Goal: Task Accomplishment & Management: Use online tool/utility

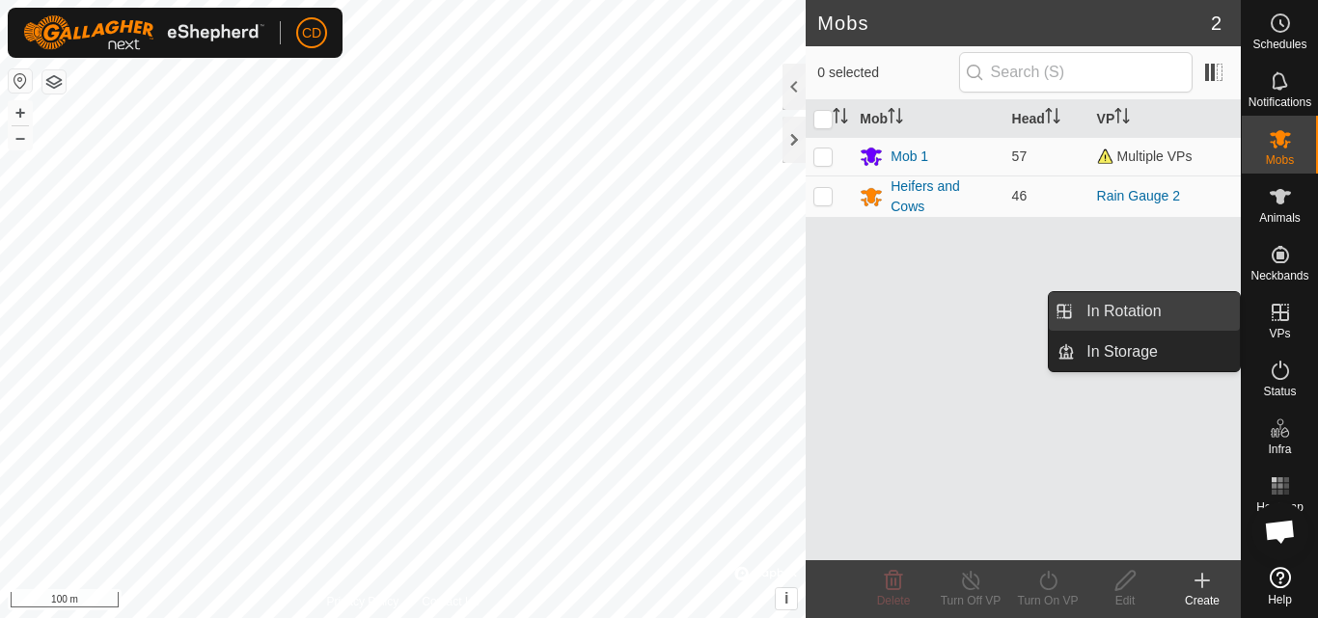
click at [1168, 306] on link "In Rotation" at bounding box center [1157, 311] width 165 height 39
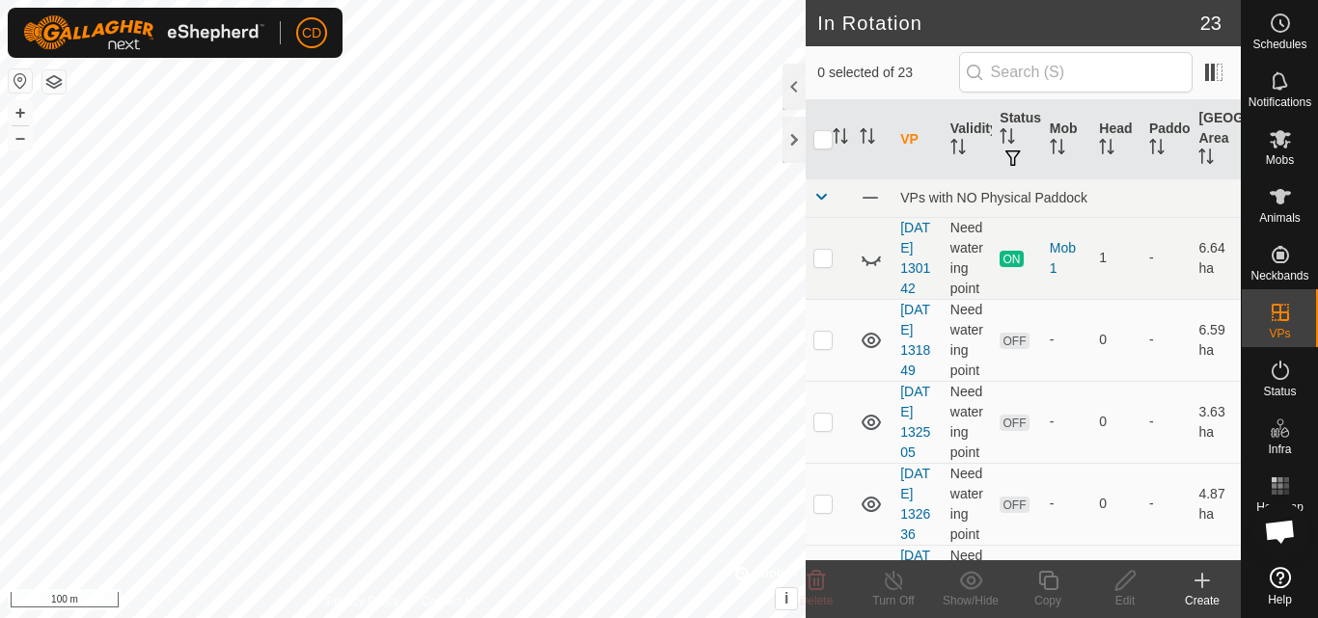
click at [1201, 591] on icon at bounding box center [1202, 580] width 23 height 23
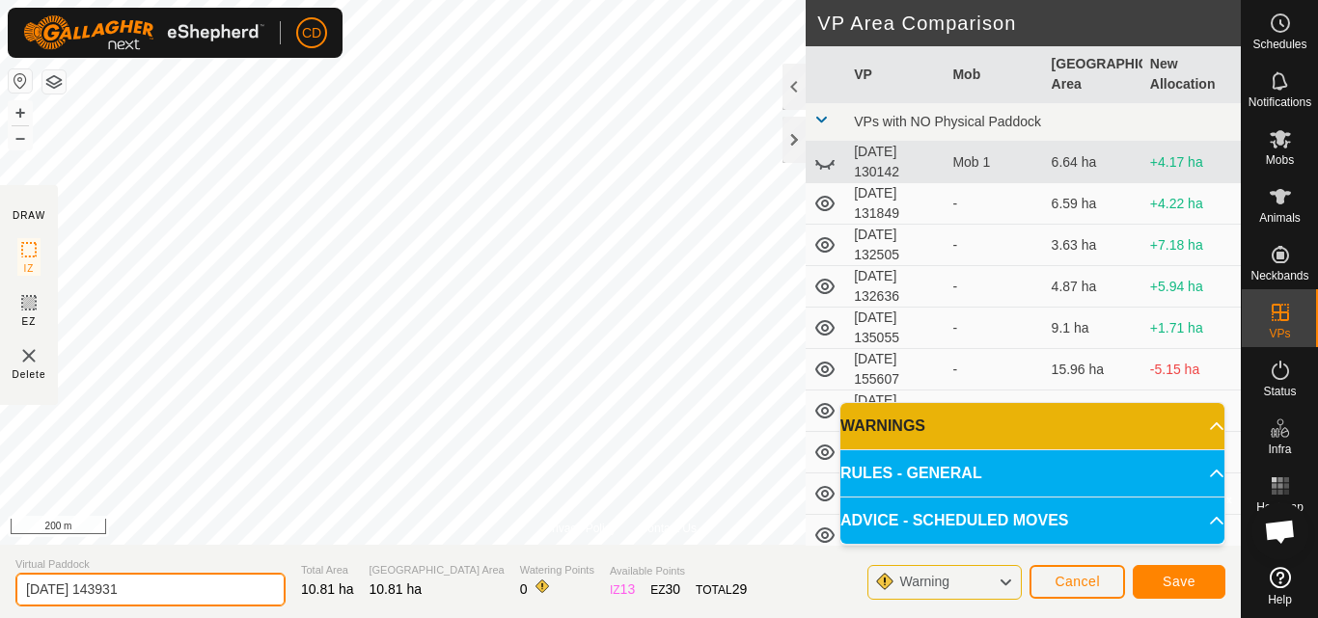
drag, startPoint x: 164, startPoint y: 593, endPoint x: 0, endPoint y: 597, distance: 164.1
click at [0, 597] on section "Virtual Paddock [DATE] 143931 Total Area 10.81 ha Grazing Area 10.81 ha Waterin…" at bounding box center [620, 581] width 1241 height 73
type input "twin dam new"
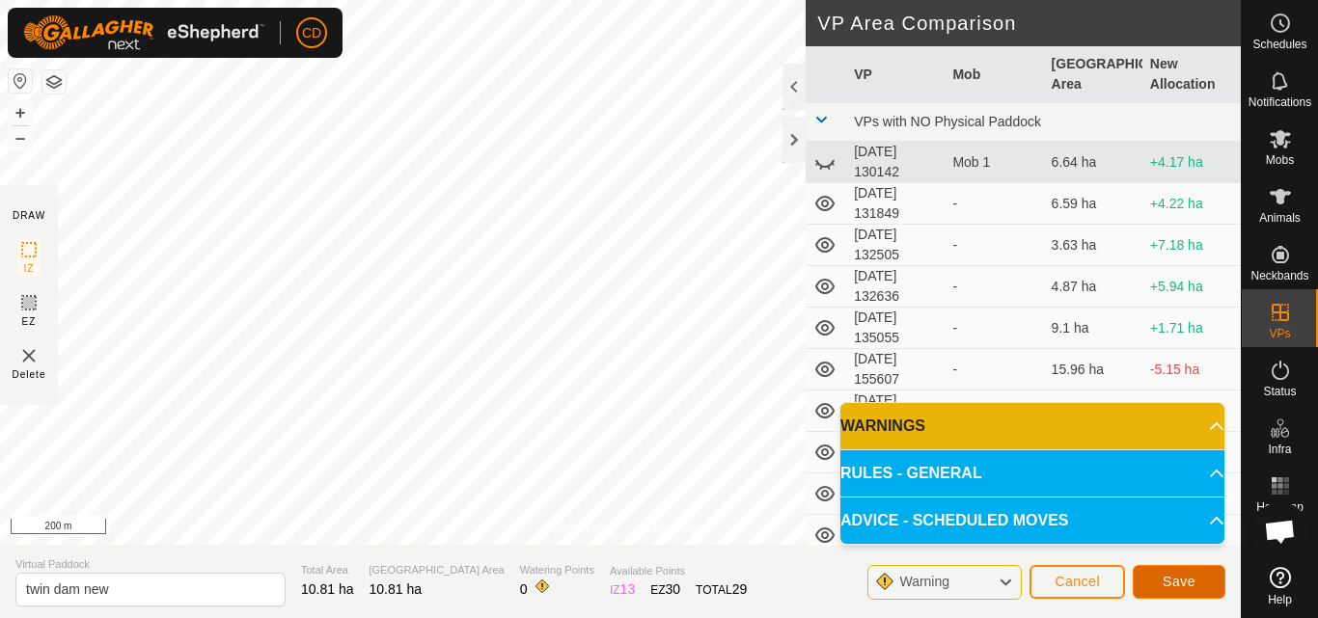
click at [1159, 579] on button "Save" at bounding box center [1179, 582] width 93 height 34
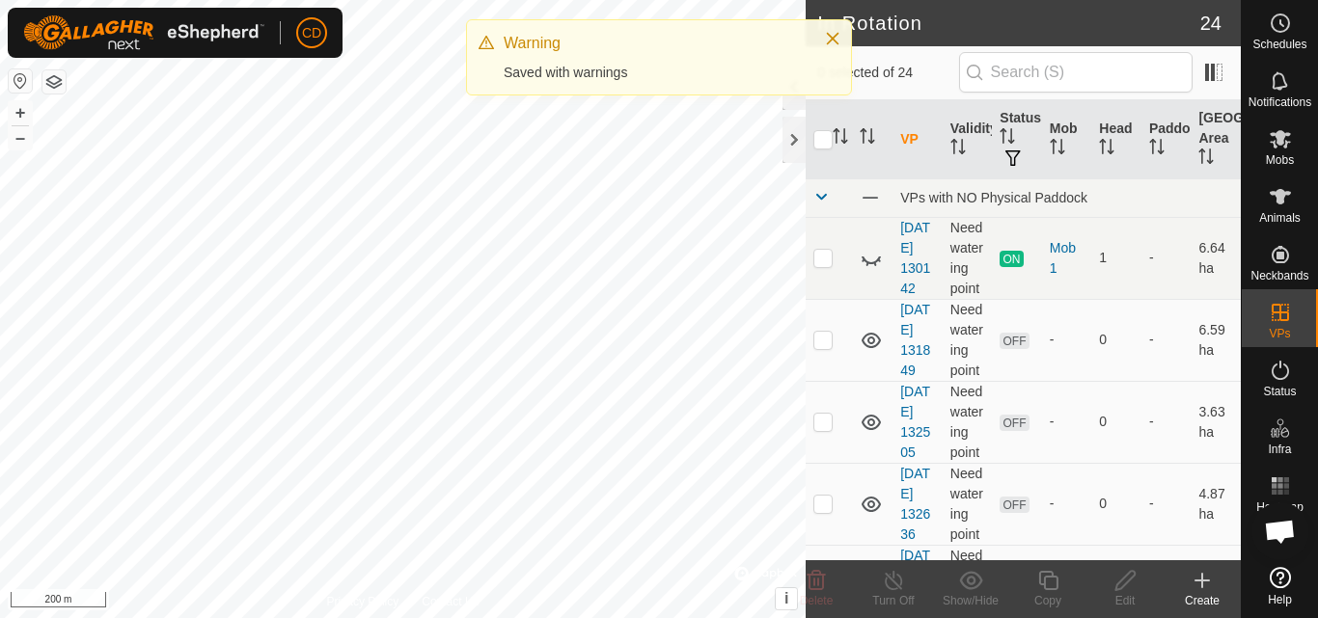
checkbox input "true"
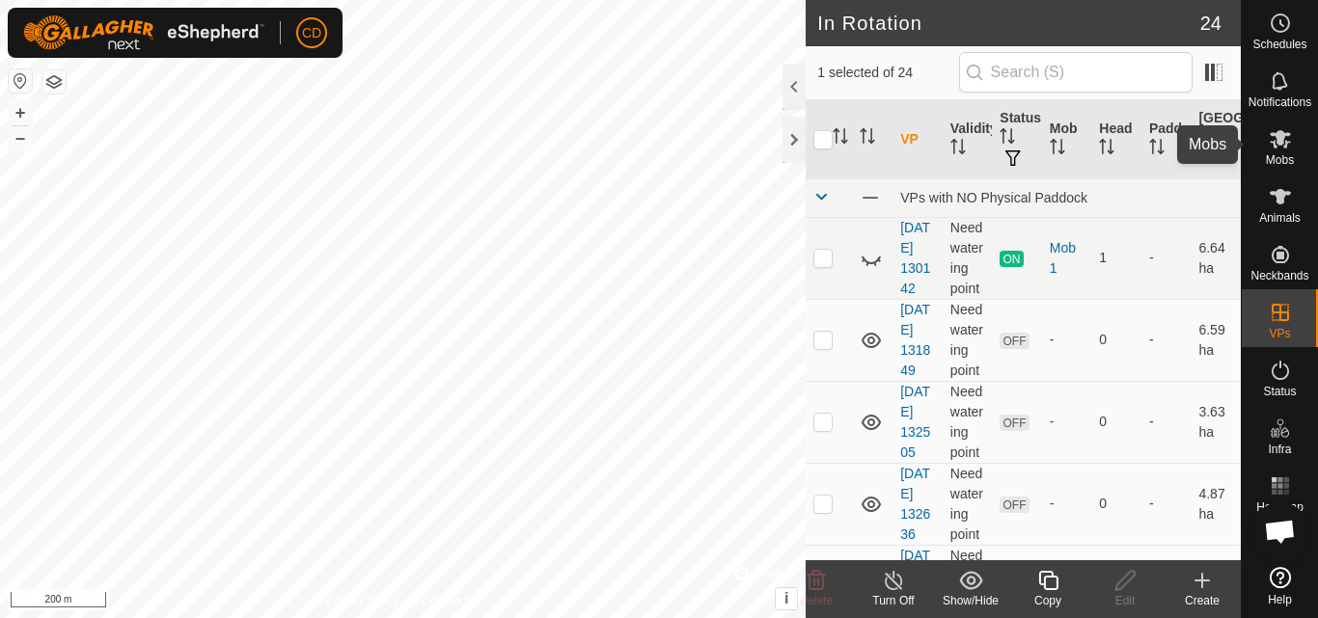
drag, startPoint x: 1283, startPoint y: 143, endPoint x: 1261, endPoint y: 152, distance: 24.2
click at [1279, 146] on icon at bounding box center [1280, 138] width 23 height 23
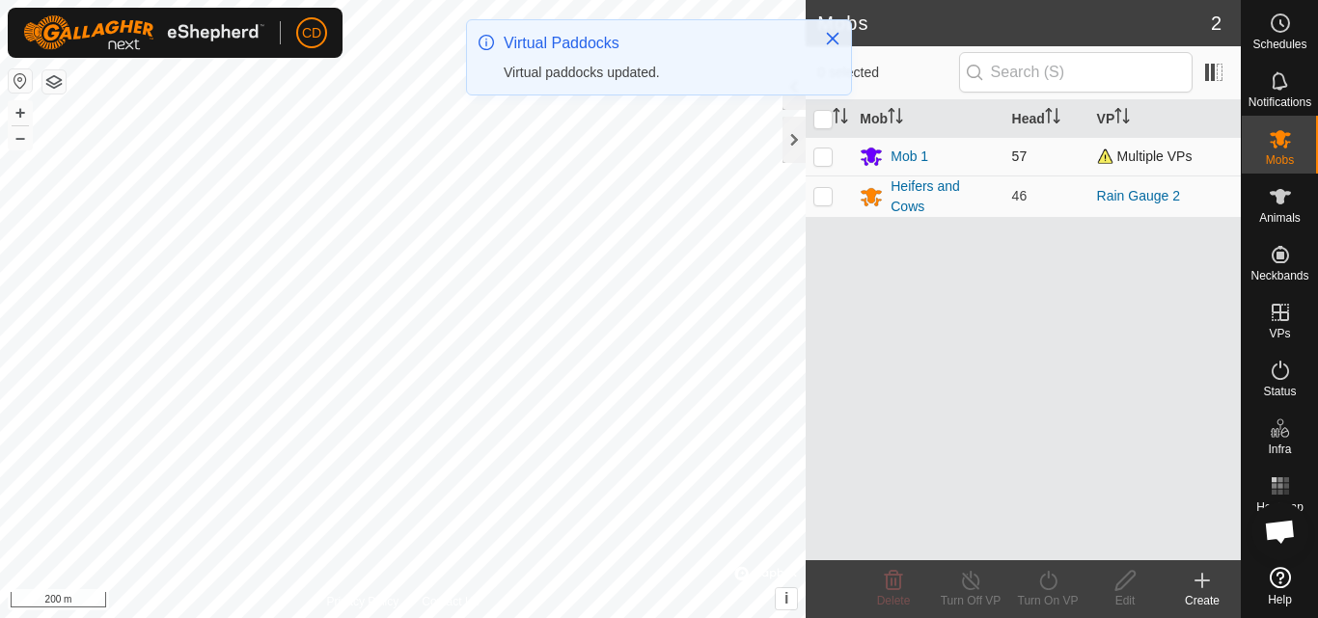
click at [820, 165] on td at bounding box center [829, 156] width 46 height 39
checkbox input "true"
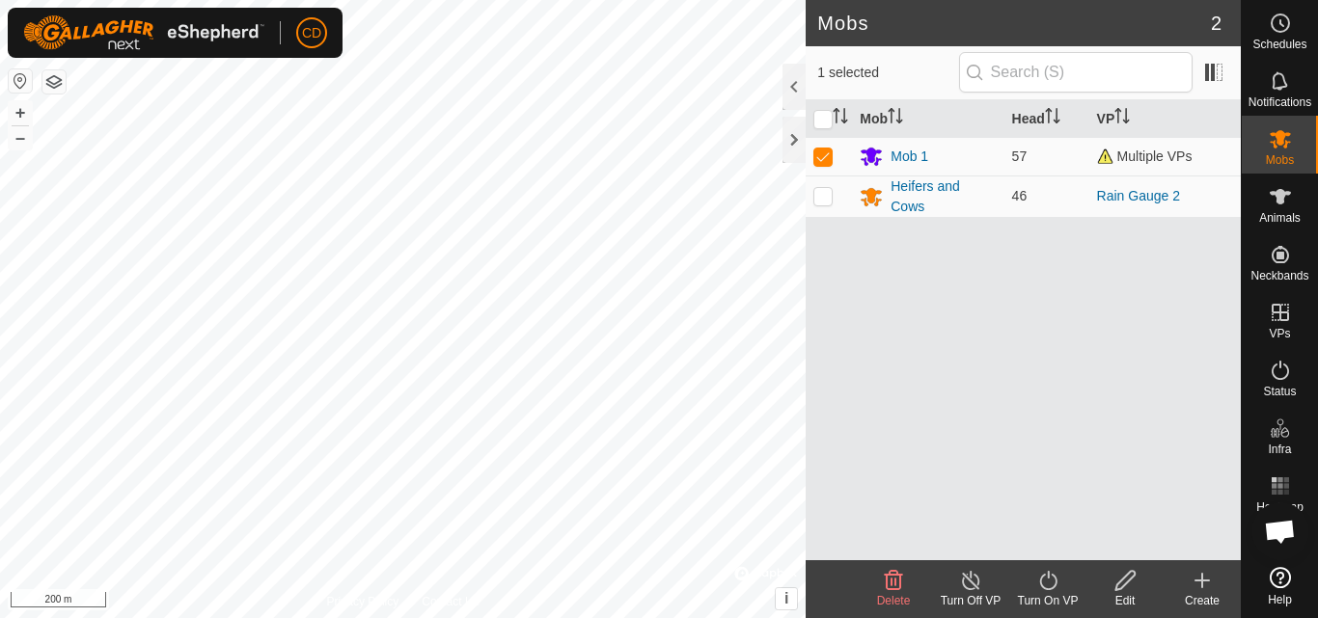
click at [1055, 586] on icon at bounding box center [1047, 580] width 17 height 19
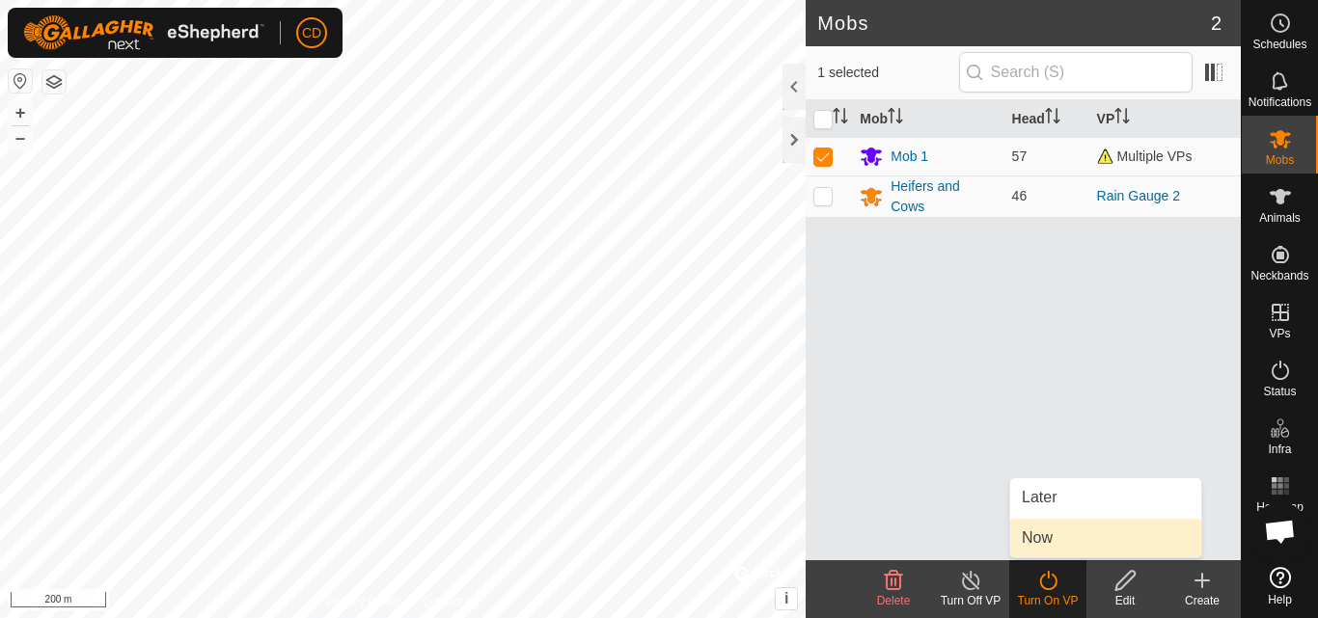
click at [1055, 542] on link "Now" at bounding box center [1105, 538] width 191 height 39
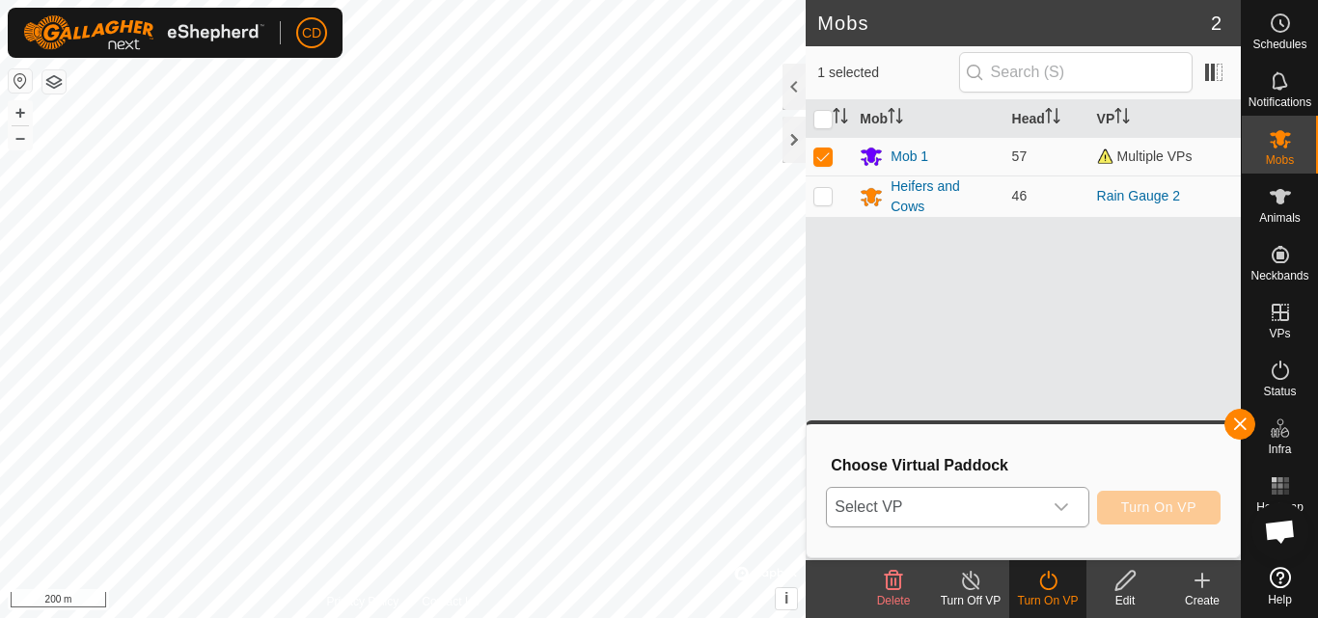
click at [1011, 512] on span "Select VP" at bounding box center [934, 507] width 214 height 39
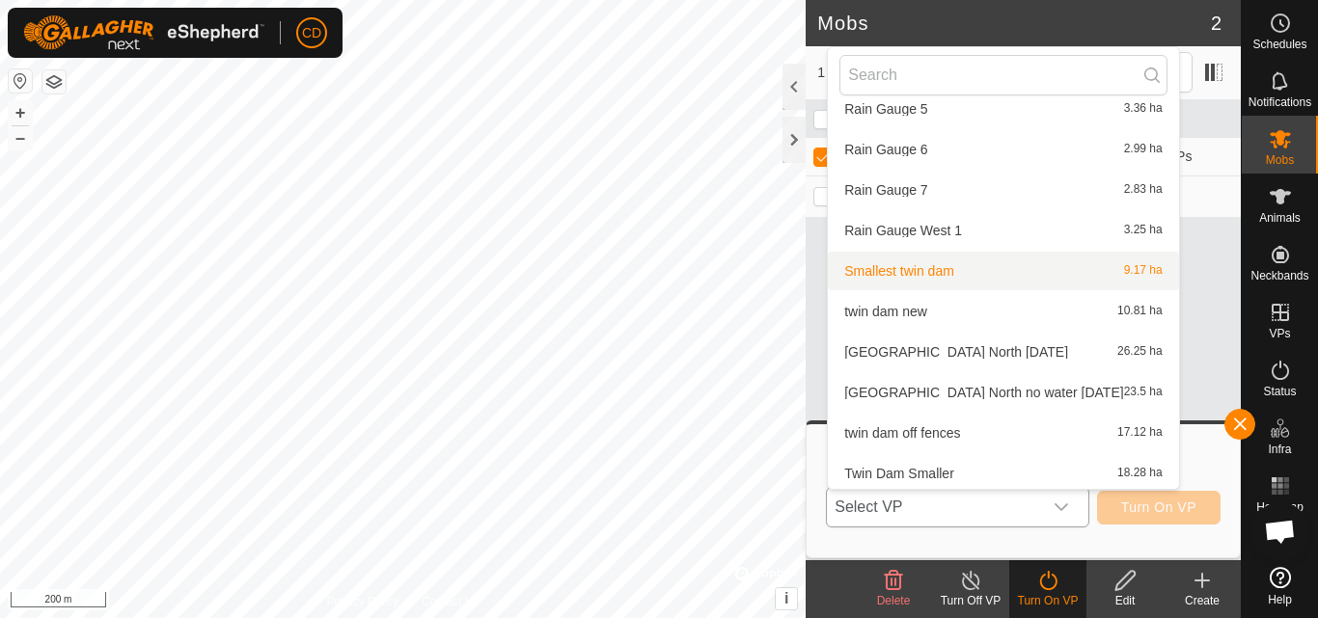
scroll to position [629, 0]
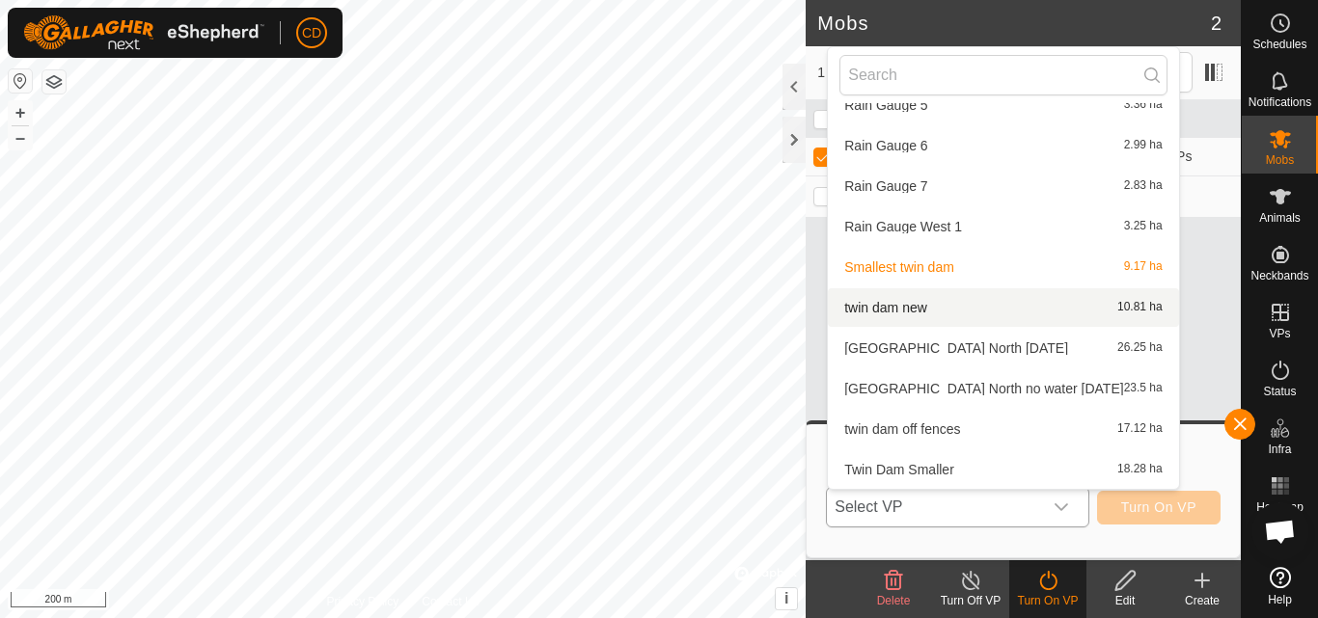
click at [948, 299] on li "twin dam new 10.81 ha" at bounding box center [1003, 307] width 350 height 39
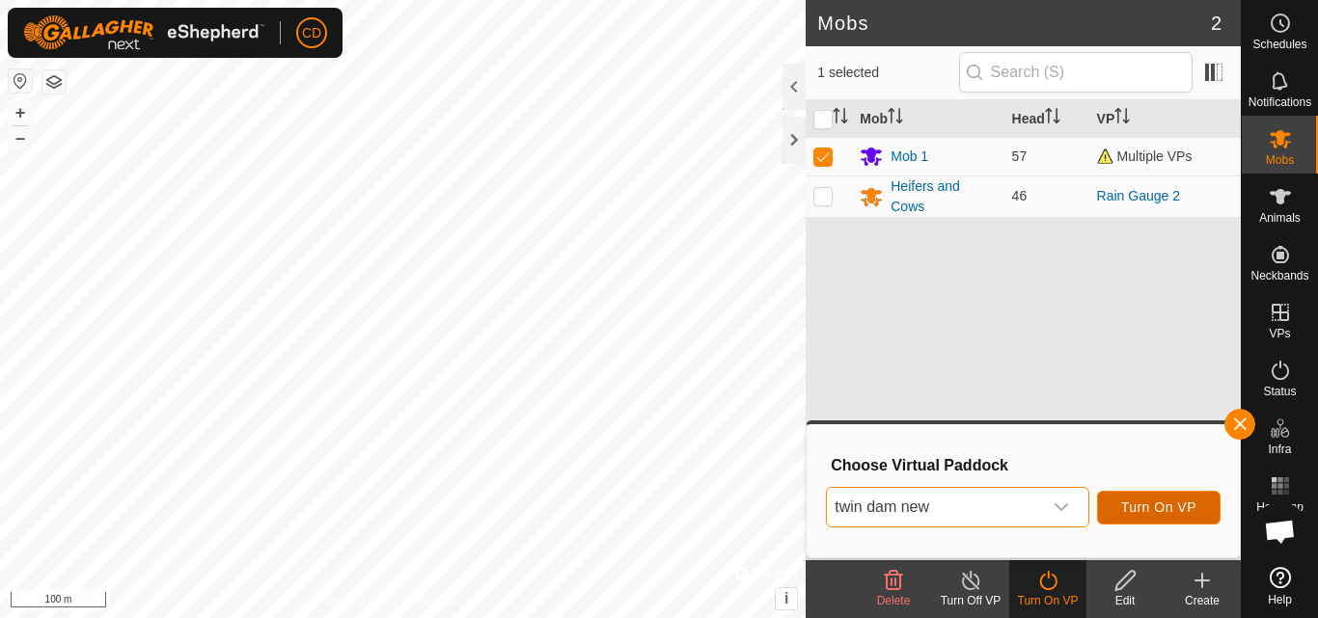
click at [1169, 513] on span "Turn On VP" at bounding box center [1158, 507] width 75 height 15
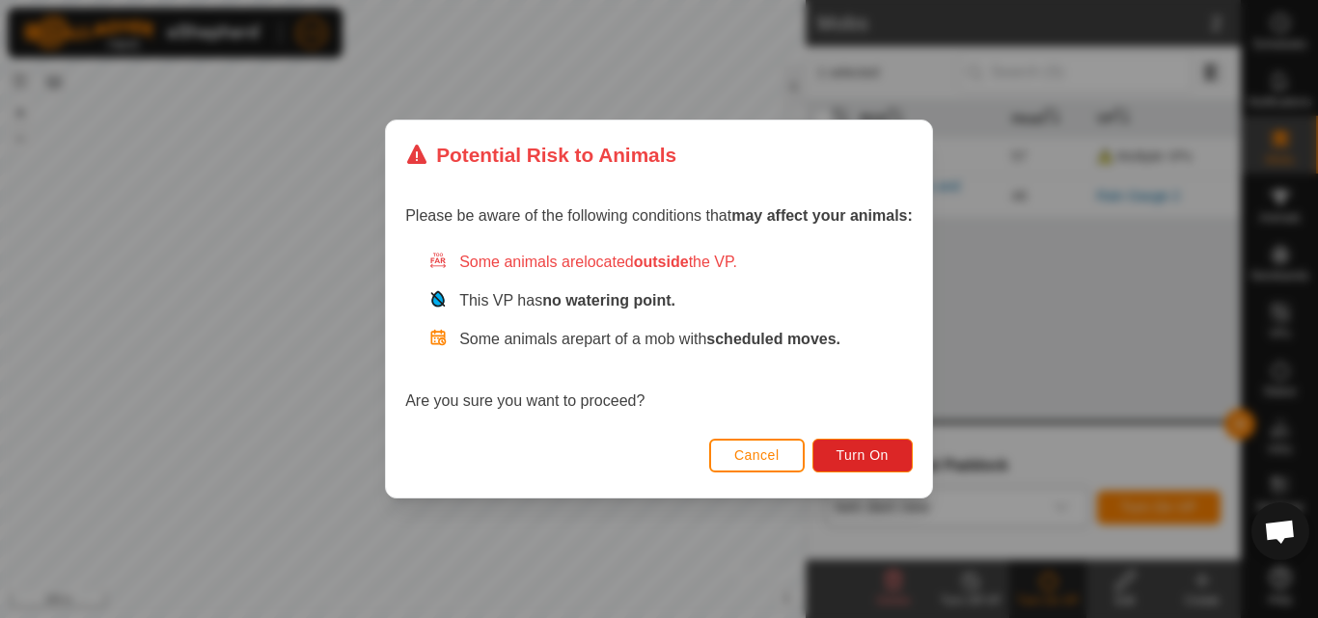
click at [745, 453] on span "Cancel" at bounding box center [756, 455] width 45 height 15
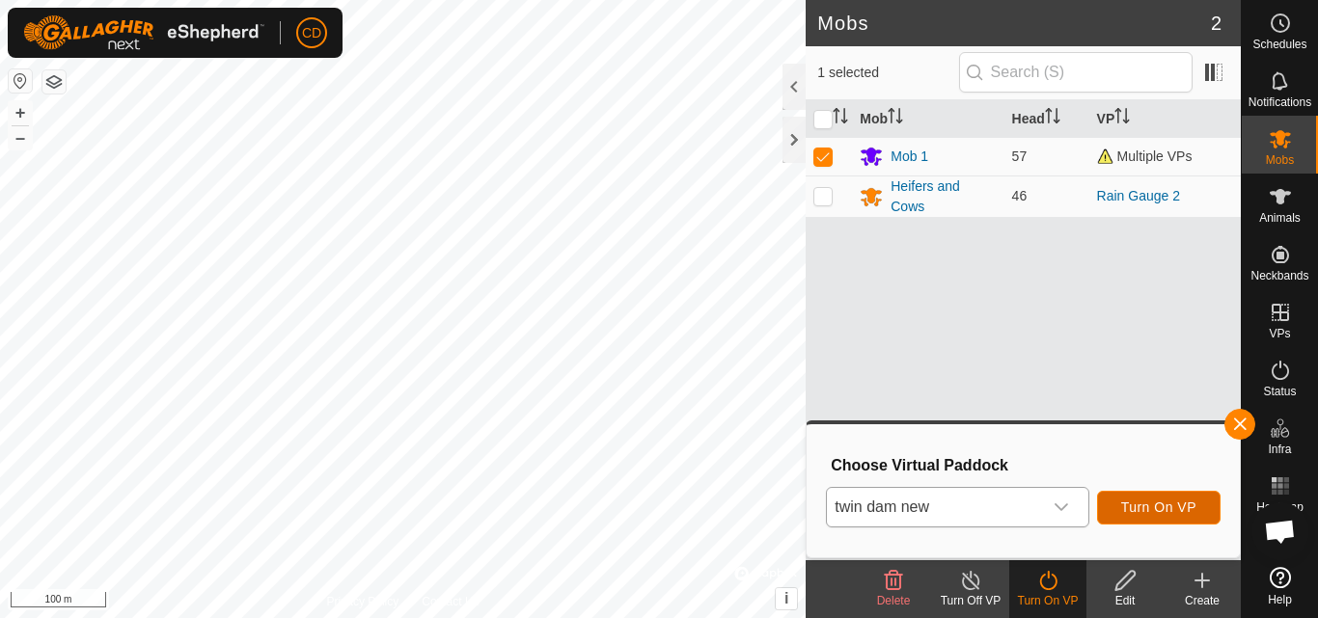
click at [1158, 509] on span "Turn On VP" at bounding box center [1158, 507] width 75 height 15
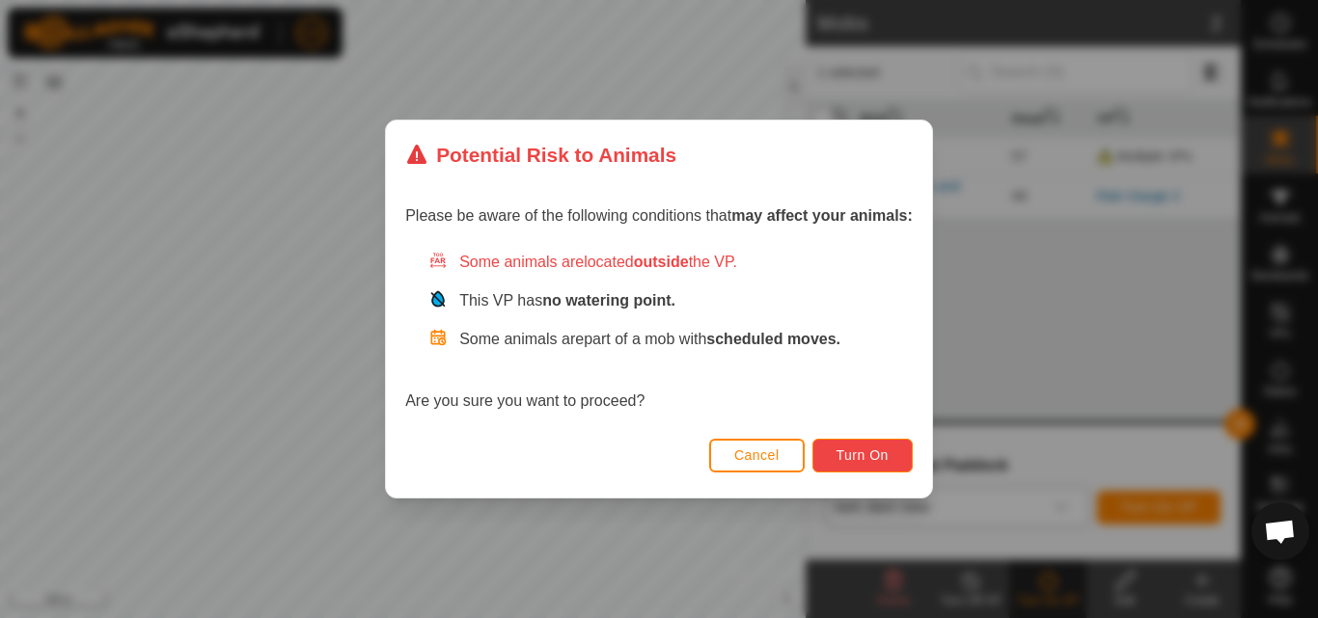
click at [842, 449] on span "Turn On" at bounding box center [862, 455] width 52 height 15
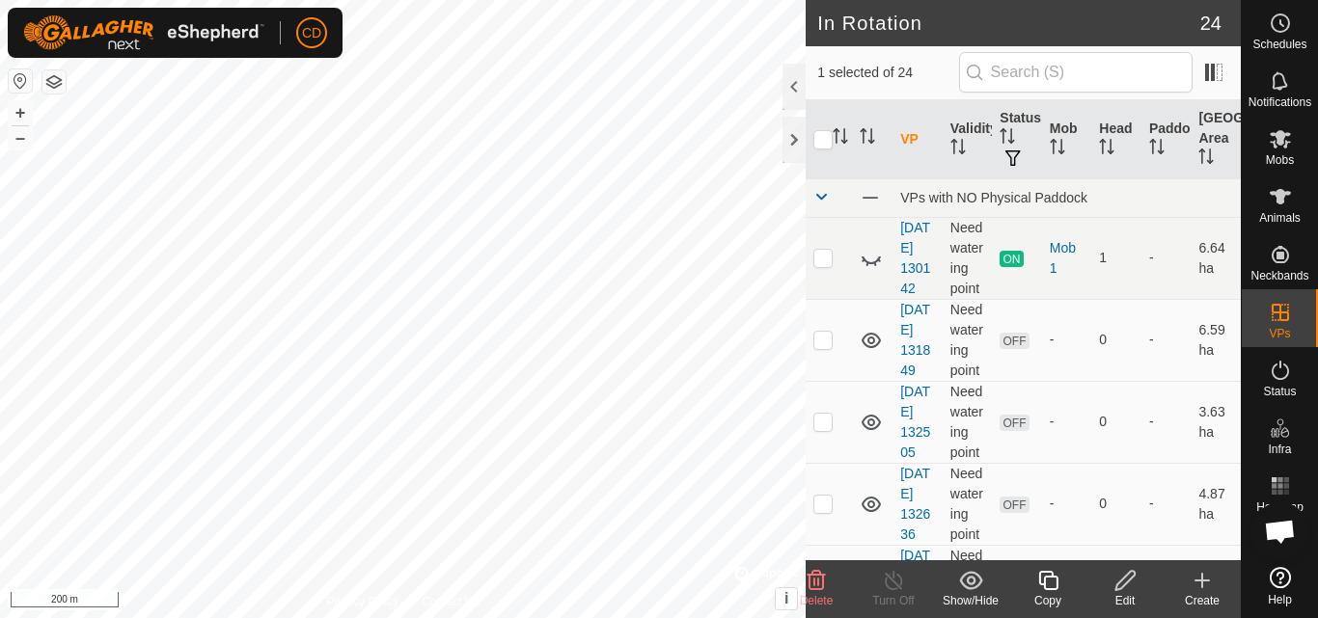
click at [1136, 589] on icon at bounding box center [1125, 580] width 24 height 23
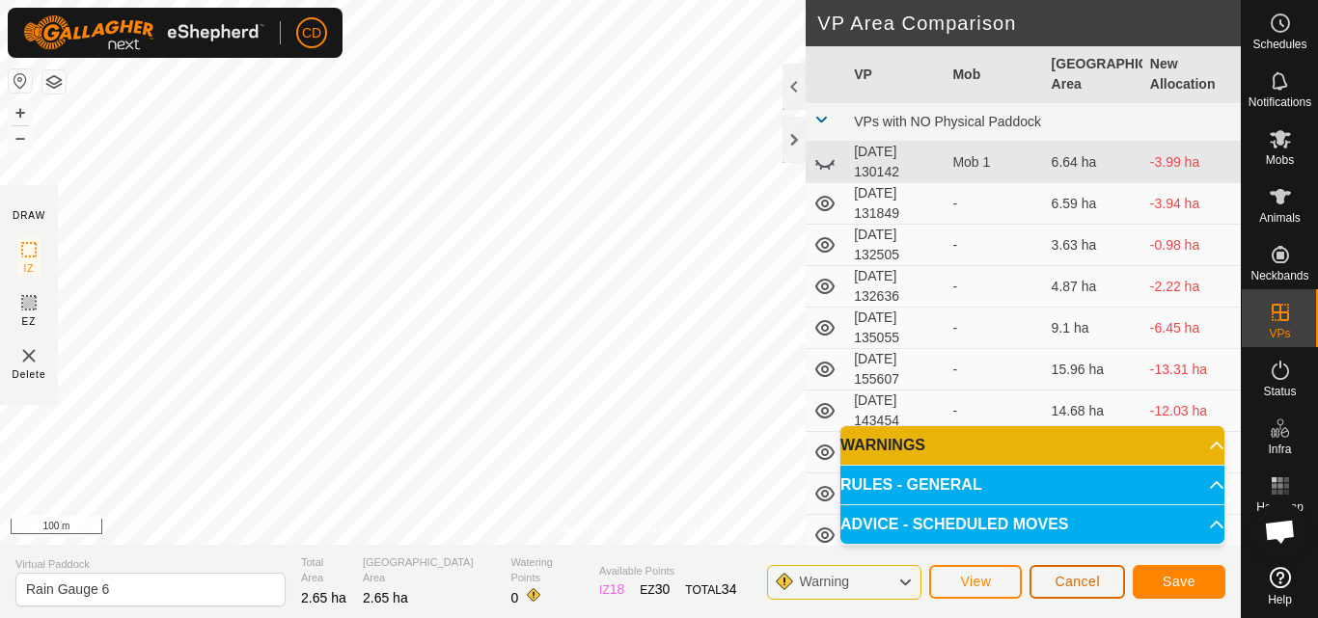
click at [1084, 580] on span "Cancel" at bounding box center [1077, 581] width 45 height 15
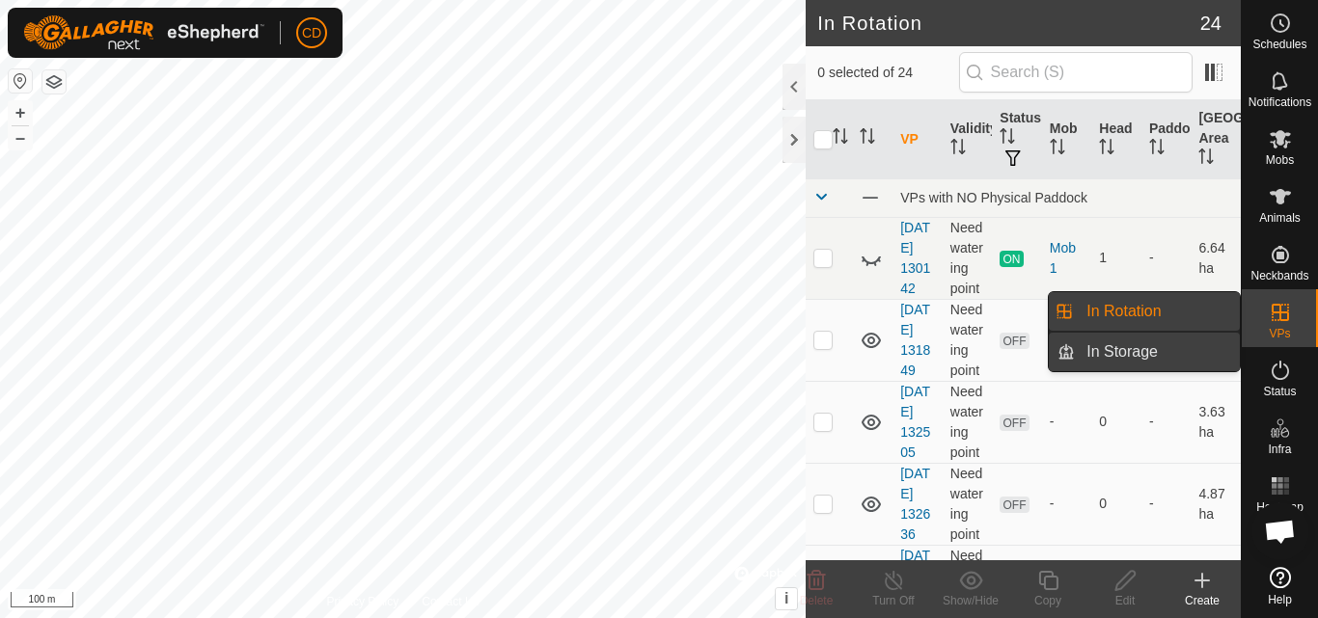
click at [1174, 351] on link "In Storage" at bounding box center [1157, 352] width 165 height 39
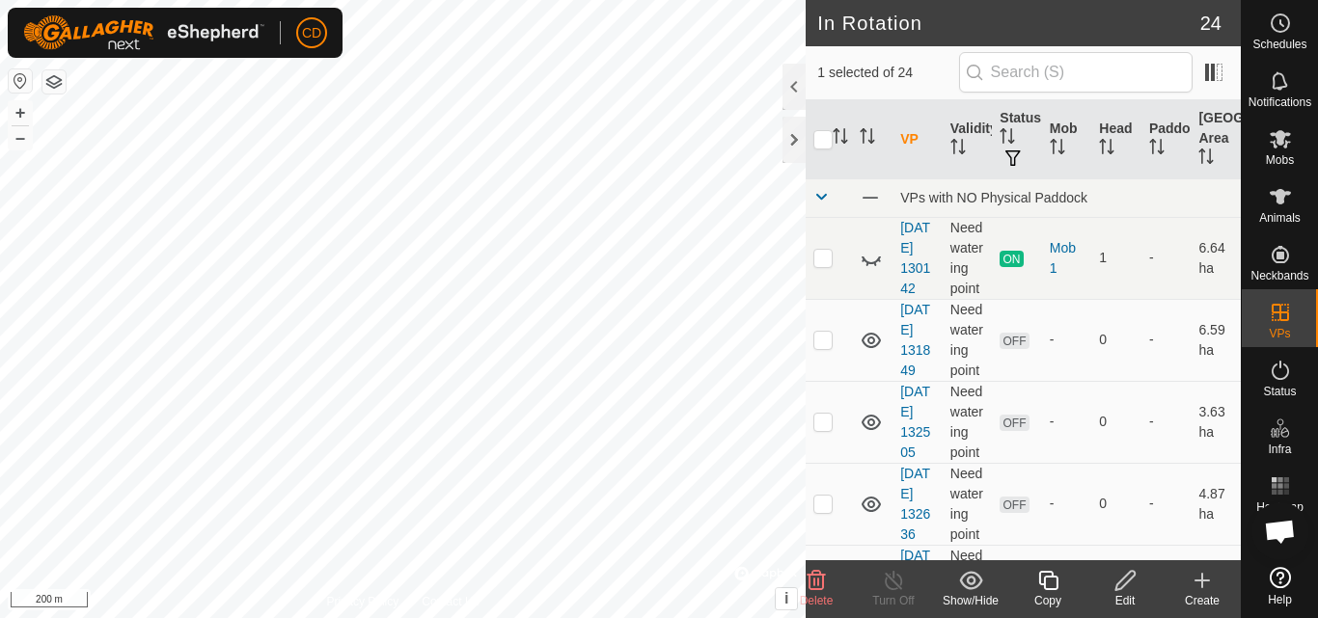
click at [973, 583] on icon at bounding box center [970, 580] width 23 height 18
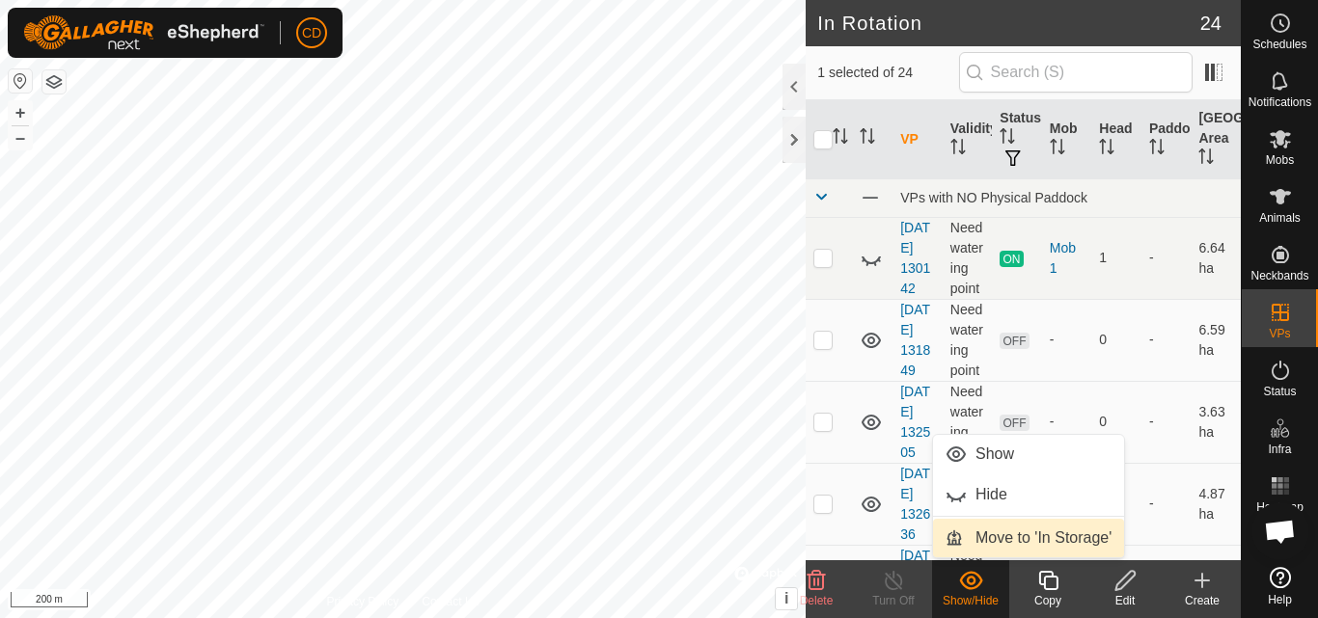
click at [997, 539] on link "Move to 'In Storage'" at bounding box center [1028, 538] width 191 height 39
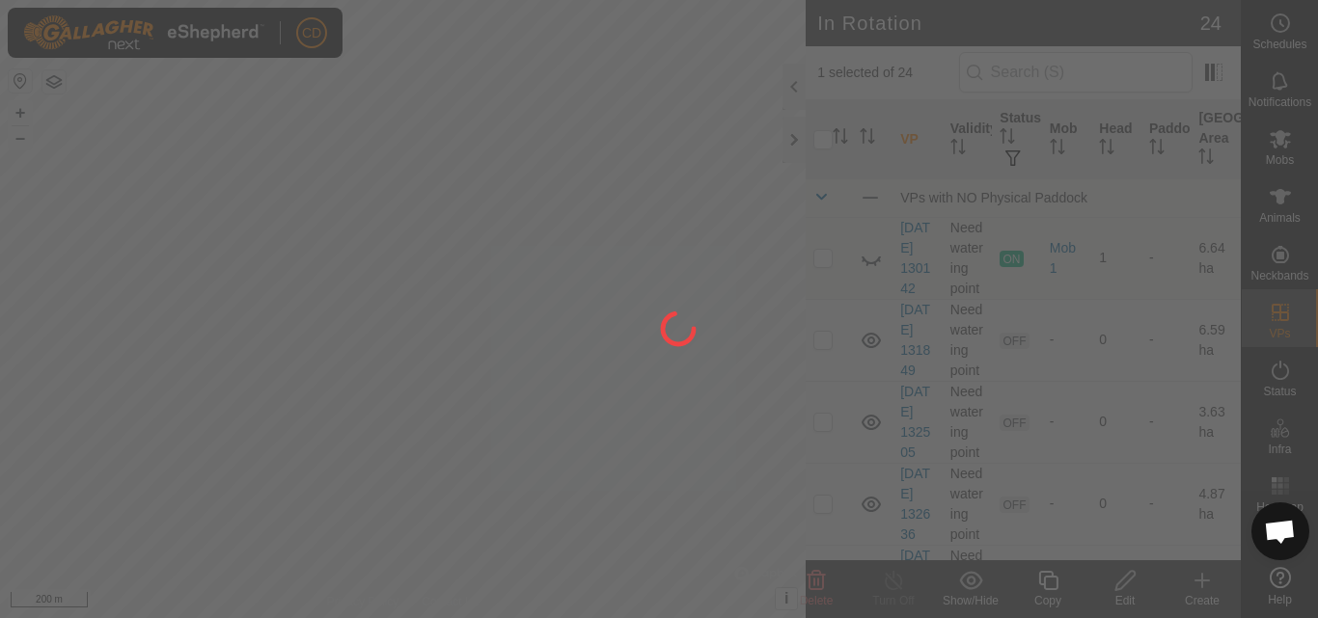
checkbox input "false"
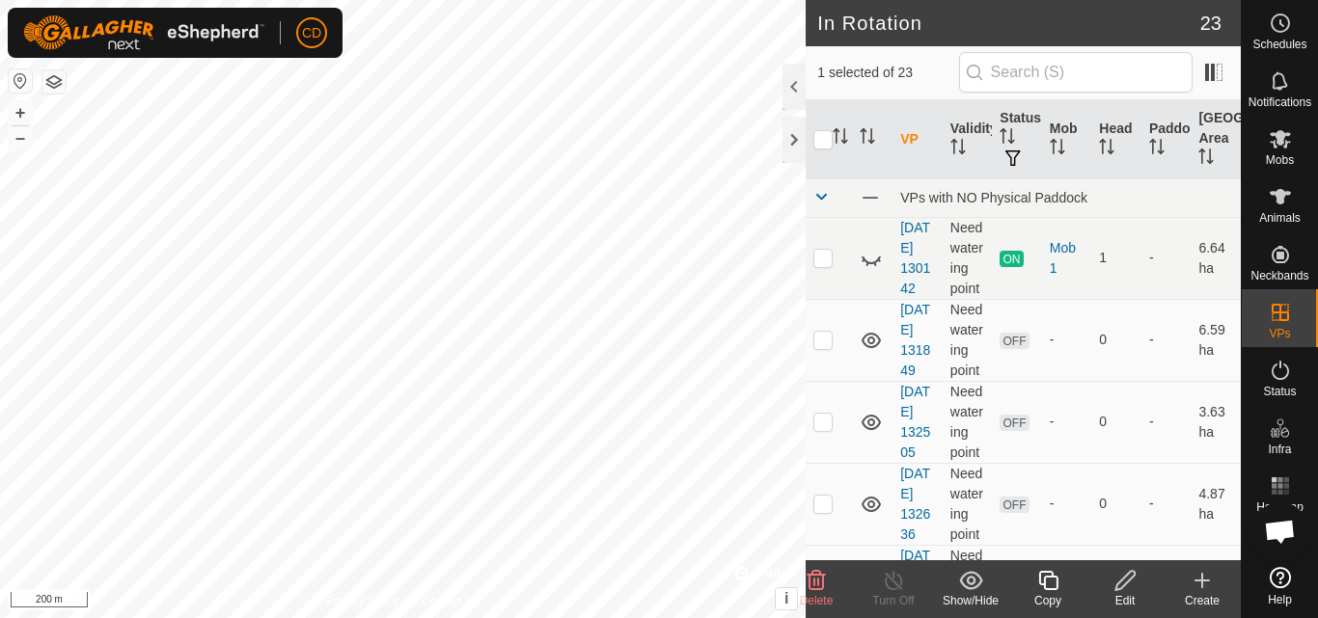
click at [964, 584] on icon at bounding box center [971, 580] width 24 height 23
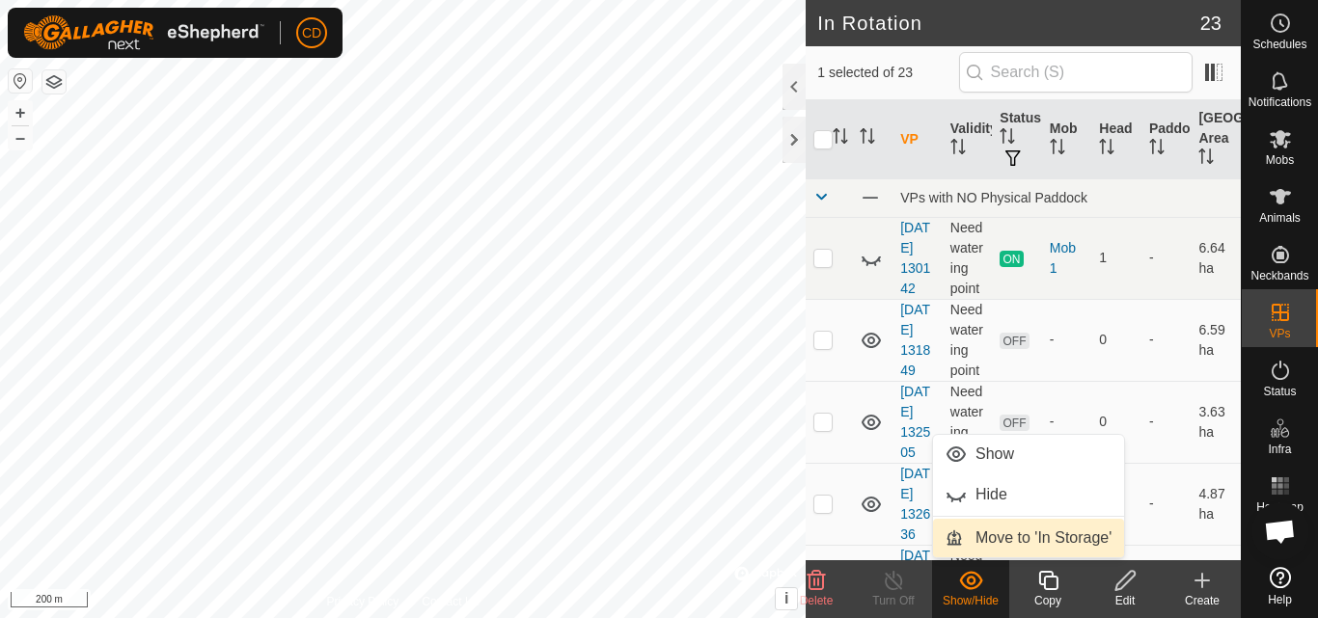
click at [998, 533] on link "Move to 'In Storage'" at bounding box center [1028, 538] width 191 height 39
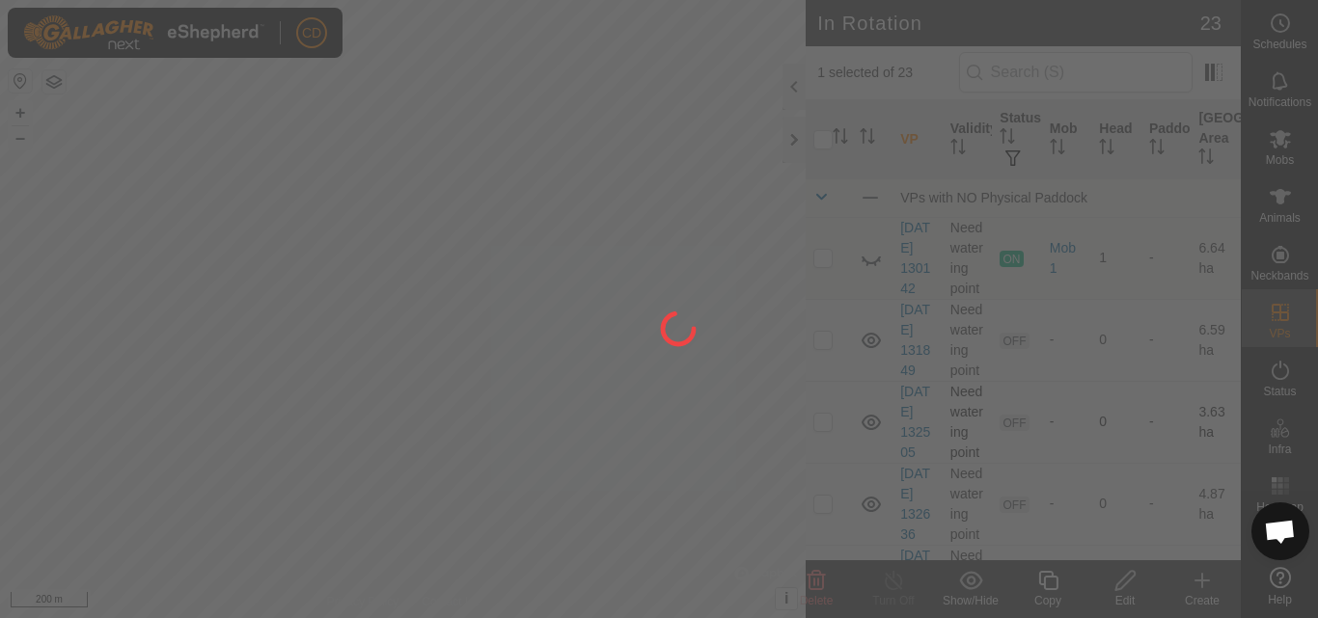
checkbox input "false"
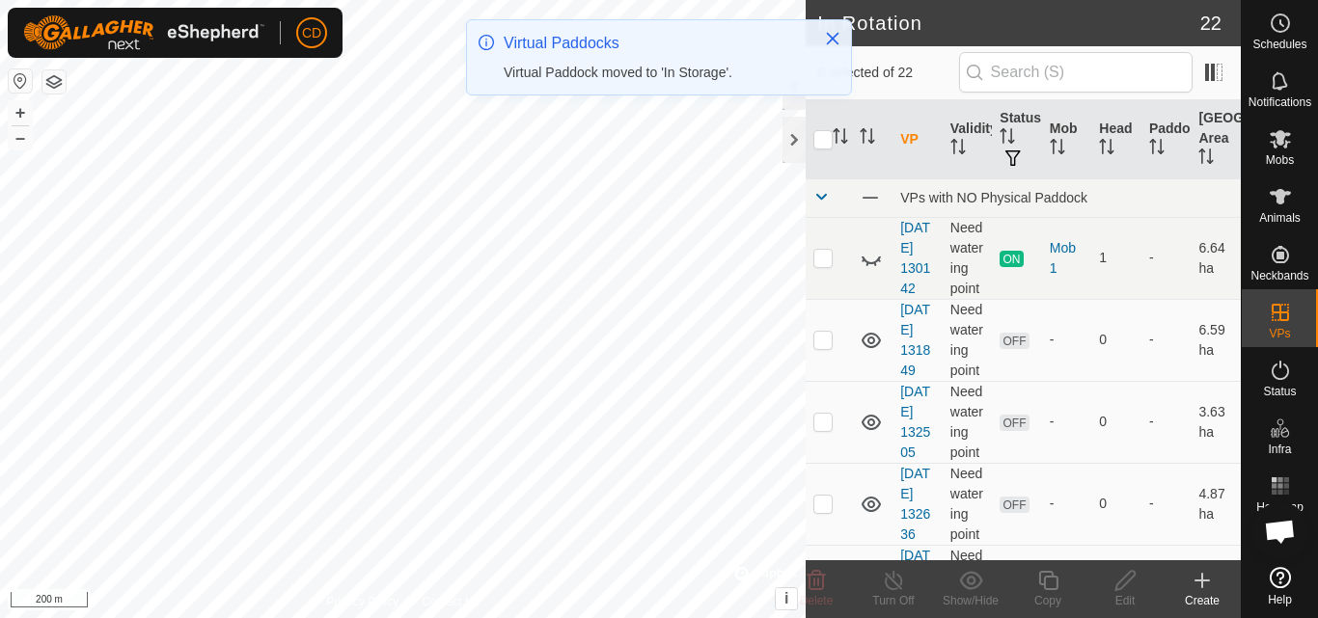
checkbox input "true"
click at [969, 581] on icon at bounding box center [971, 580] width 24 height 23
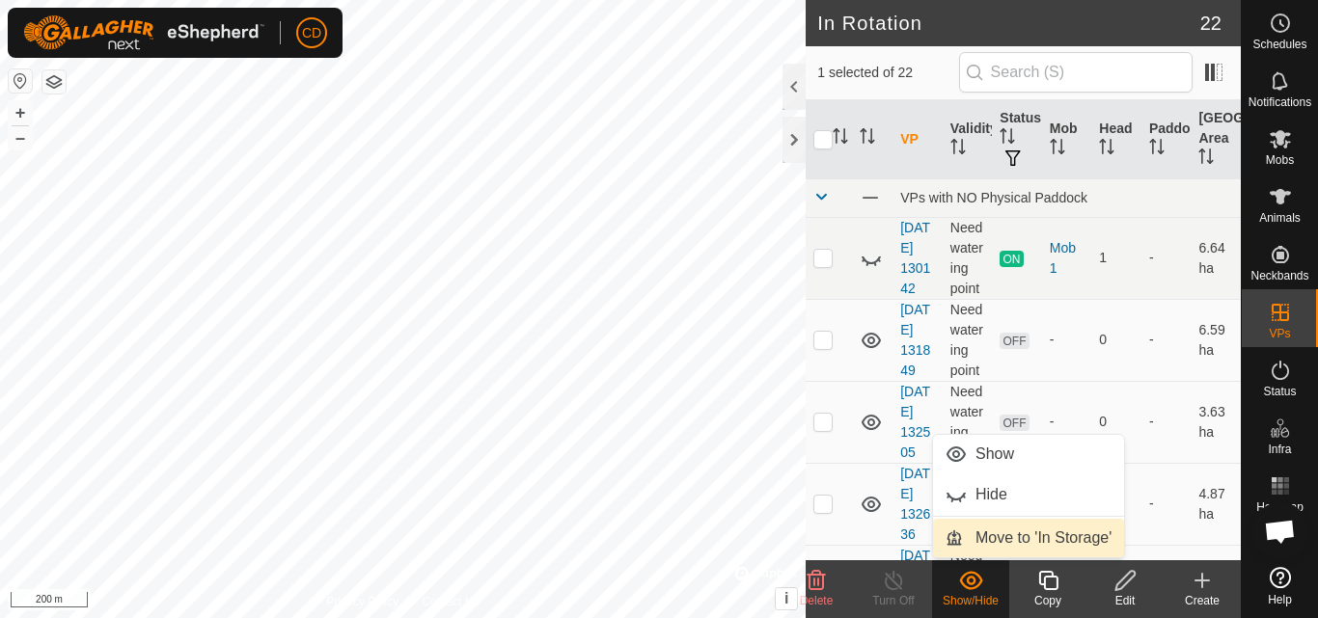
click at [1016, 533] on link "Move to 'In Storage'" at bounding box center [1028, 538] width 191 height 39
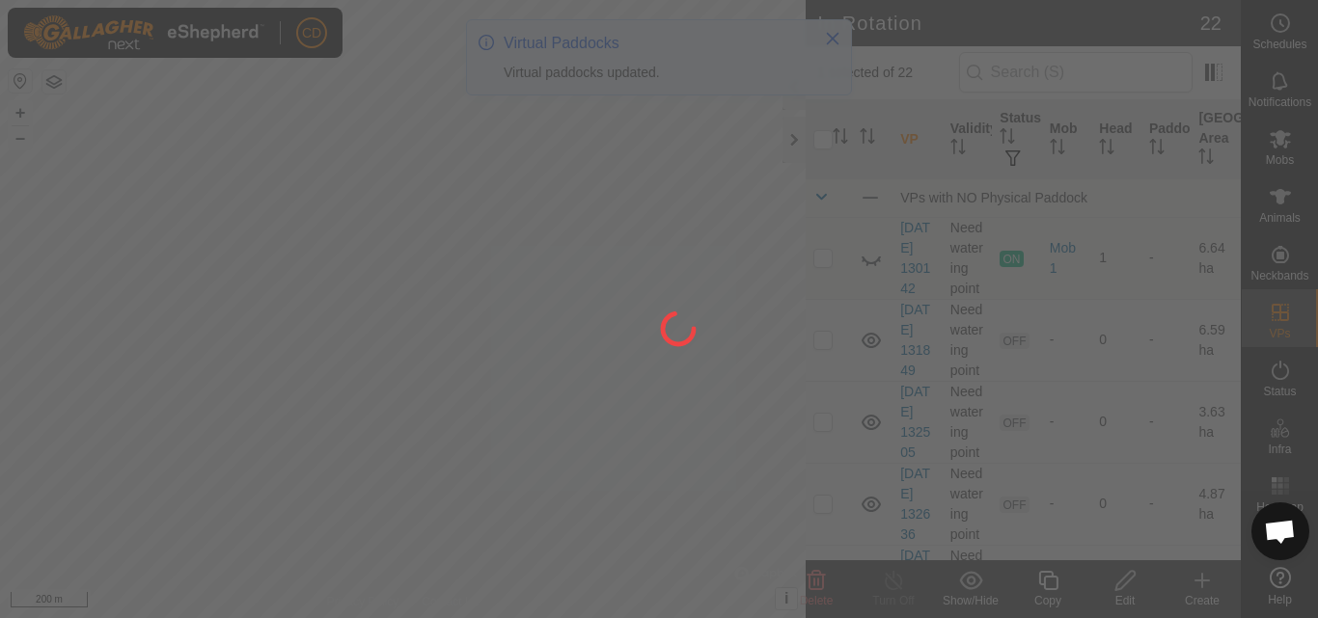
checkbox input "false"
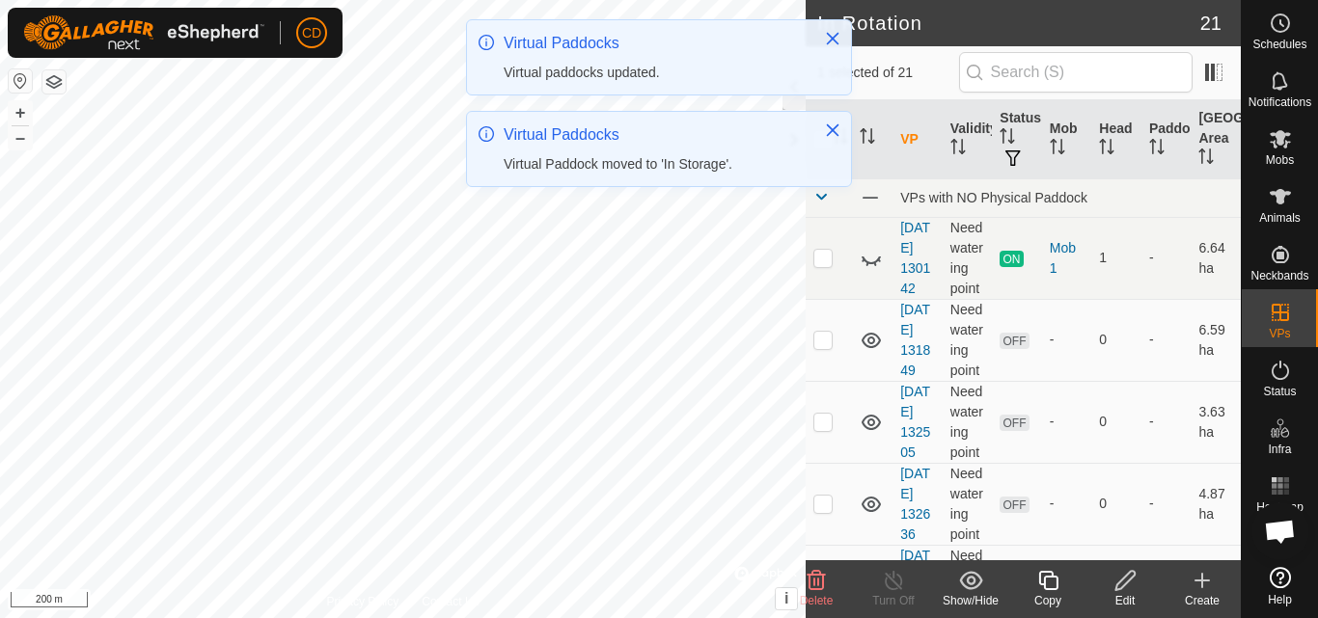
click at [980, 582] on icon at bounding box center [970, 580] width 23 height 18
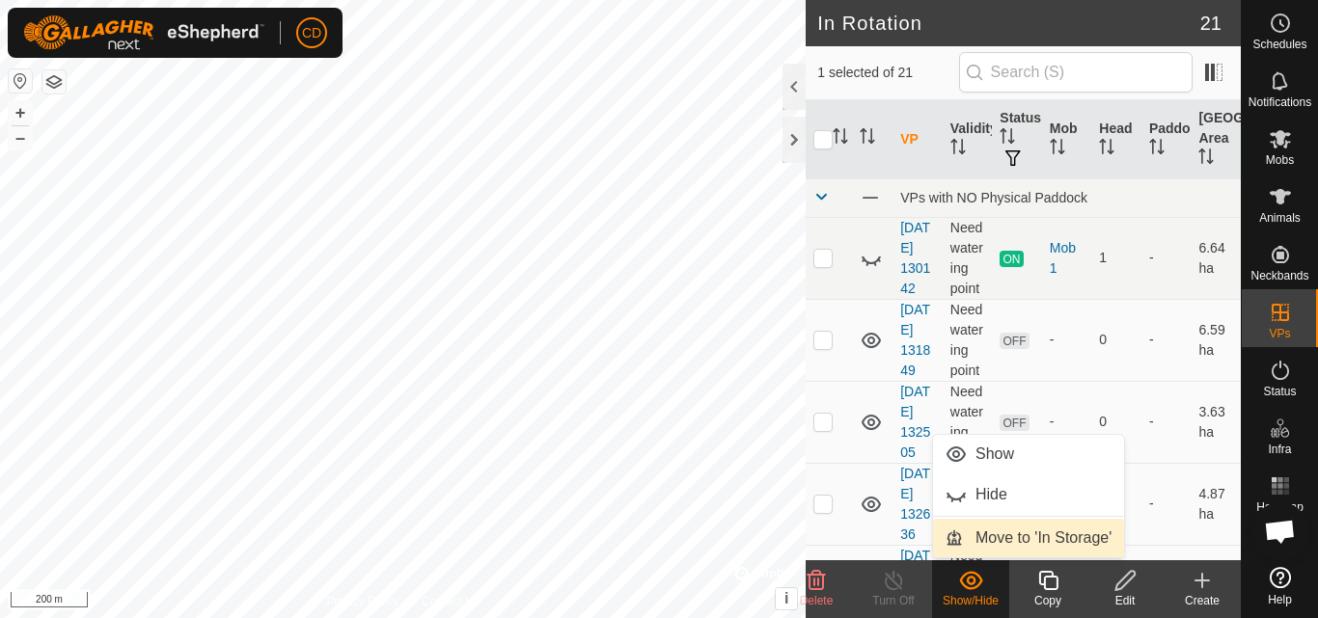
click at [1006, 529] on link "Move to 'In Storage'" at bounding box center [1028, 538] width 191 height 39
checkbox input "false"
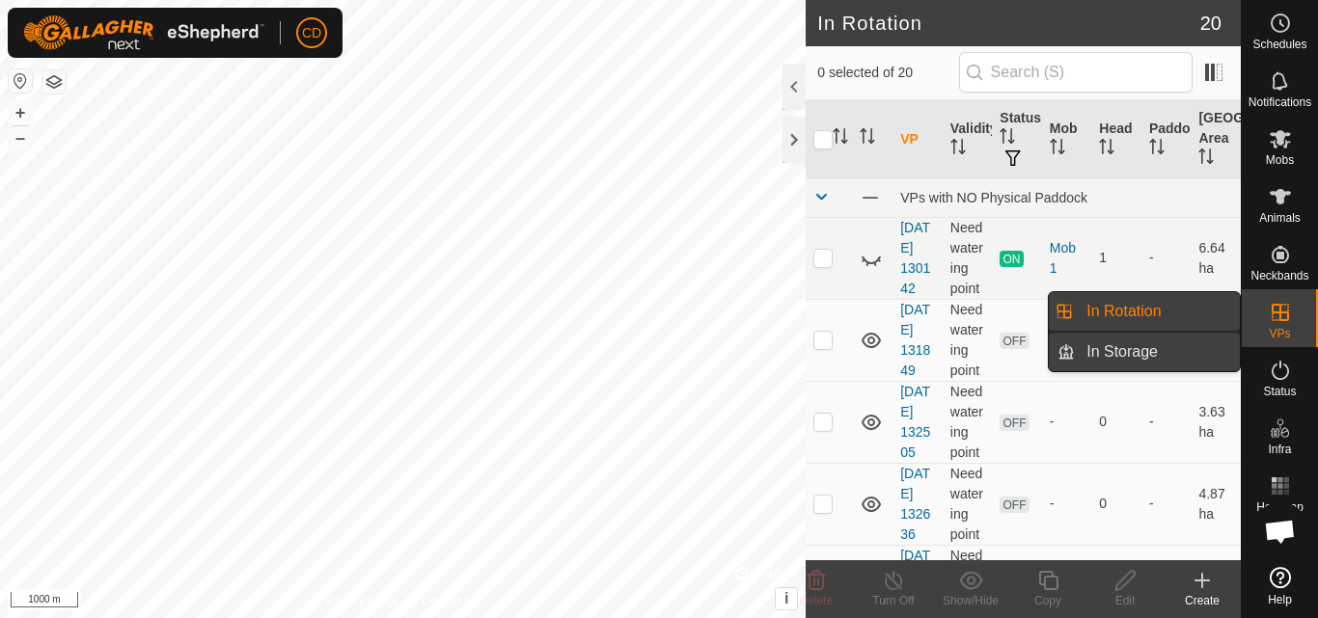
click at [1172, 345] on link "In Storage" at bounding box center [1157, 352] width 165 height 39
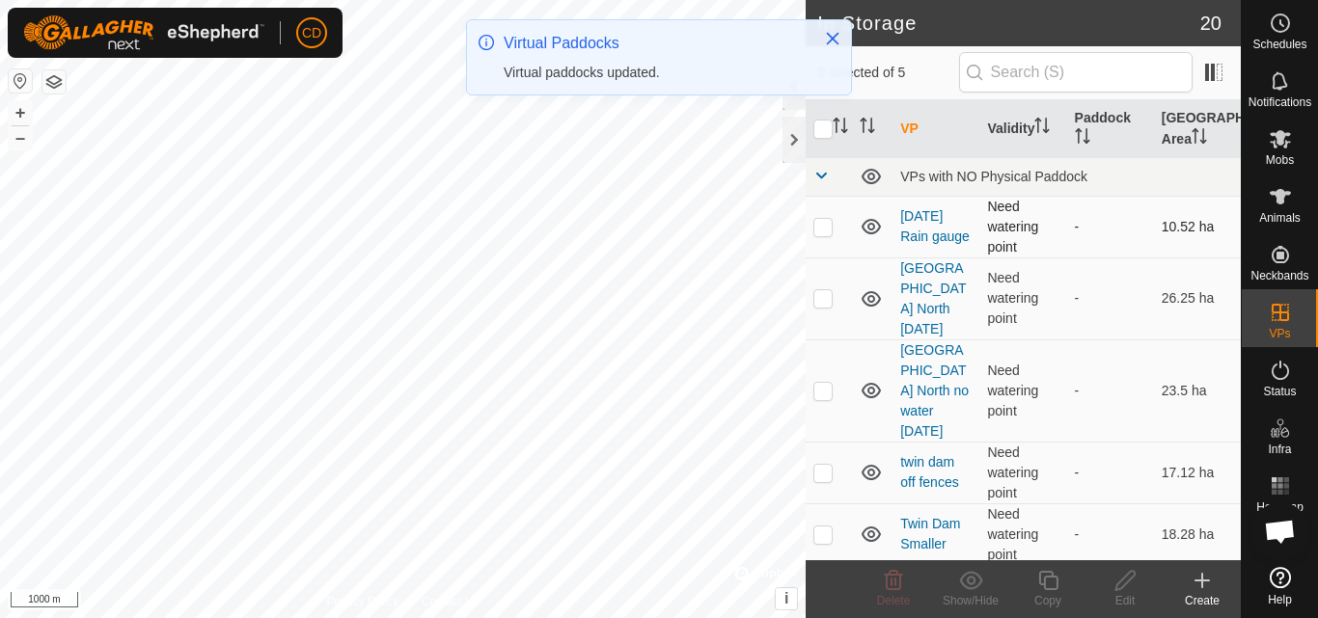
click at [815, 229] on p-checkbox at bounding box center [822, 226] width 19 height 15
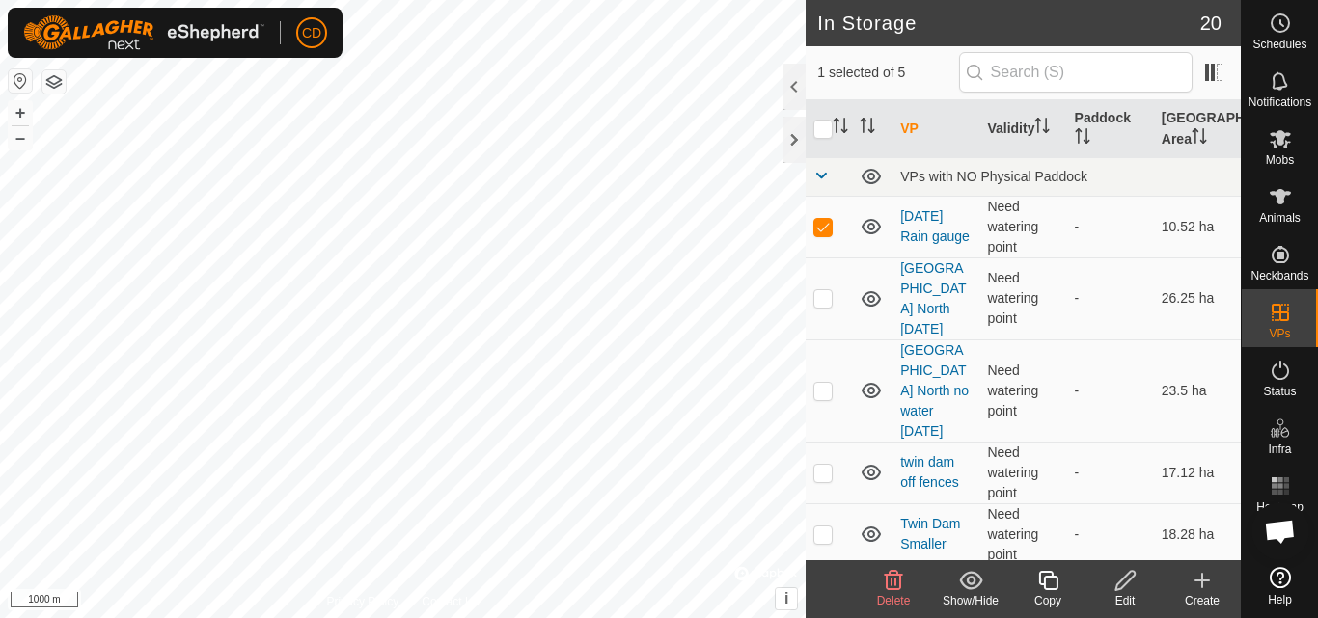
click at [968, 585] on icon at bounding box center [971, 580] width 24 height 23
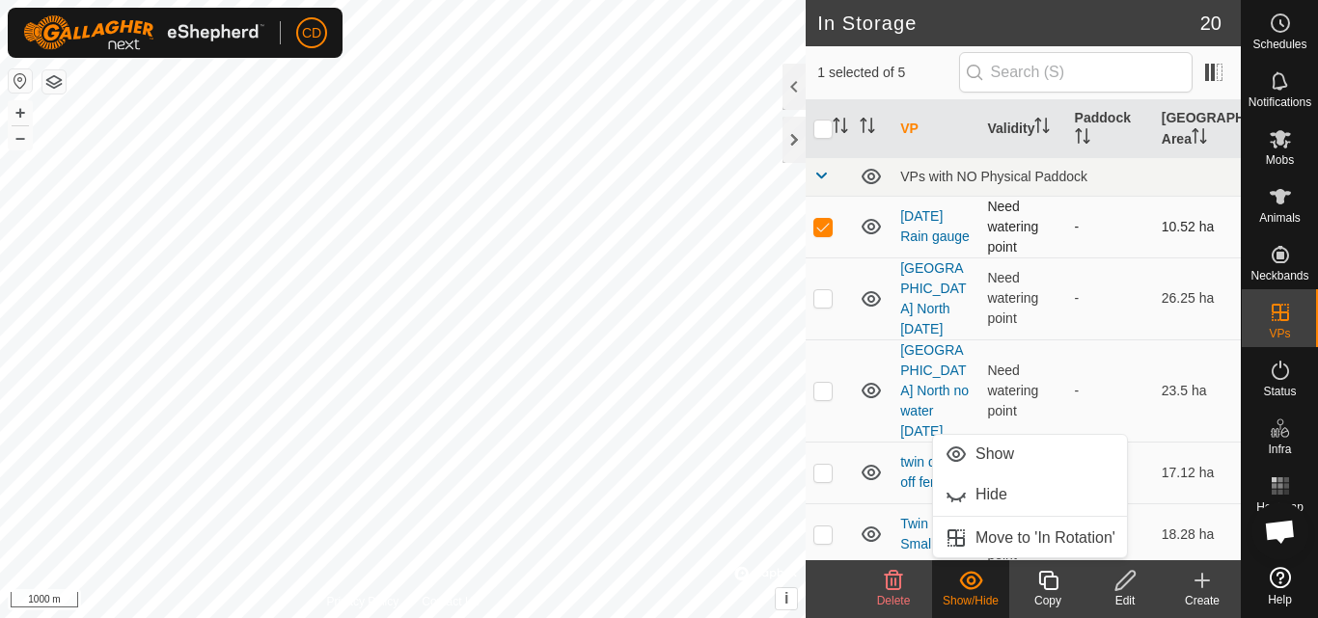
click at [824, 229] on p-checkbox at bounding box center [822, 226] width 19 height 15
checkbox input "false"
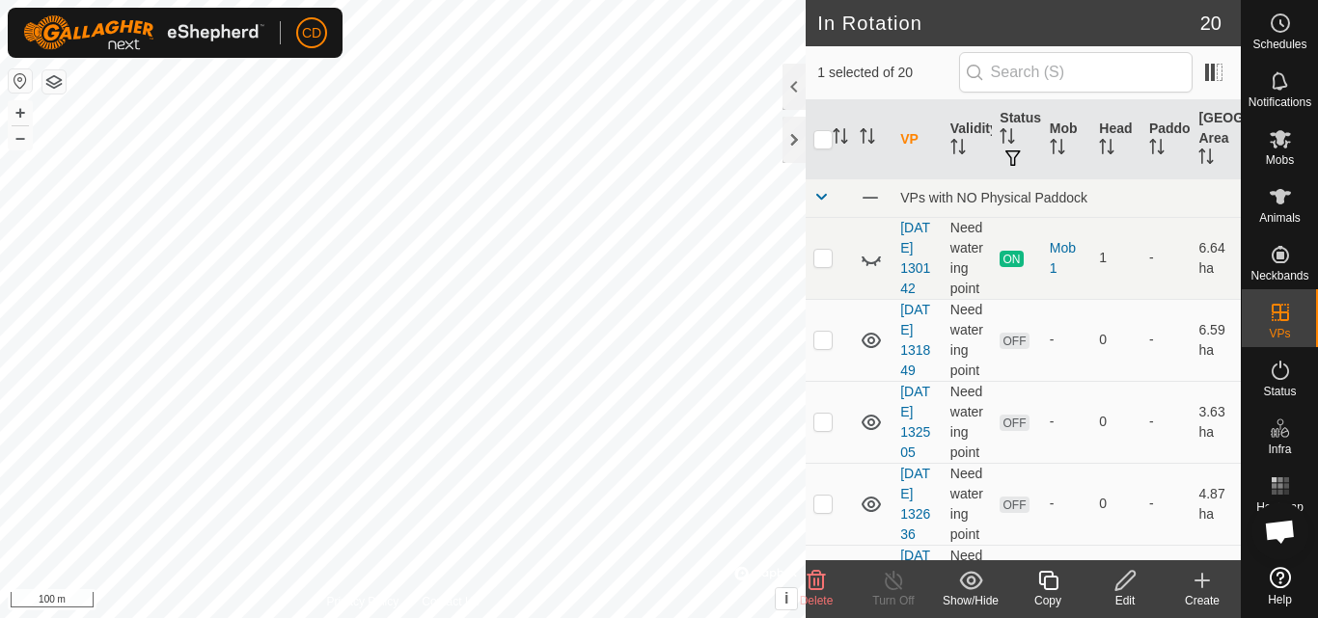
click at [973, 578] on icon at bounding box center [970, 580] width 23 height 18
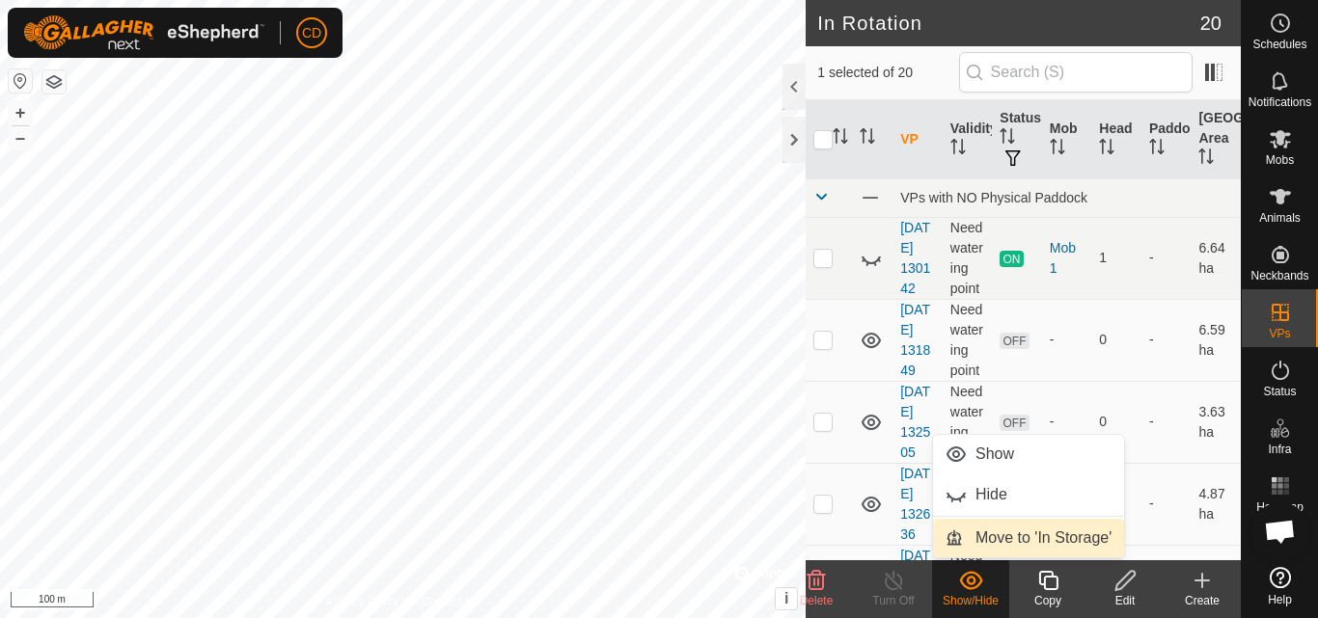
click at [1000, 532] on link "Move to 'In Storage'" at bounding box center [1028, 538] width 191 height 39
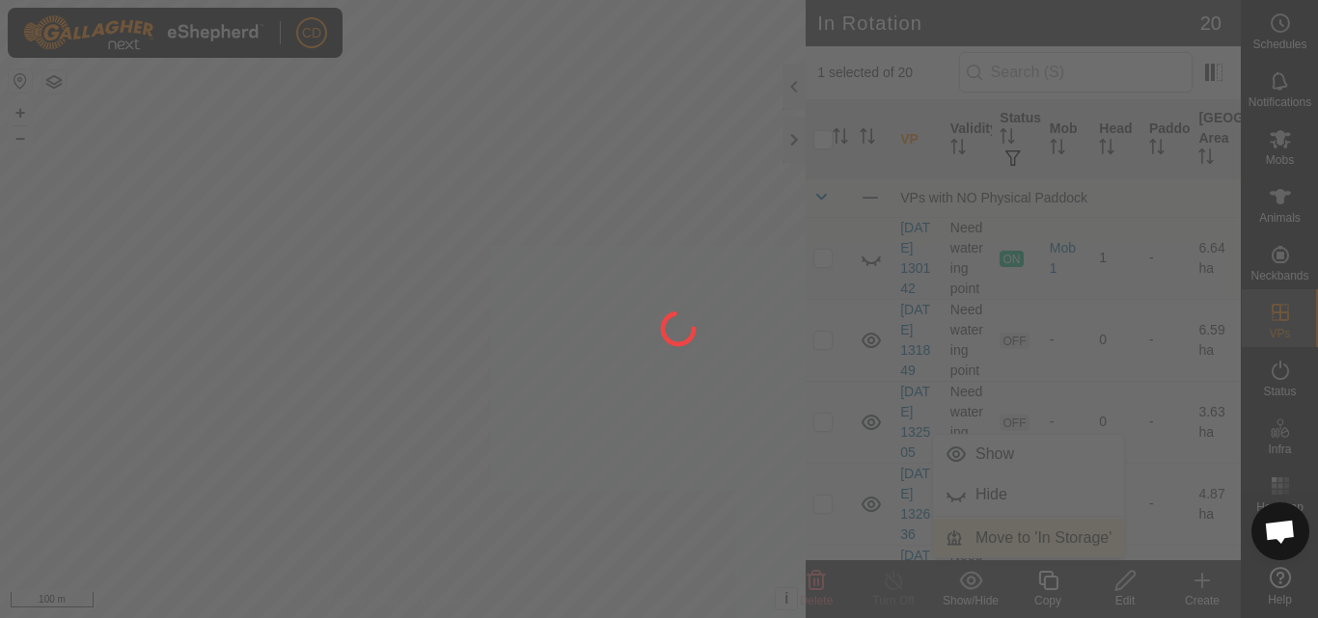
checkbox input "false"
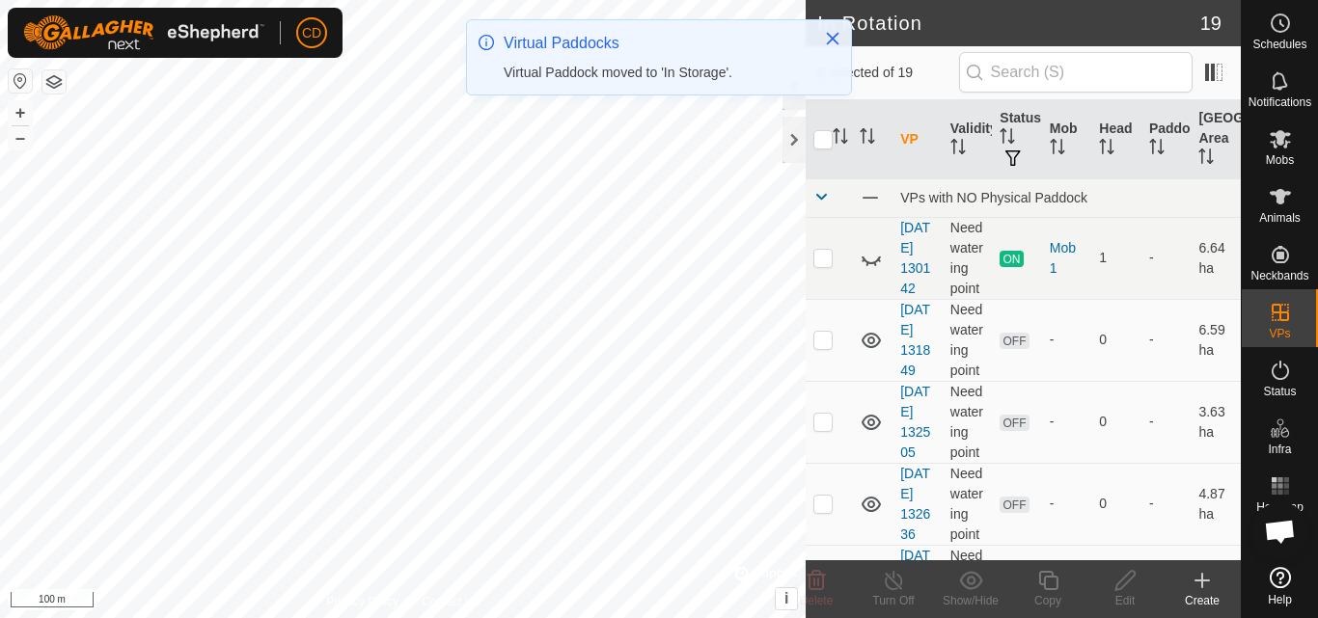
checkbox input "true"
click at [963, 587] on icon at bounding box center [971, 580] width 24 height 23
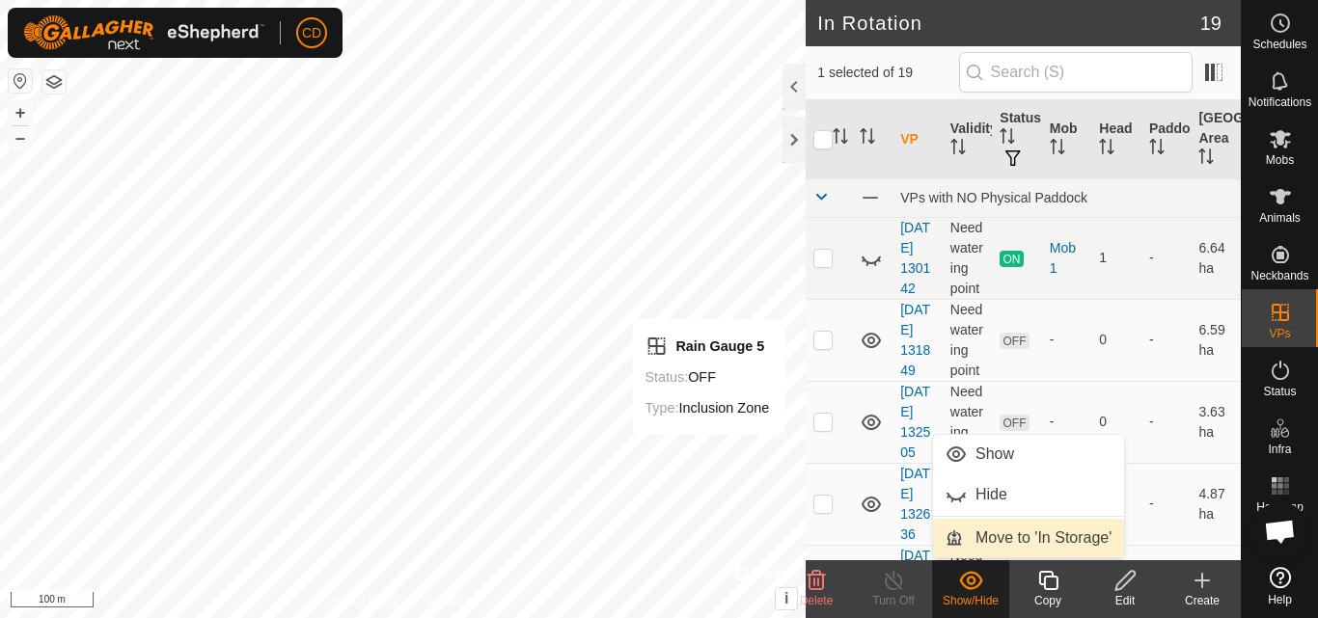
click at [979, 534] on link "Move to 'In Storage'" at bounding box center [1028, 538] width 191 height 39
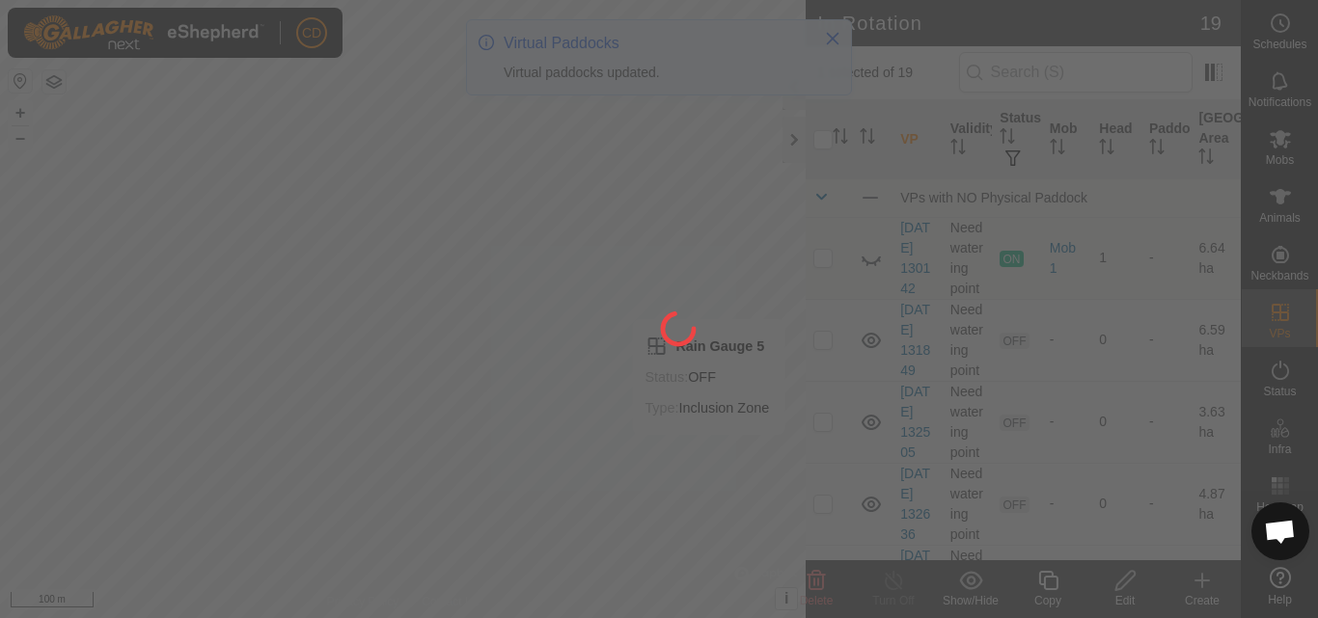
checkbox input "false"
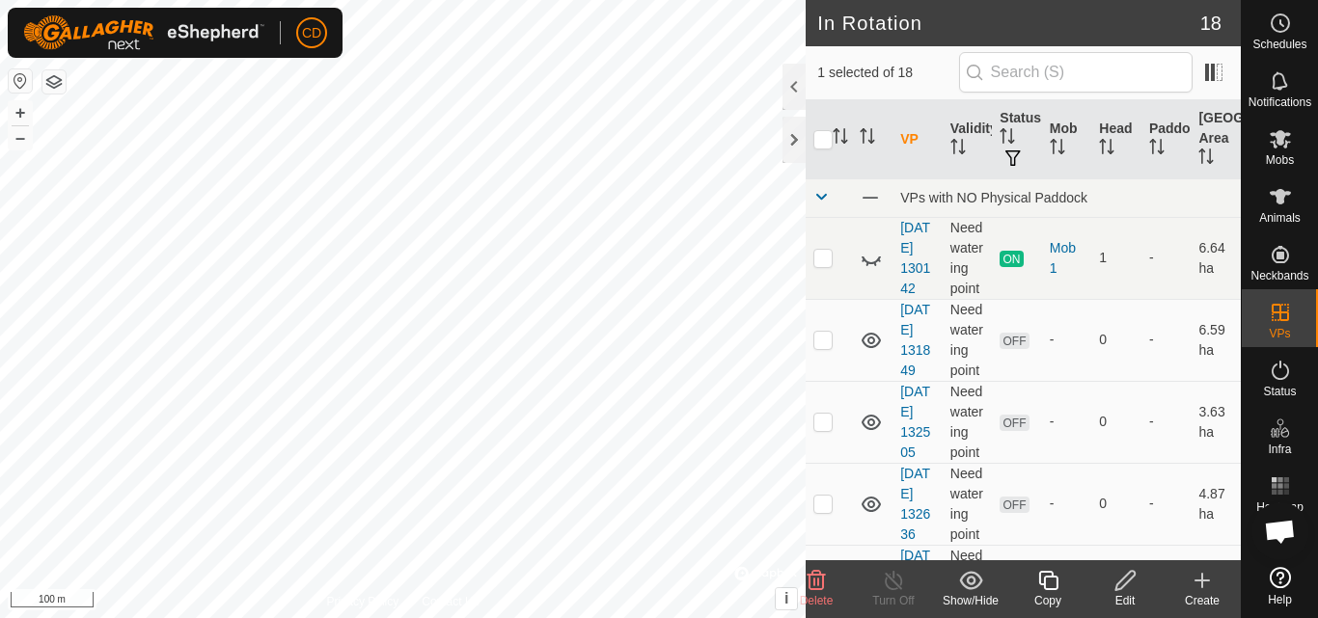
click at [975, 581] on icon at bounding box center [971, 580] width 24 height 23
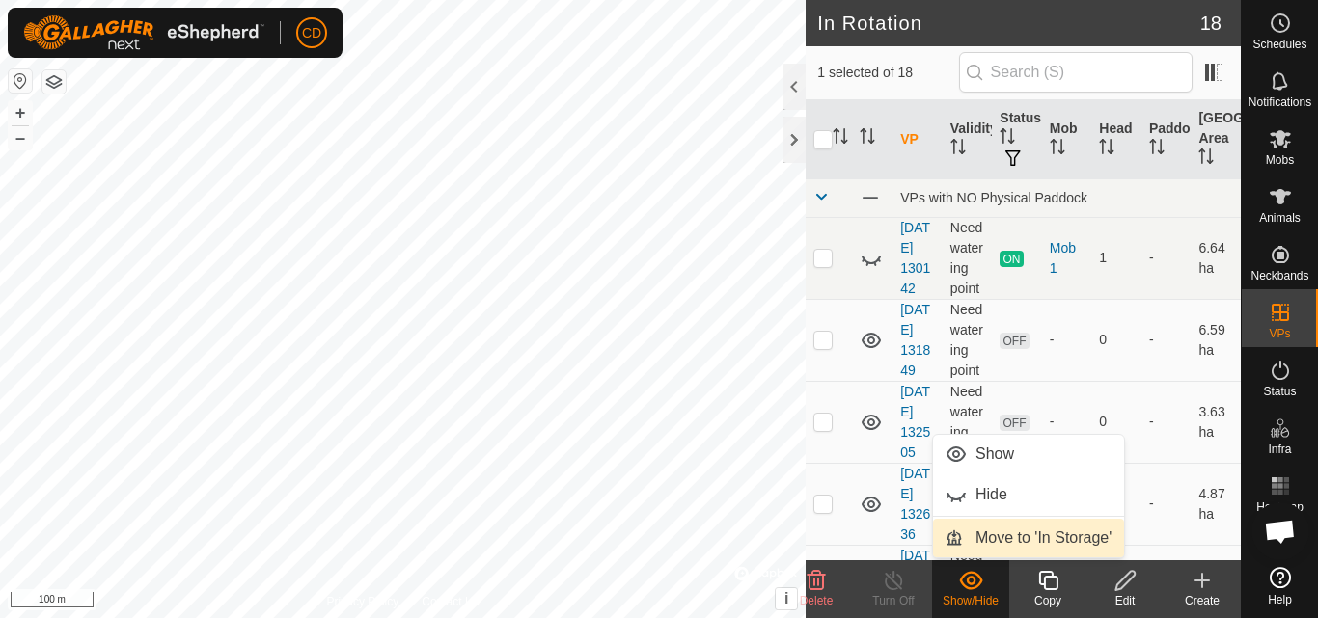
click at [995, 534] on link "Move to 'In Storage'" at bounding box center [1028, 538] width 191 height 39
checkbox input "false"
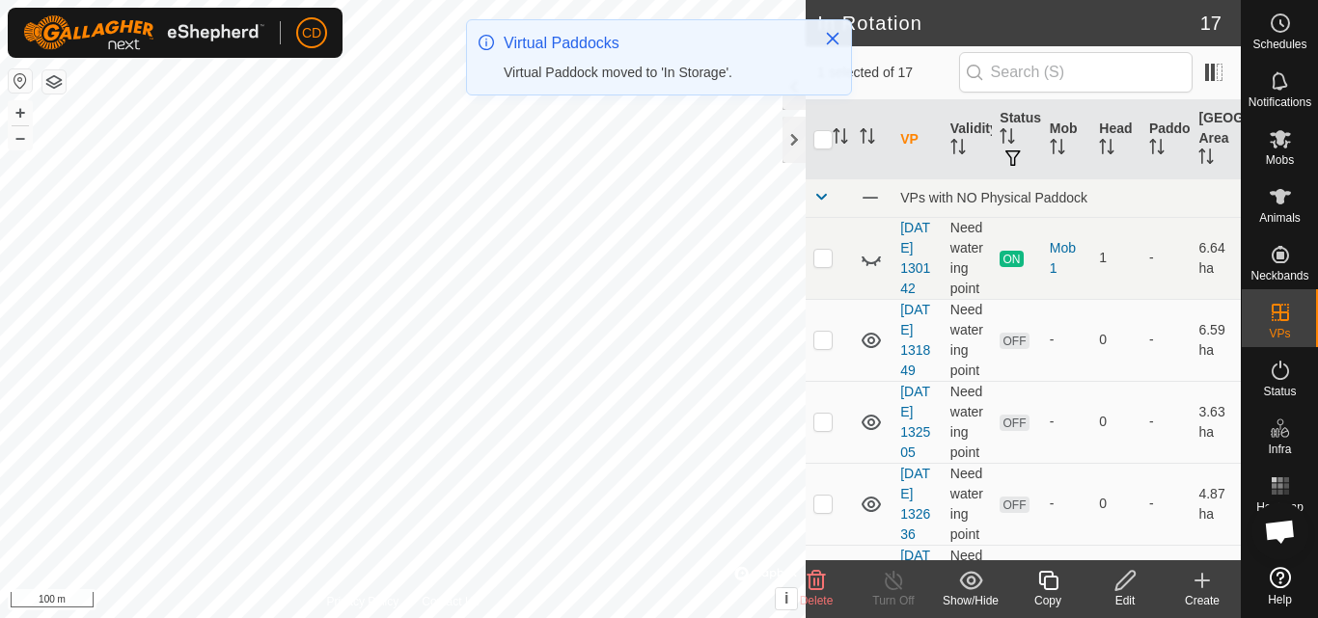
click at [969, 588] on icon at bounding box center [970, 580] width 23 height 18
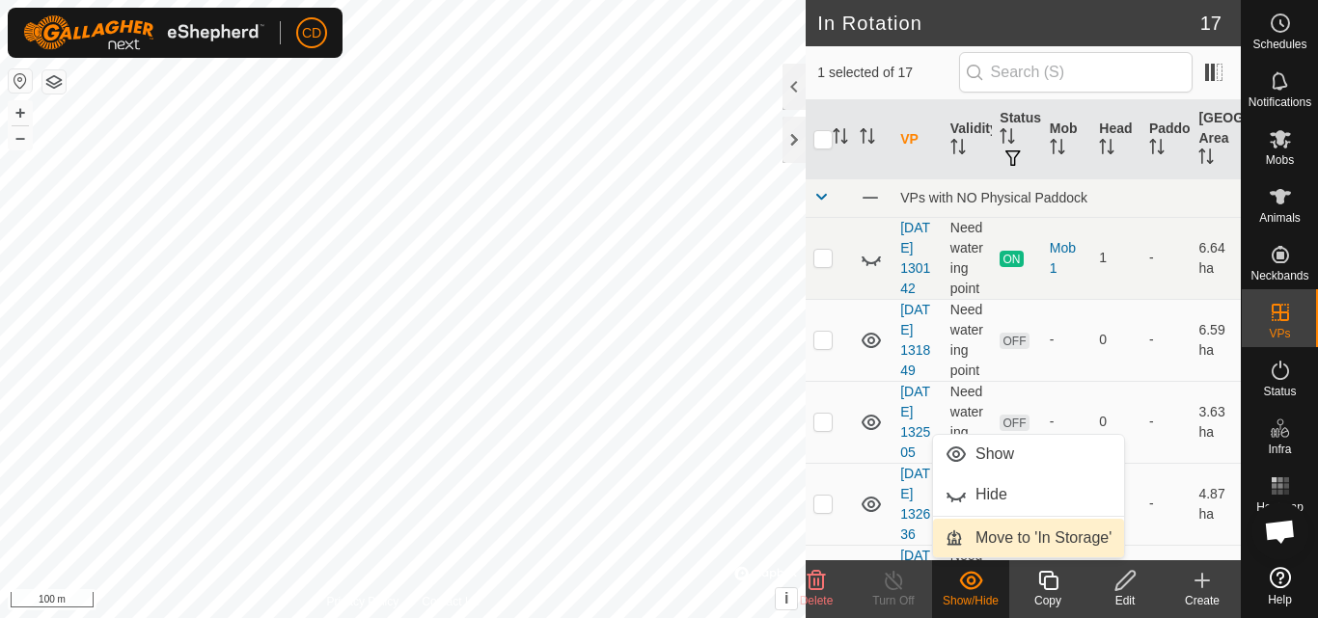
click at [998, 529] on link "Move to 'In Storage'" at bounding box center [1028, 538] width 191 height 39
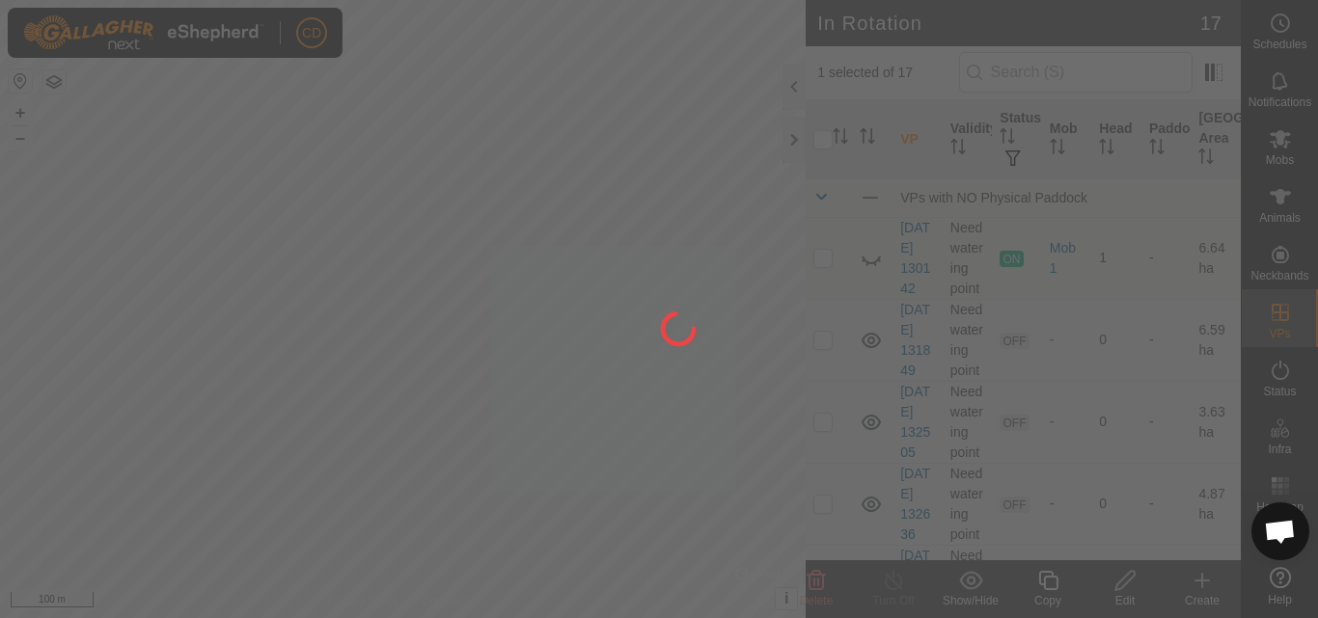
checkbox input "false"
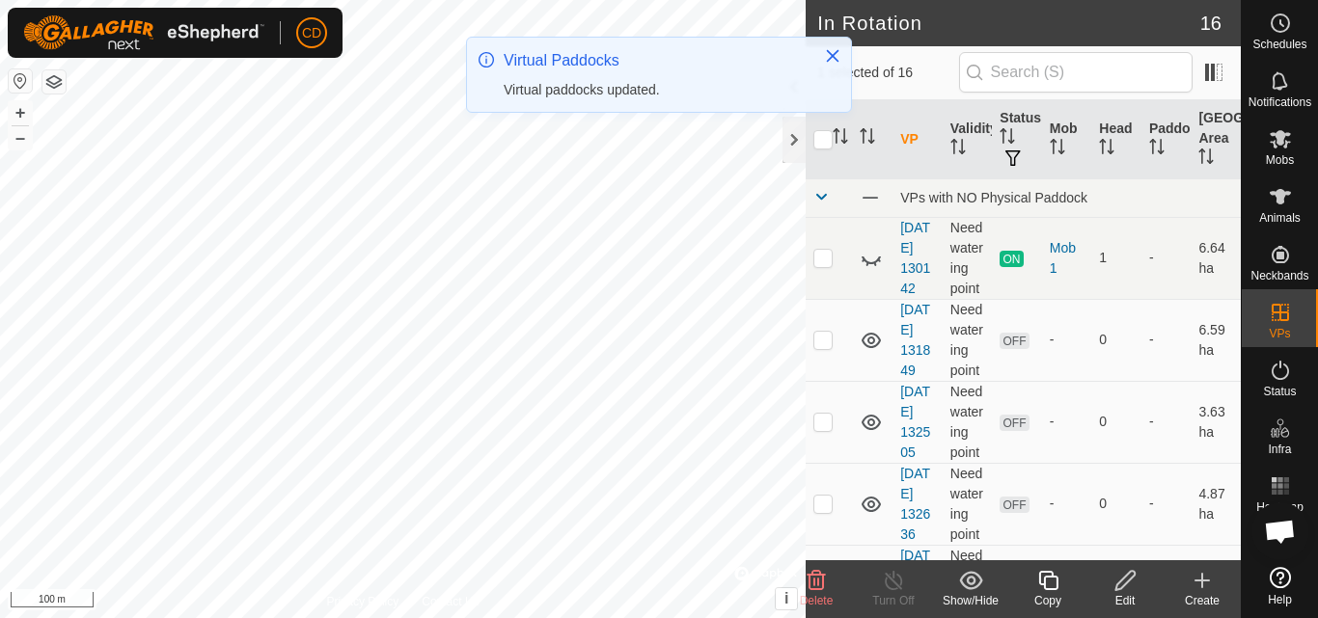
click at [975, 584] on icon at bounding box center [971, 580] width 24 height 23
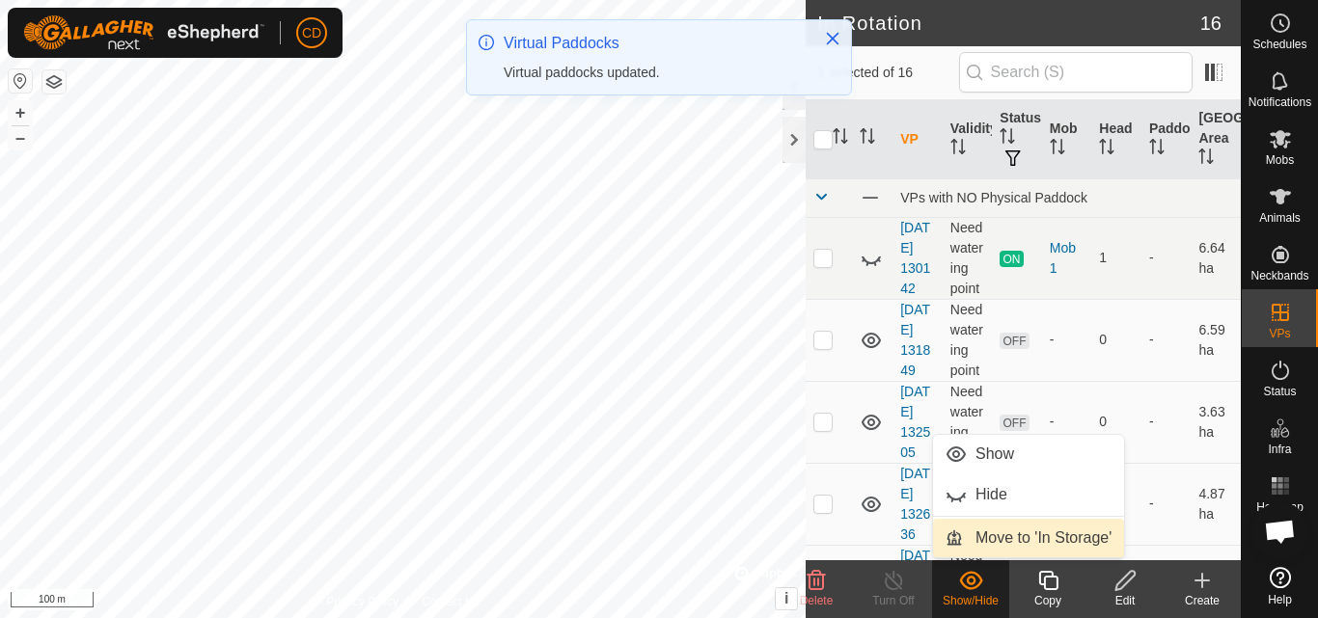
click at [991, 534] on link "Move to 'In Storage'" at bounding box center [1028, 538] width 191 height 39
checkbox input "false"
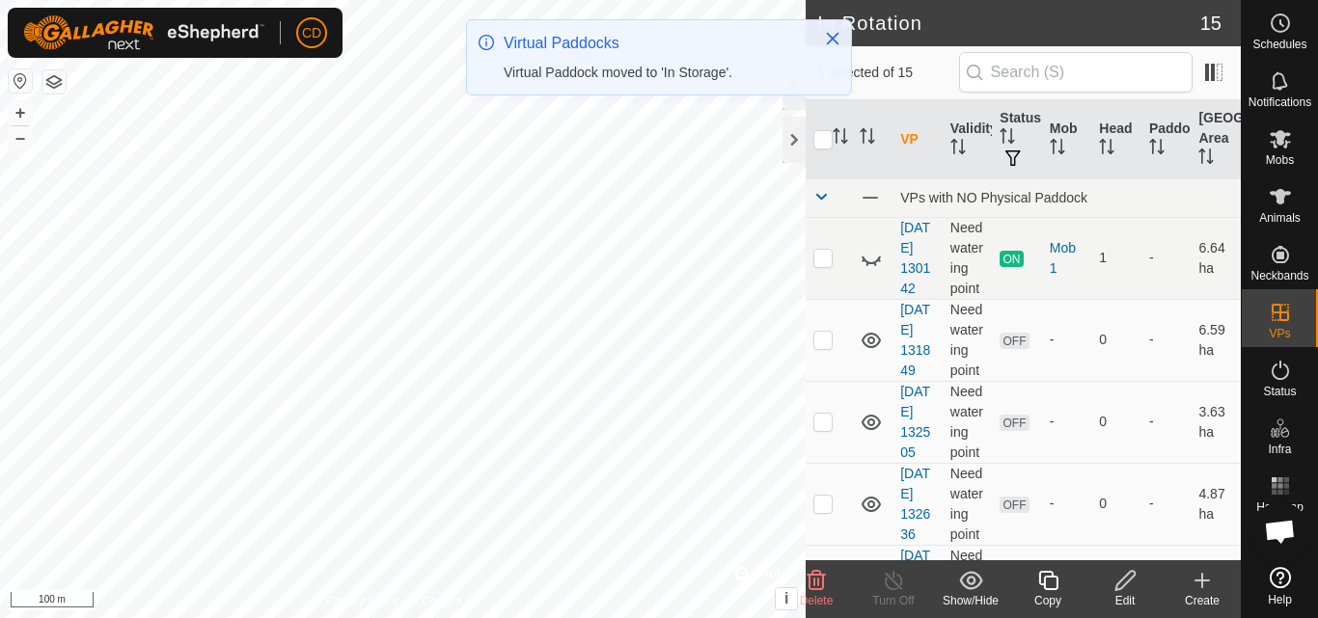
click at [978, 575] on icon at bounding box center [970, 580] width 23 height 18
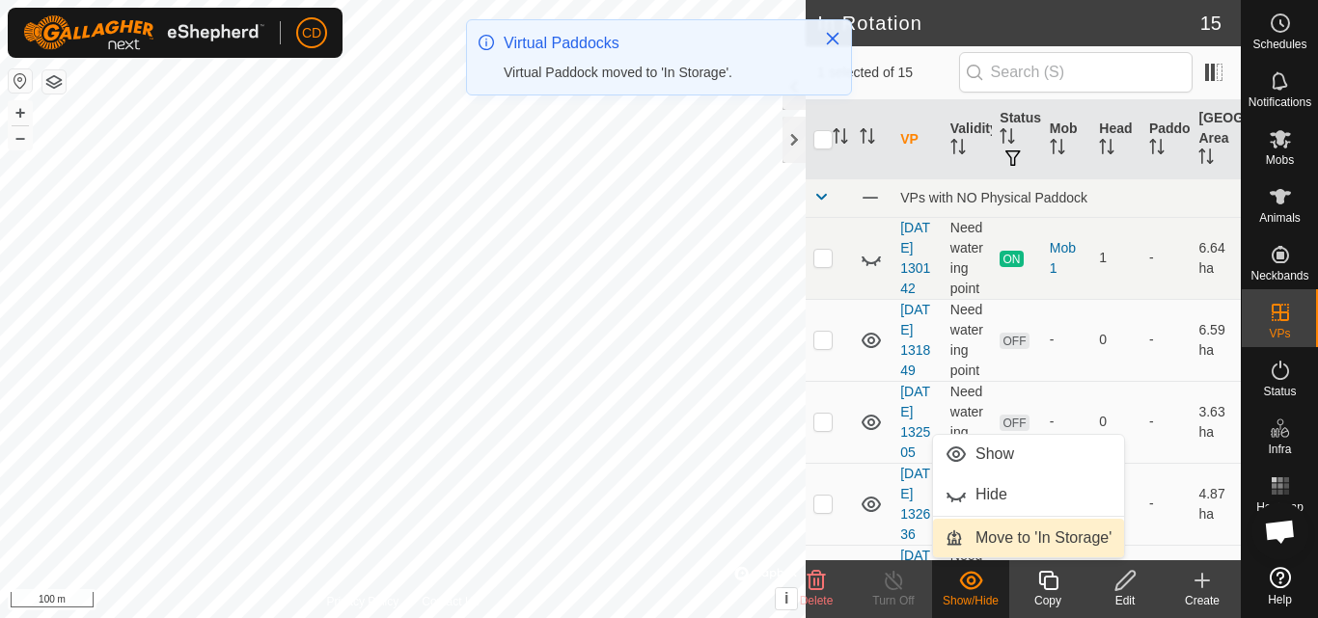
click at [991, 525] on link "Move to 'In Storage'" at bounding box center [1028, 538] width 191 height 39
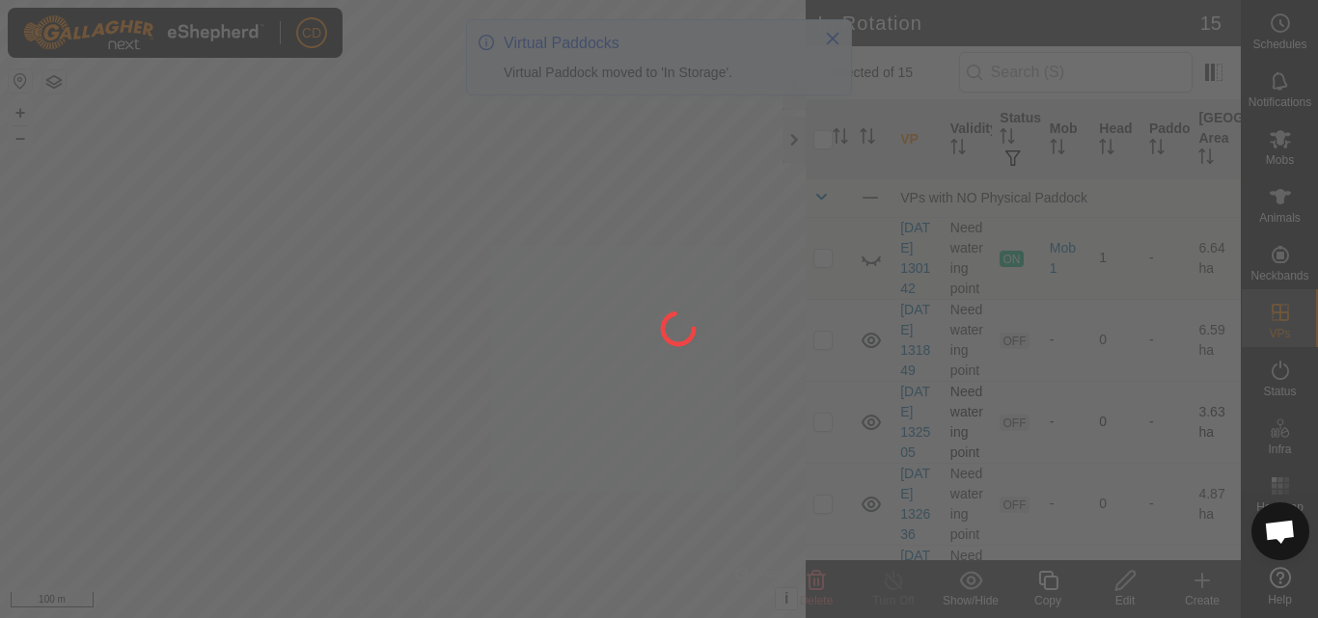
checkbox input "false"
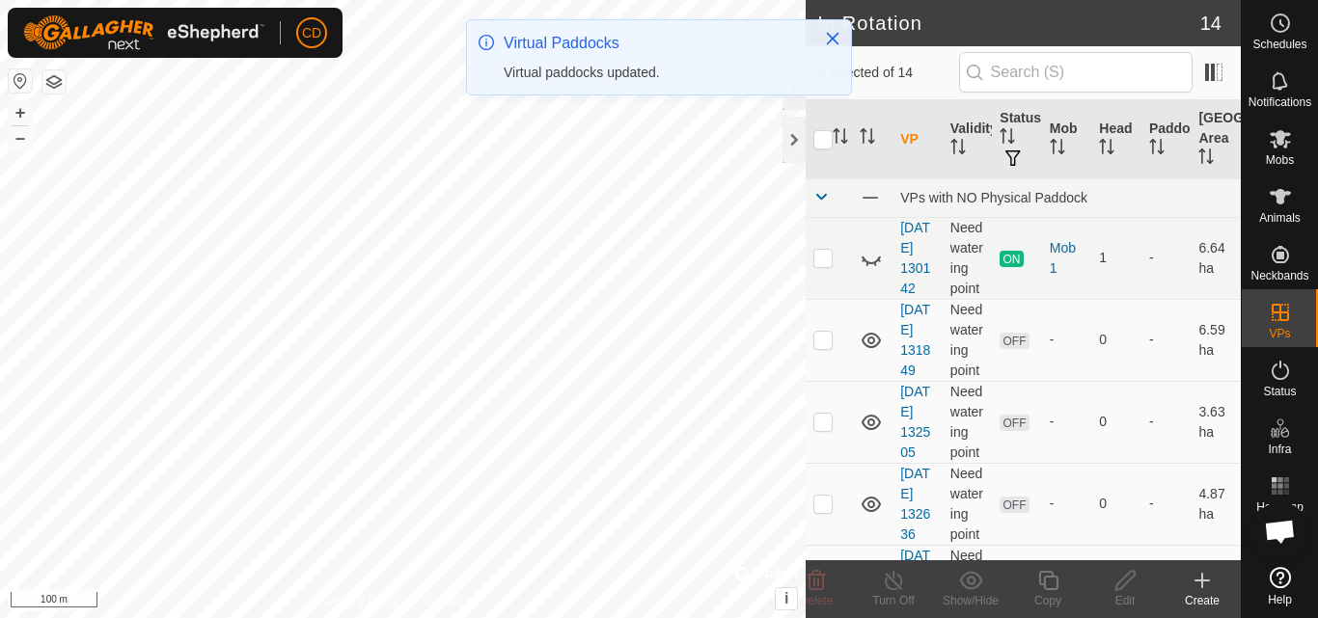
click at [1200, 590] on icon at bounding box center [1202, 580] width 23 height 23
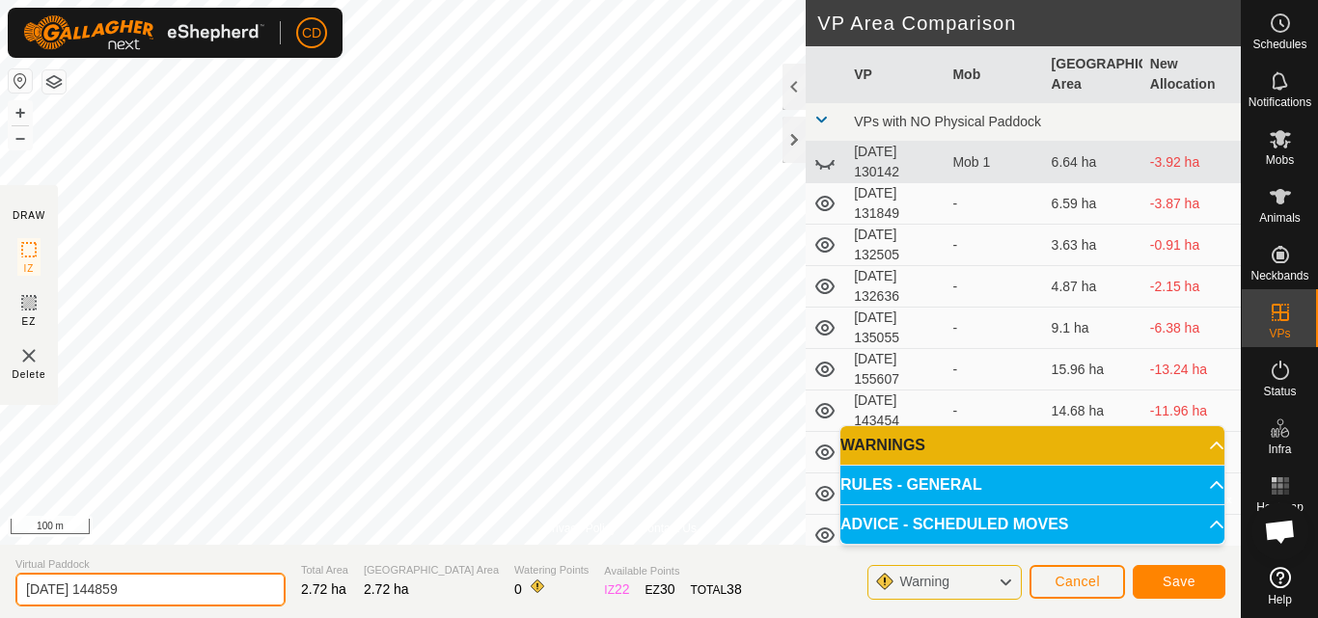
drag, startPoint x: 172, startPoint y: 599, endPoint x: 27, endPoint y: 590, distance: 145.0
click at [27, 590] on input "[DATE] 144859" at bounding box center [150, 590] width 270 height 34
type input "RG 1"
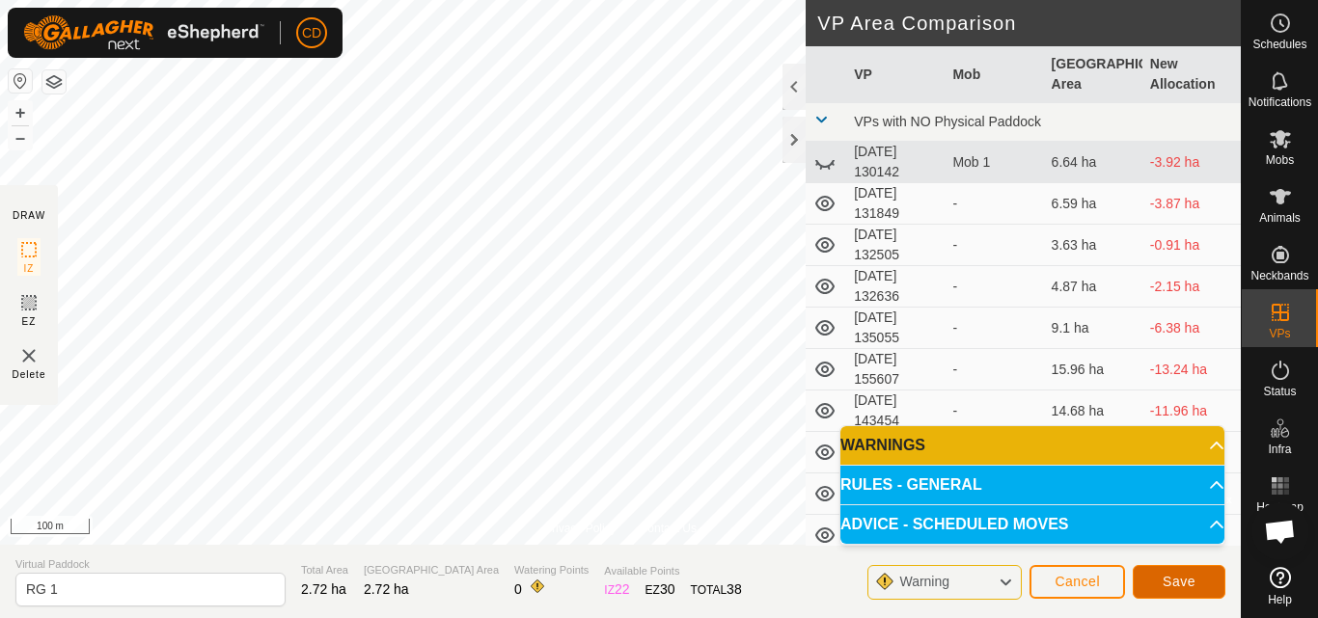
click at [1188, 580] on span "Save" at bounding box center [1179, 581] width 33 height 15
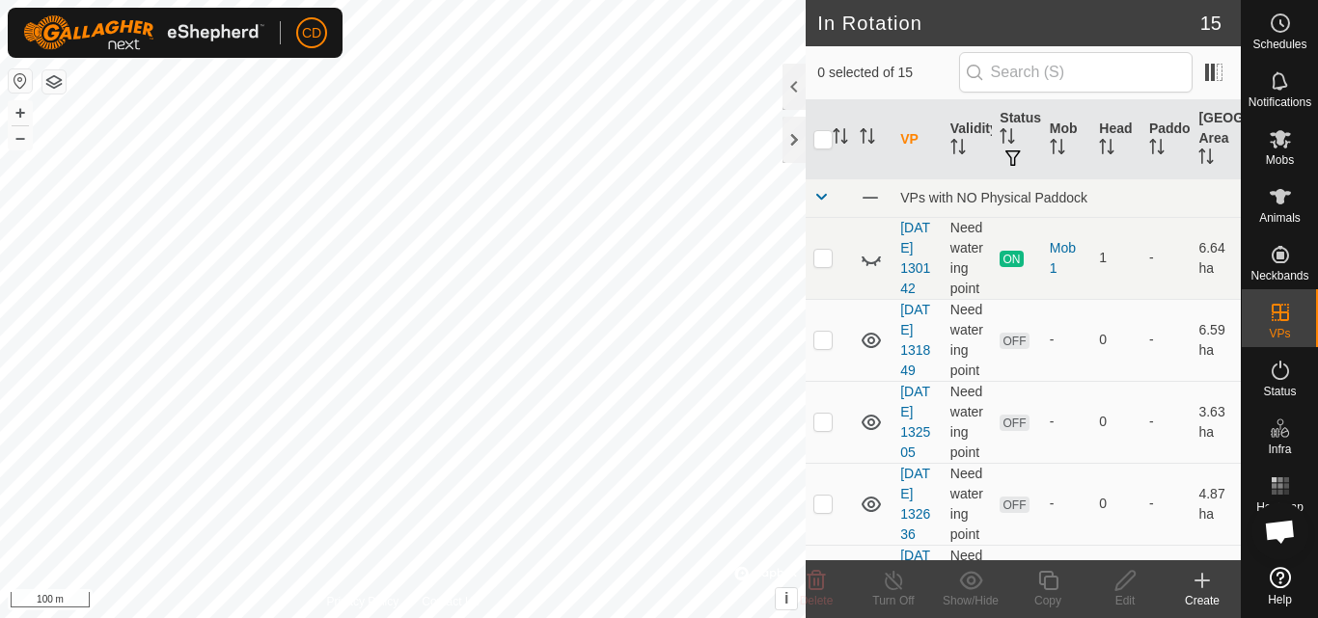
click at [1201, 590] on icon at bounding box center [1202, 580] width 23 height 23
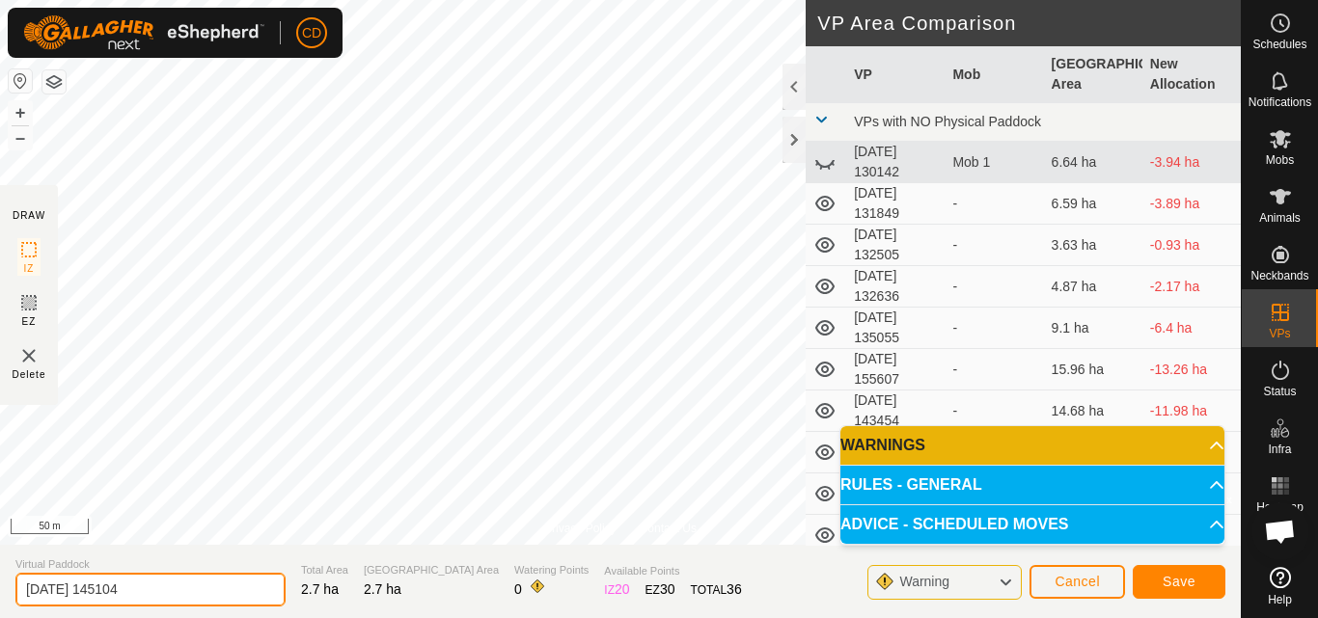
drag, startPoint x: 174, startPoint y: 584, endPoint x: 14, endPoint y: 591, distance: 160.3
click at [14, 591] on section "Virtual Paddock [DATE] 145104 Total Area 2.7 ha Grazing Area 2.7 ha Watering Po…" at bounding box center [620, 581] width 1241 height 73
type input "RG 2"
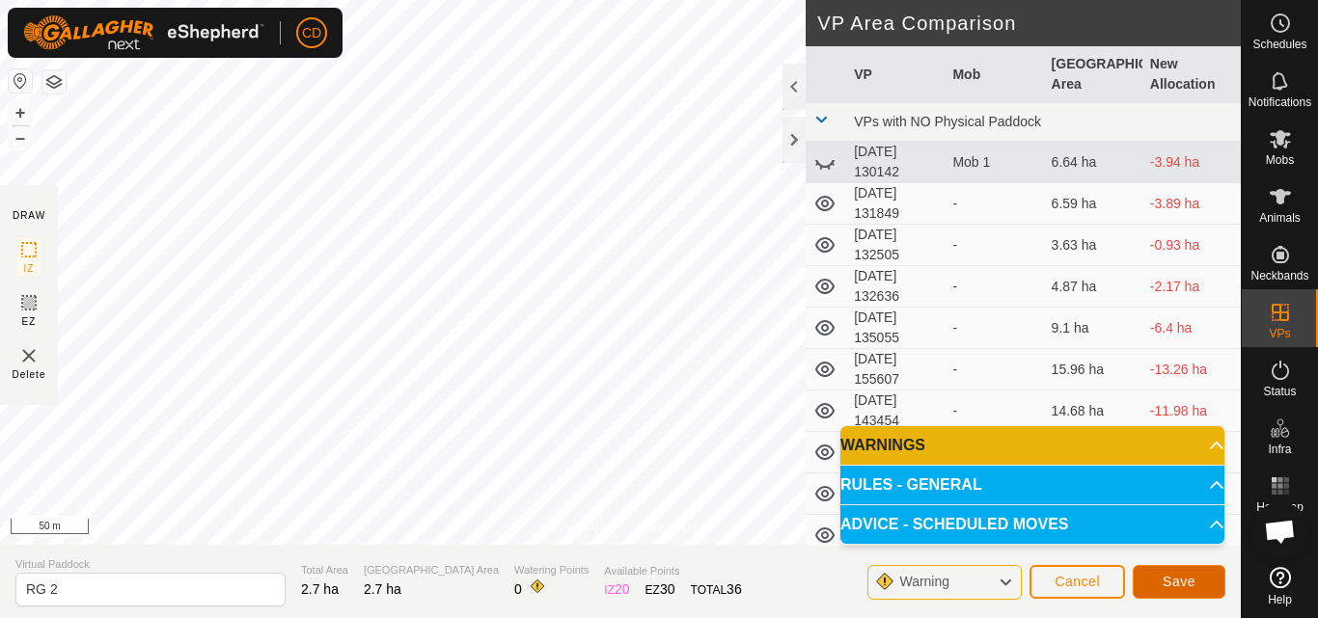
click at [1165, 572] on button "Save" at bounding box center [1179, 582] width 93 height 34
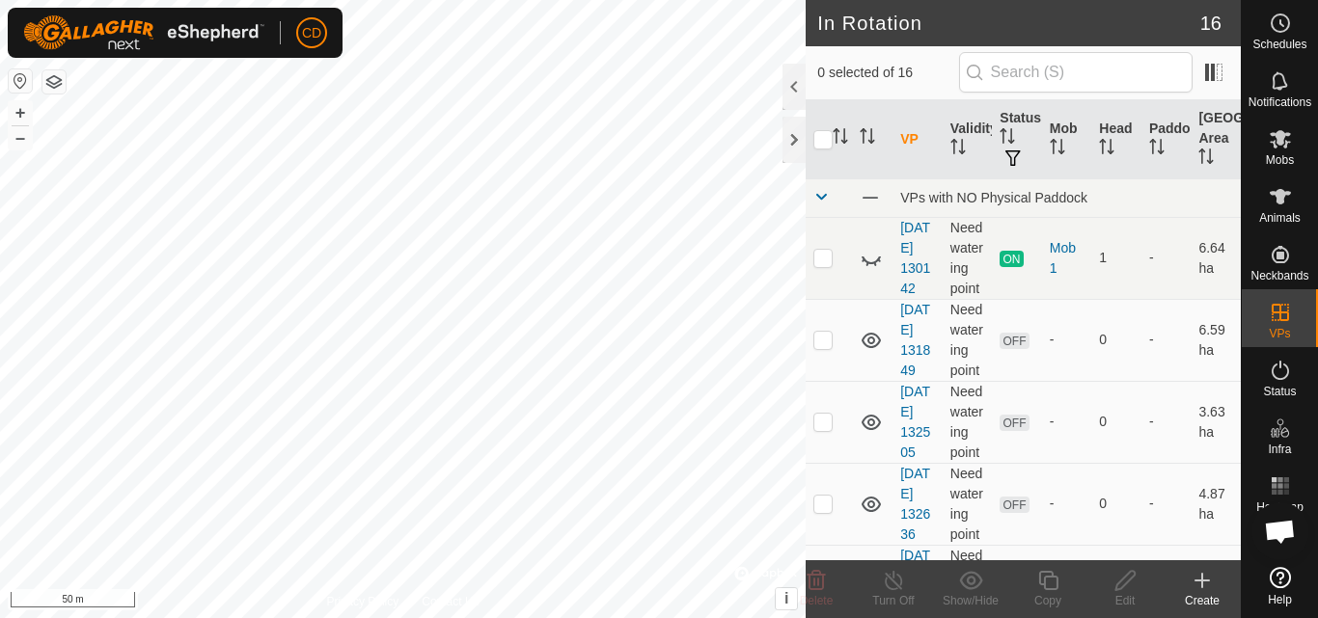
click at [1205, 593] on div "Create" at bounding box center [1202, 600] width 77 height 17
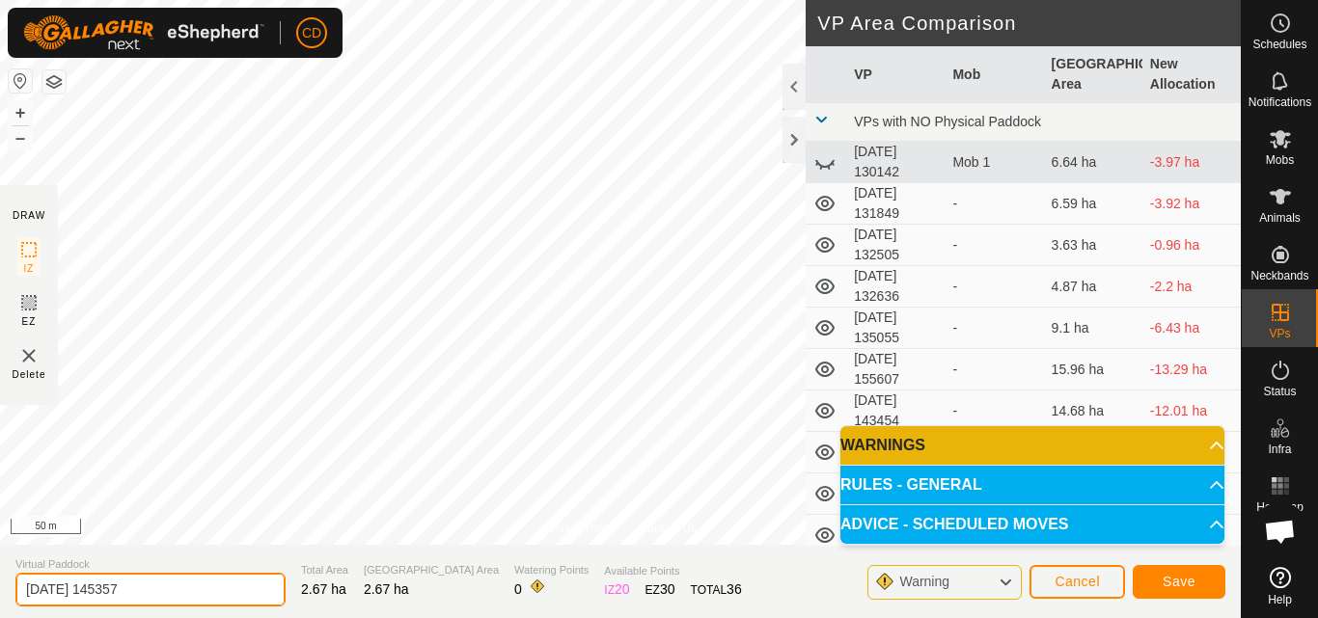
drag, startPoint x: 176, startPoint y: 587, endPoint x: 0, endPoint y: 591, distance: 175.7
click at [0, 591] on section "Virtual Paddock [DATE] 145357 Total Area 2.67 ha Grazing Area 2.67 ha Watering …" at bounding box center [620, 581] width 1241 height 73
type input "RG 3"
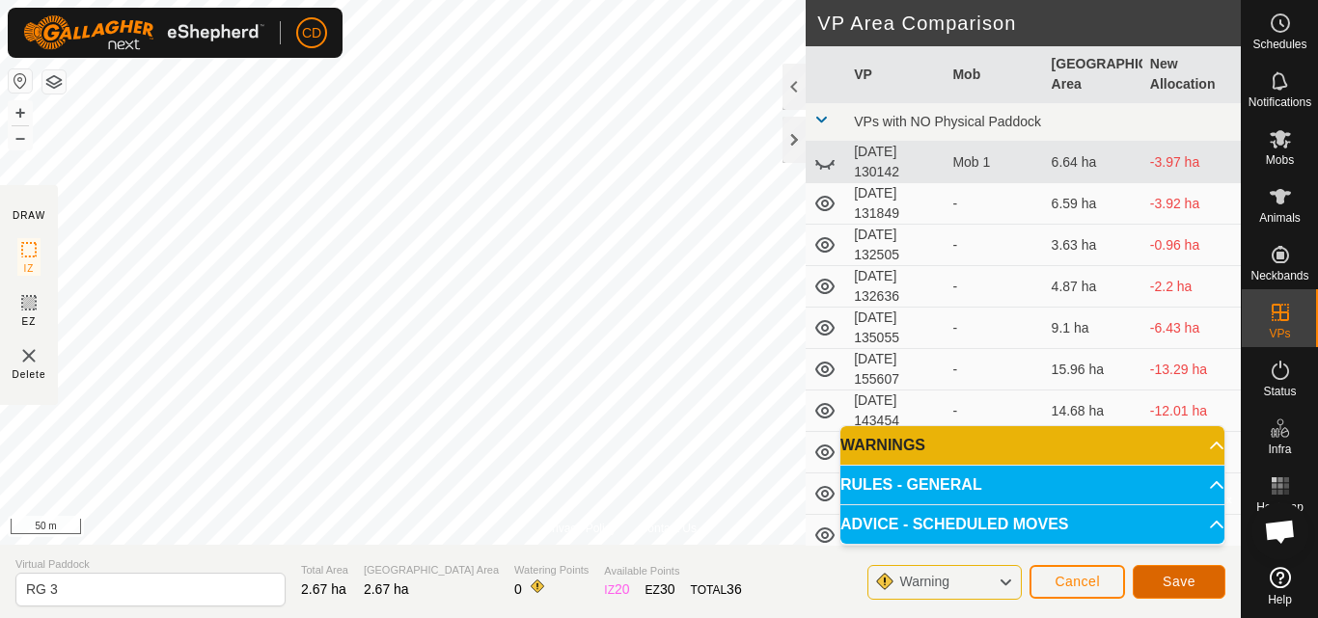
click at [1199, 585] on button "Save" at bounding box center [1179, 582] width 93 height 34
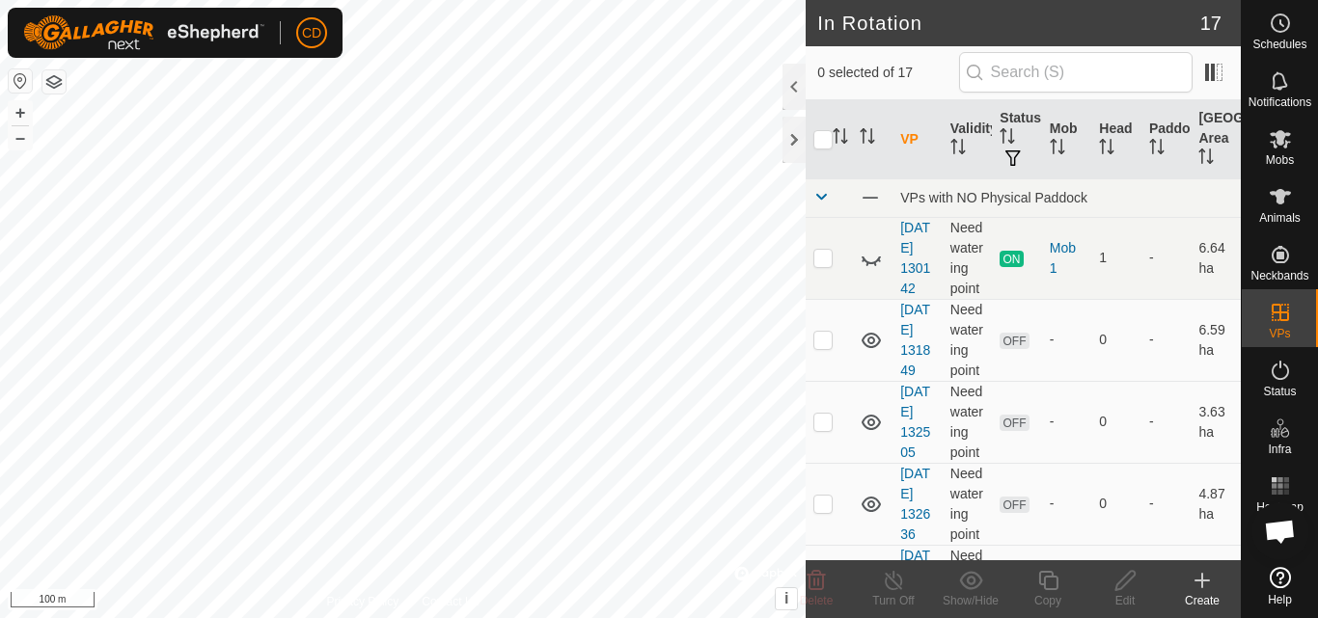
click at [1203, 593] on div "Create" at bounding box center [1202, 600] width 77 height 17
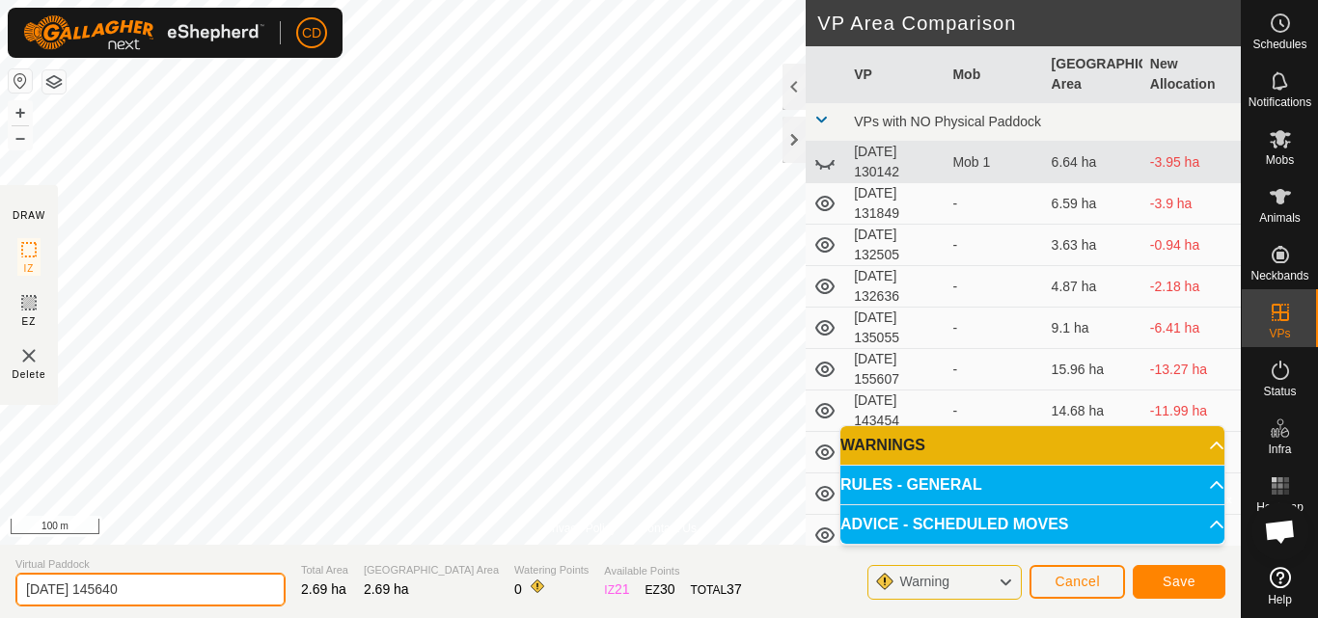
drag, startPoint x: 182, startPoint y: 589, endPoint x: 0, endPoint y: 581, distance: 182.5
click at [0, 581] on section "Virtual Paddock [DATE] 145640 Total Area 2.69 ha Grazing Area 2.69 ha Watering …" at bounding box center [620, 581] width 1241 height 73
type input "RG 4"
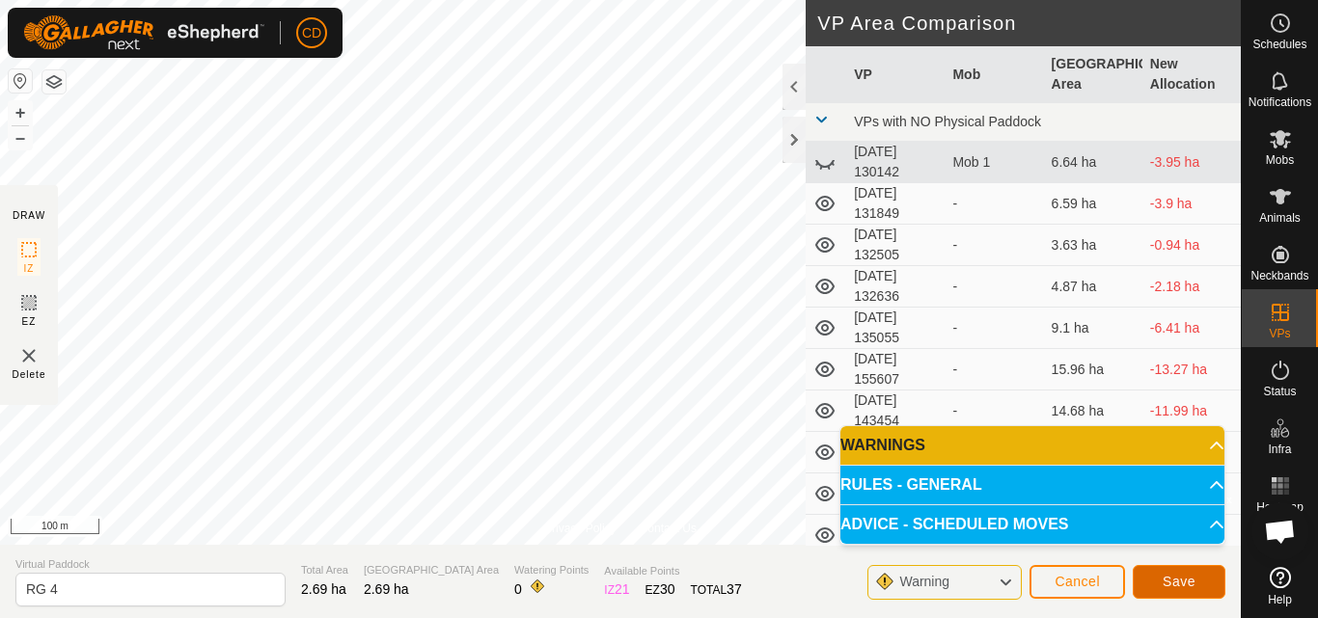
click at [1191, 578] on span "Save" at bounding box center [1179, 581] width 33 height 15
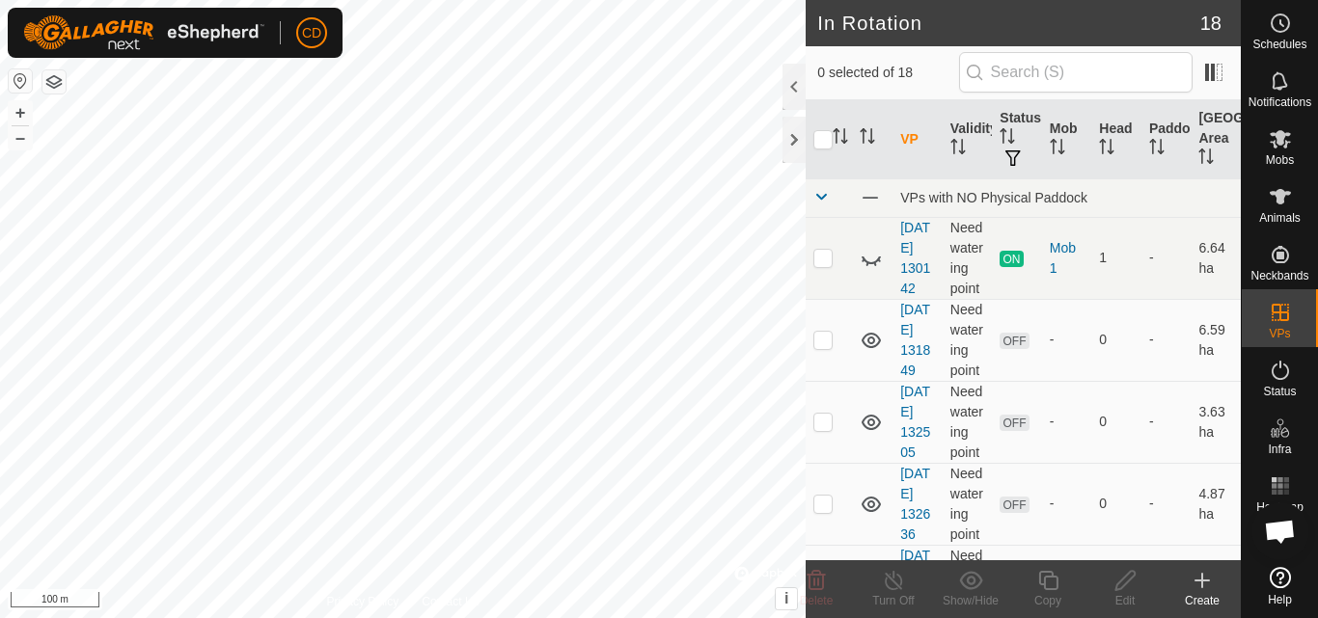
click at [1208, 595] on div "Create" at bounding box center [1202, 600] width 77 height 17
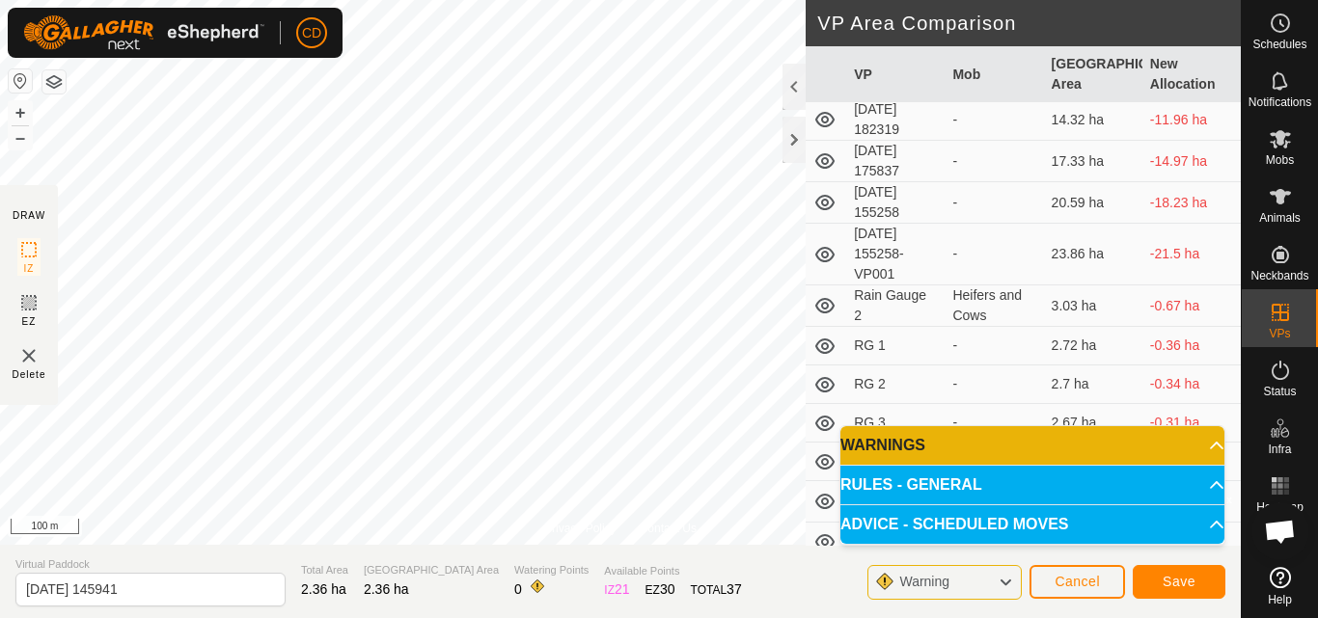
scroll to position [351, 0]
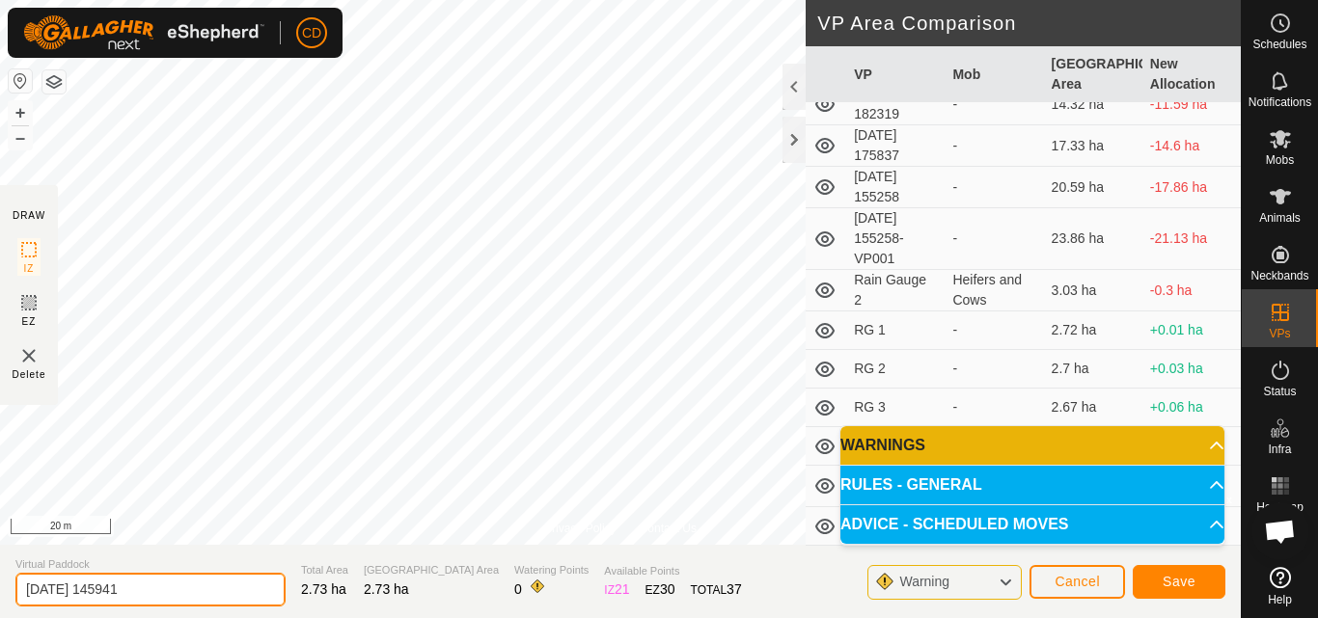
drag, startPoint x: 163, startPoint y: 589, endPoint x: 0, endPoint y: 608, distance: 164.2
click at [0, 608] on section "Virtual Paddock [DATE] 145941 Total Area 2.73 ha Grazing Area 2.73 ha Watering …" at bounding box center [620, 581] width 1241 height 73
type input "RG 5"
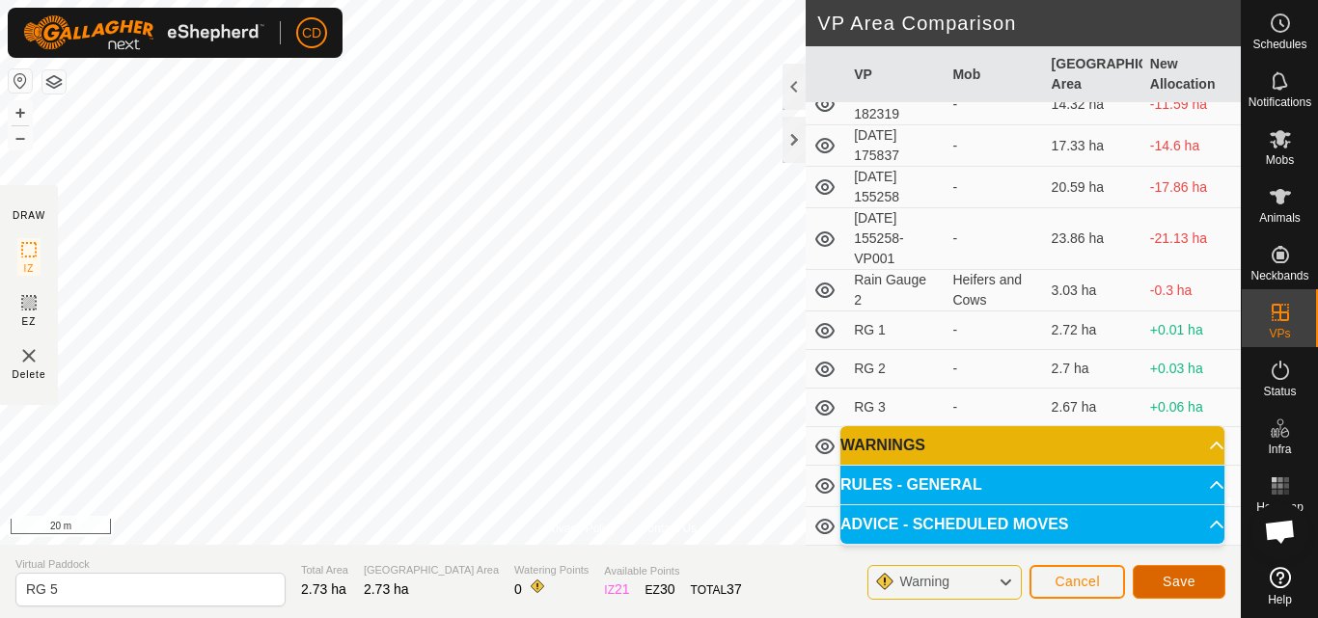
click at [1193, 586] on span "Save" at bounding box center [1179, 581] width 33 height 15
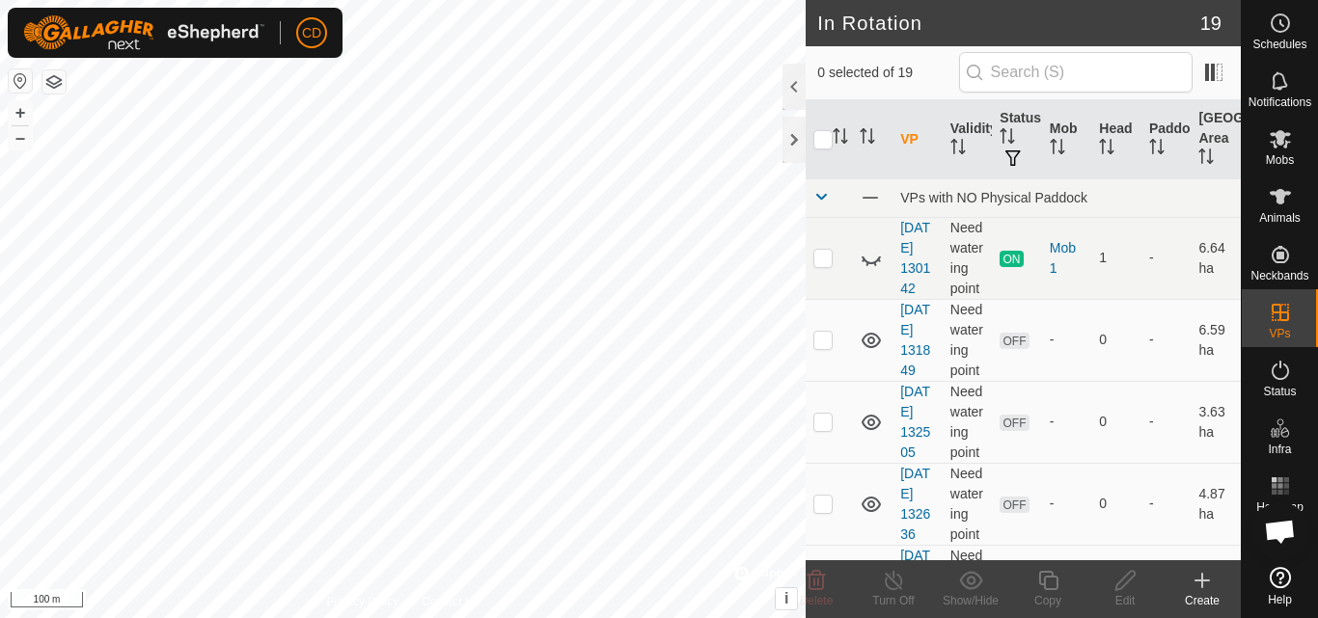
click at [1209, 584] on icon at bounding box center [1202, 580] width 23 height 23
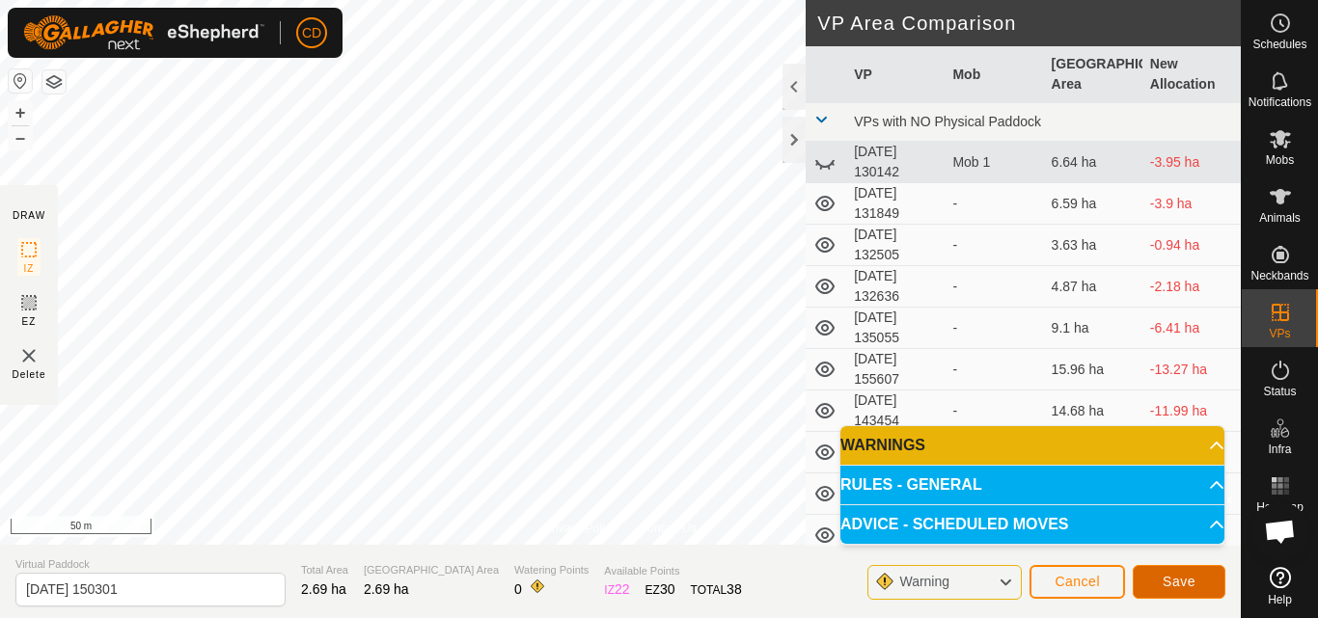
click at [1175, 576] on span "Save" at bounding box center [1179, 581] width 33 height 15
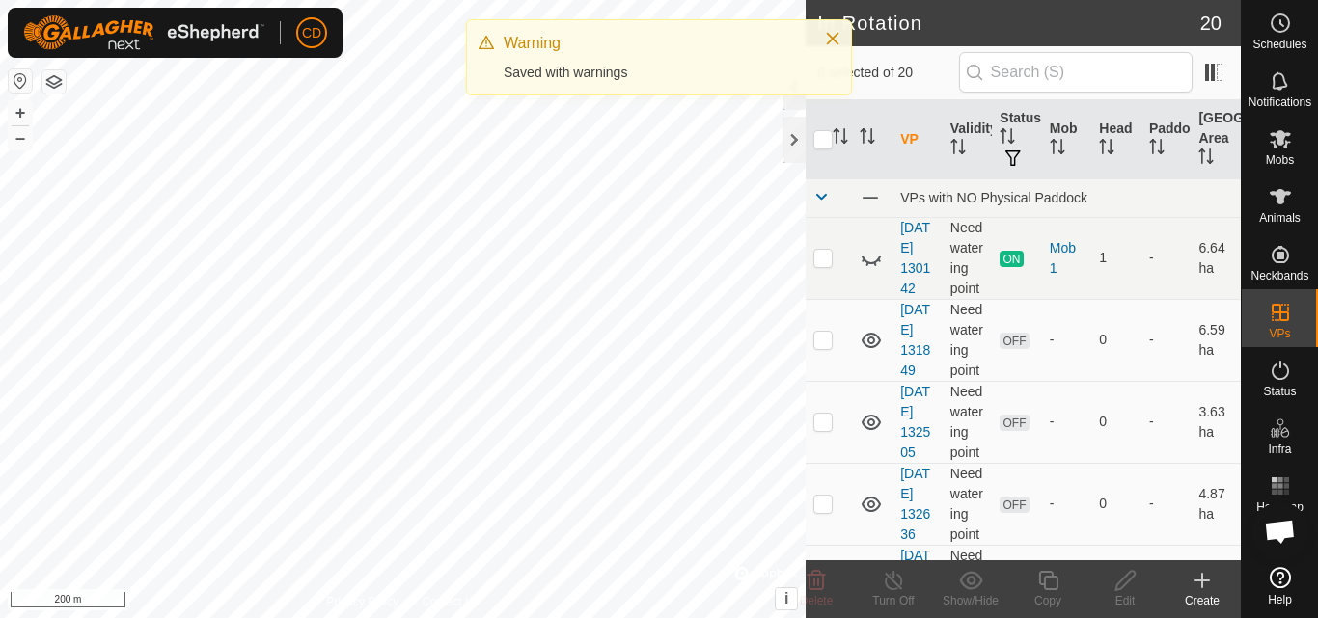
checkbox input "true"
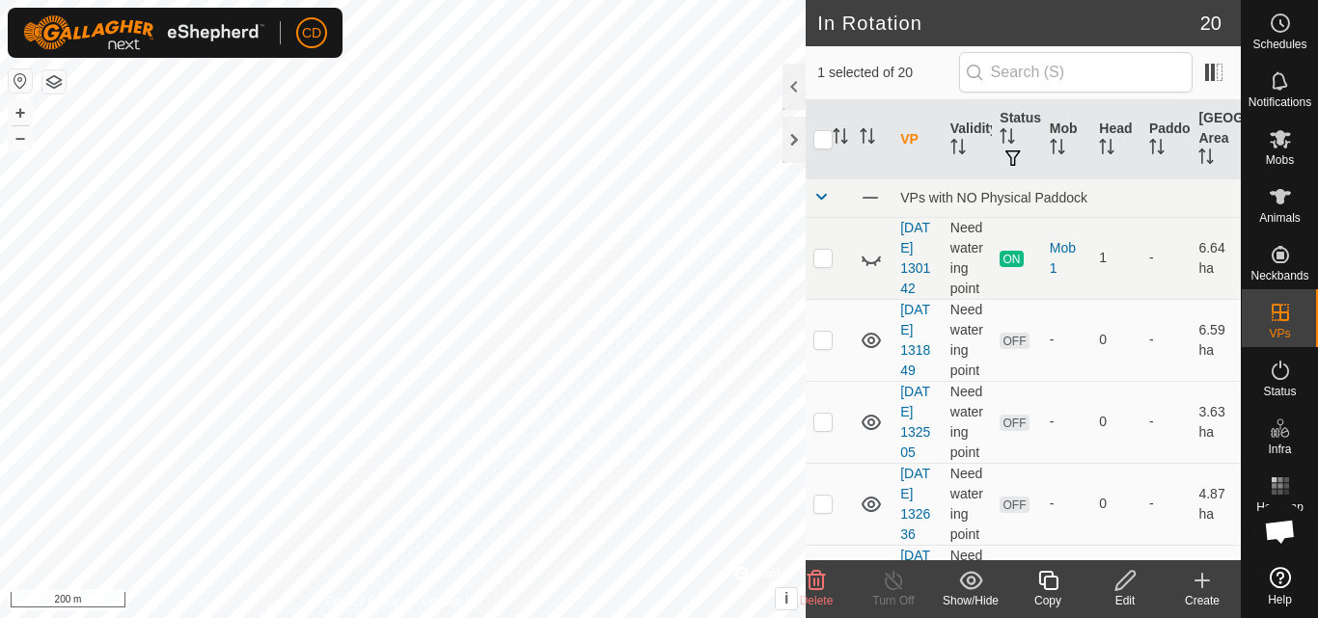
click at [1116, 581] on icon at bounding box center [1125, 580] width 24 height 23
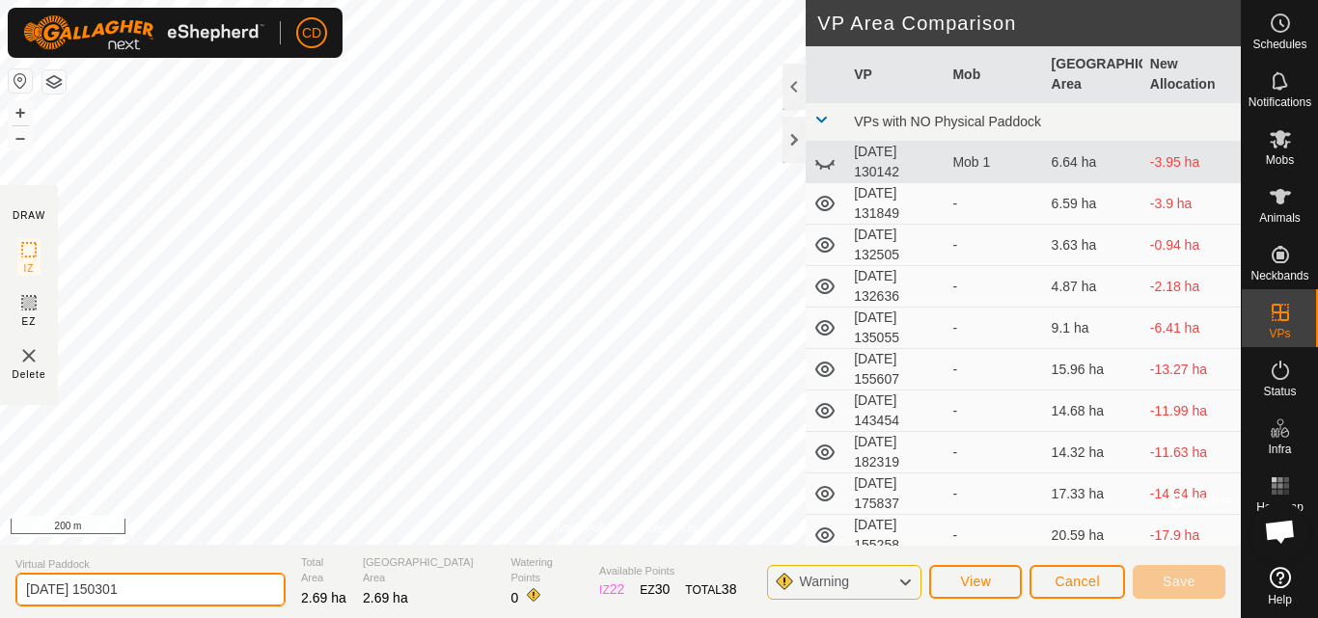
drag, startPoint x: 8, startPoint y: 601, endPoint x: 0, endPoint y: 612, distance: 13.1
click at [0, 608] on section "Virtual Paddock [DATE] 150301 Total Area 2.69 ha Grazing Area 2.69 ha Watering …" at bounding box center [620, 581] width 1241 height 73
type input "RG 6"
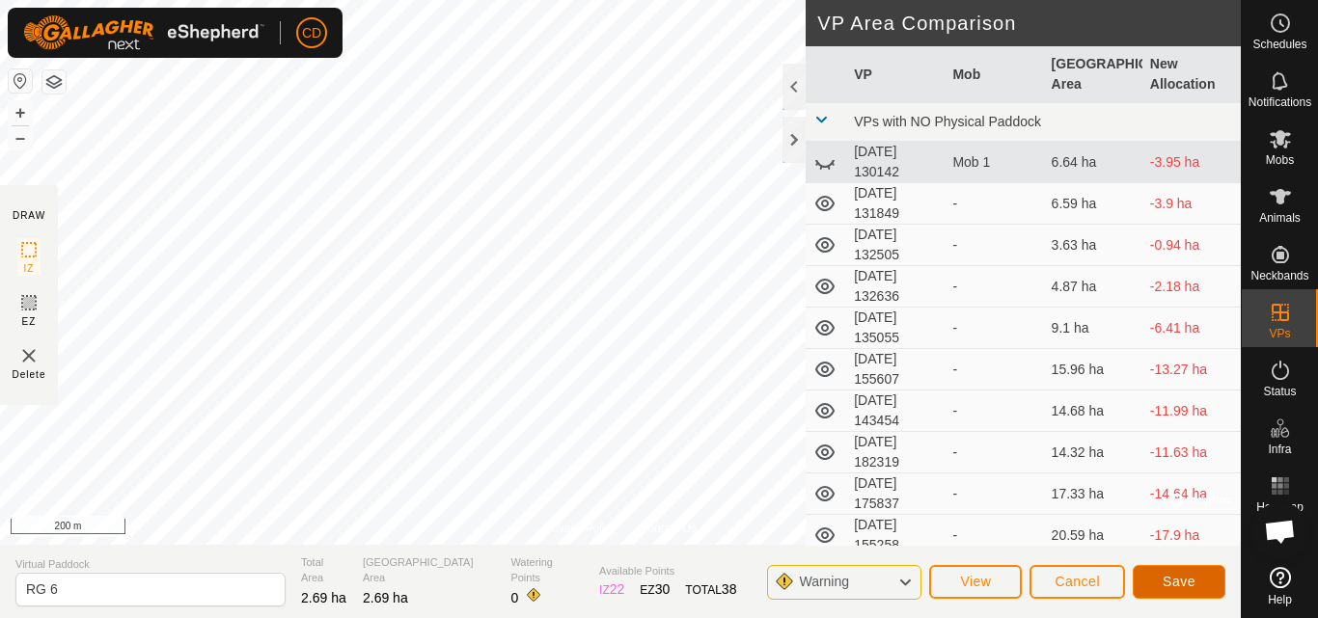
click at [1164, 575] on span "Save" at bounding box center [1179, 581] width 33 height 15
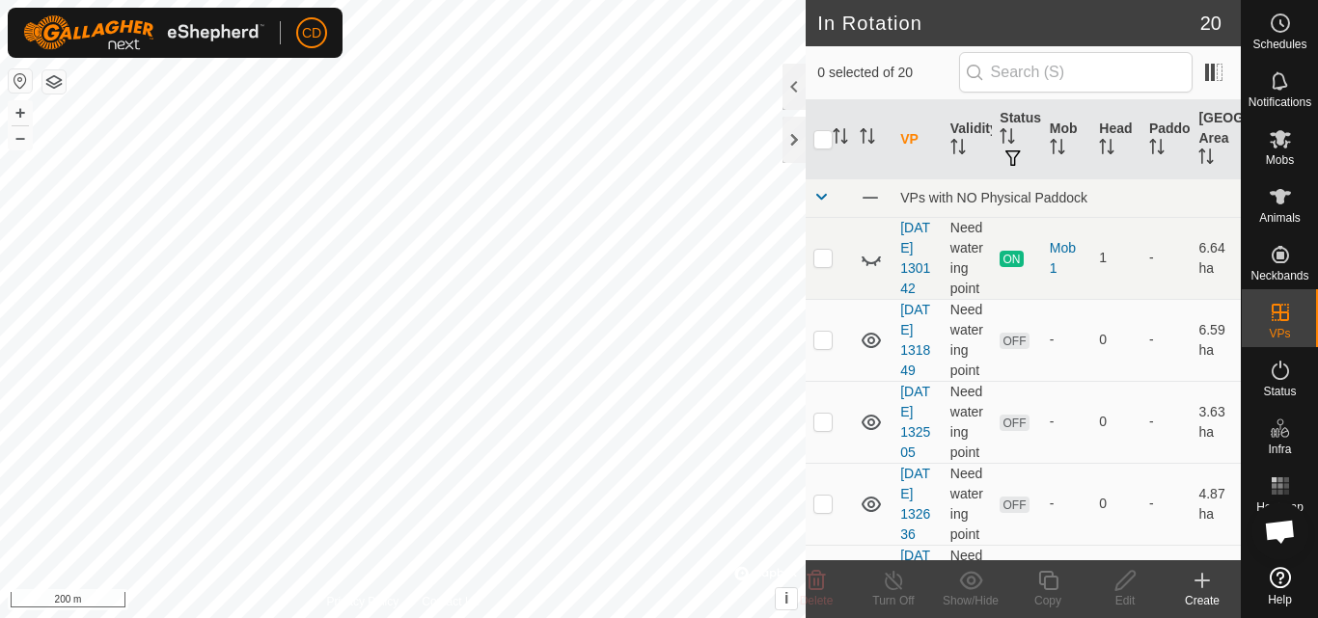
click at [1206, 587] on icon at bounding box center [1202, 580] width 23 height 23
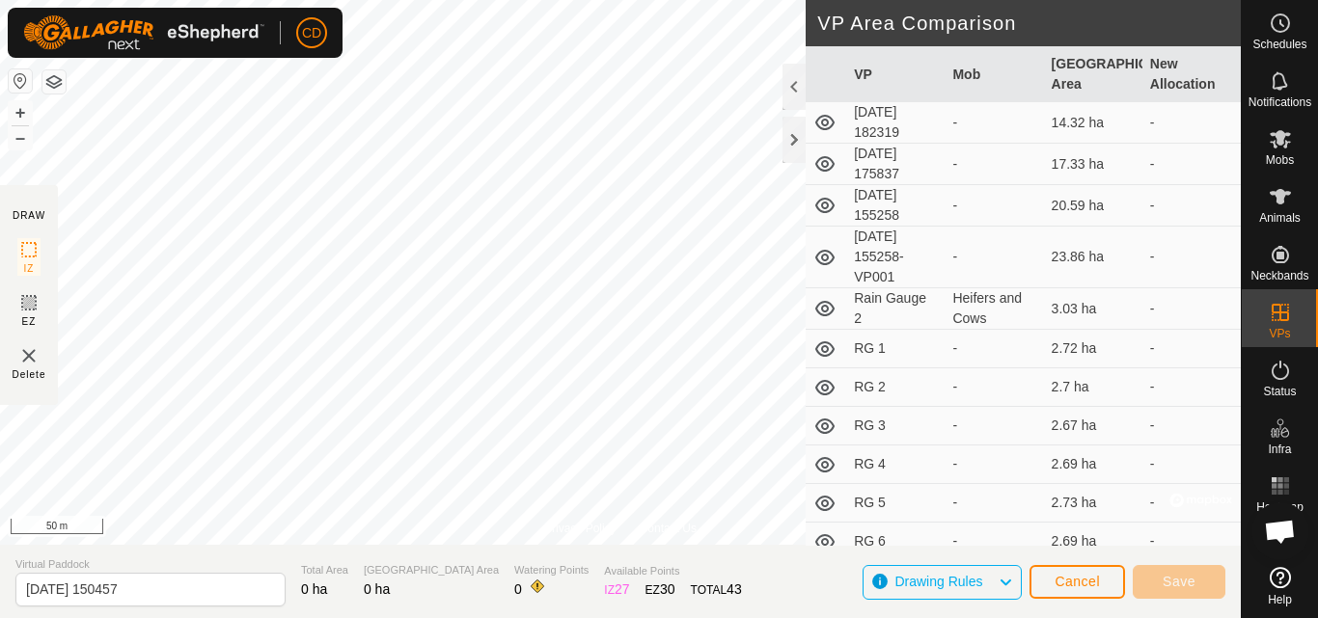
scroll to position [386, 0]
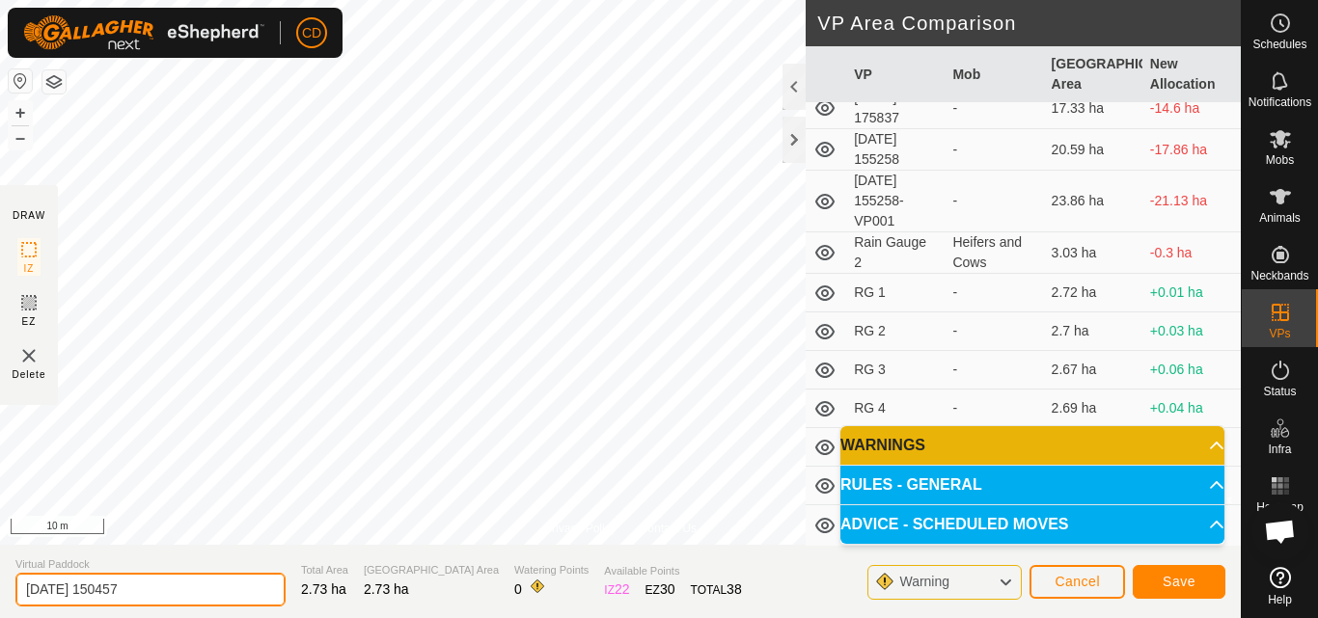
drag, startPoint x: 151, startPoint y: 591, endPoint x: 0, endPoint y: 592, distance: 151.5
click at [0, 594] on section "Virtual Paddock [DATE] 150457 Total Area 2.73 ha Grazing Area 2.73 ha Watering …" at bounding box center [620, 581] width 1241 height 73
type input "RG 7"
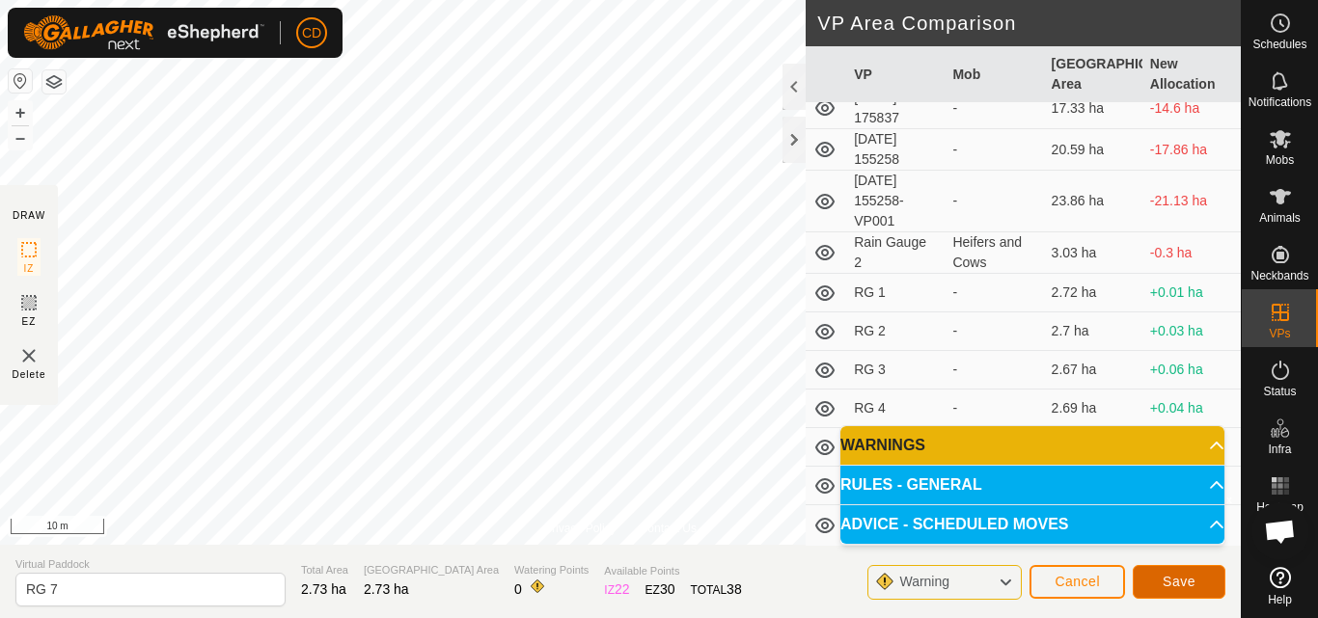
click at [1163, 582] on span "Save" at bounding box center [1179, 581] width 33 height 15
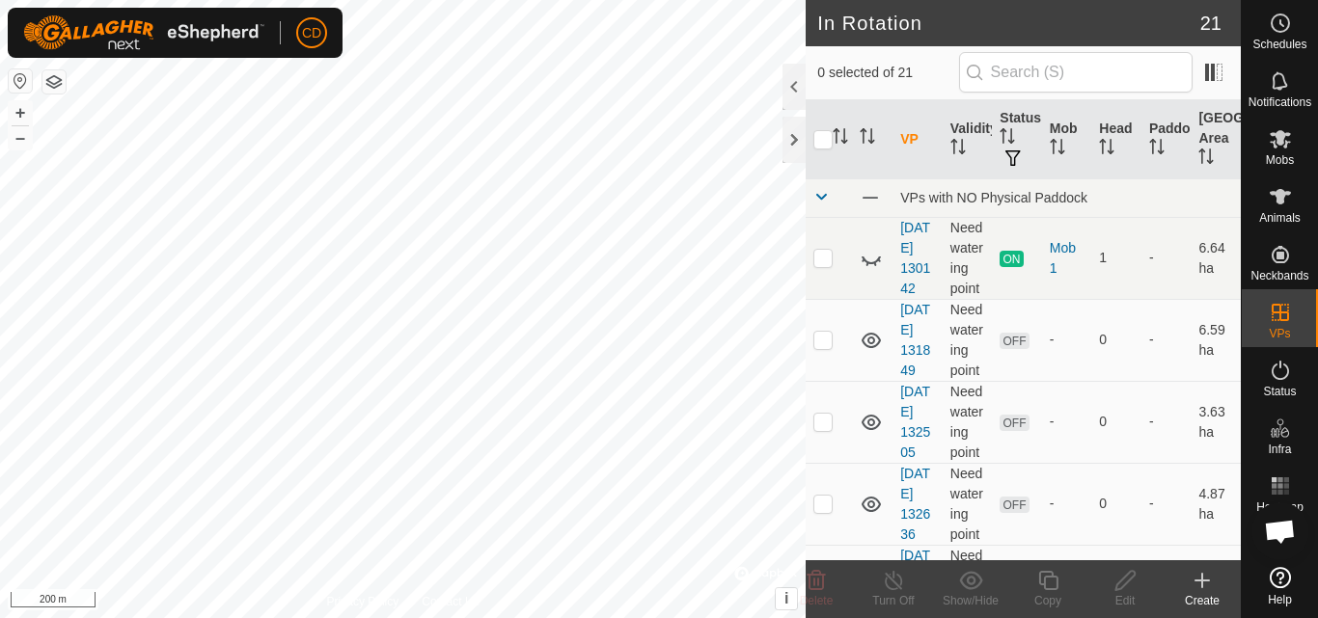
click at [1205, 581] on icon at bounding box center [1202, 581] width 14 height 0
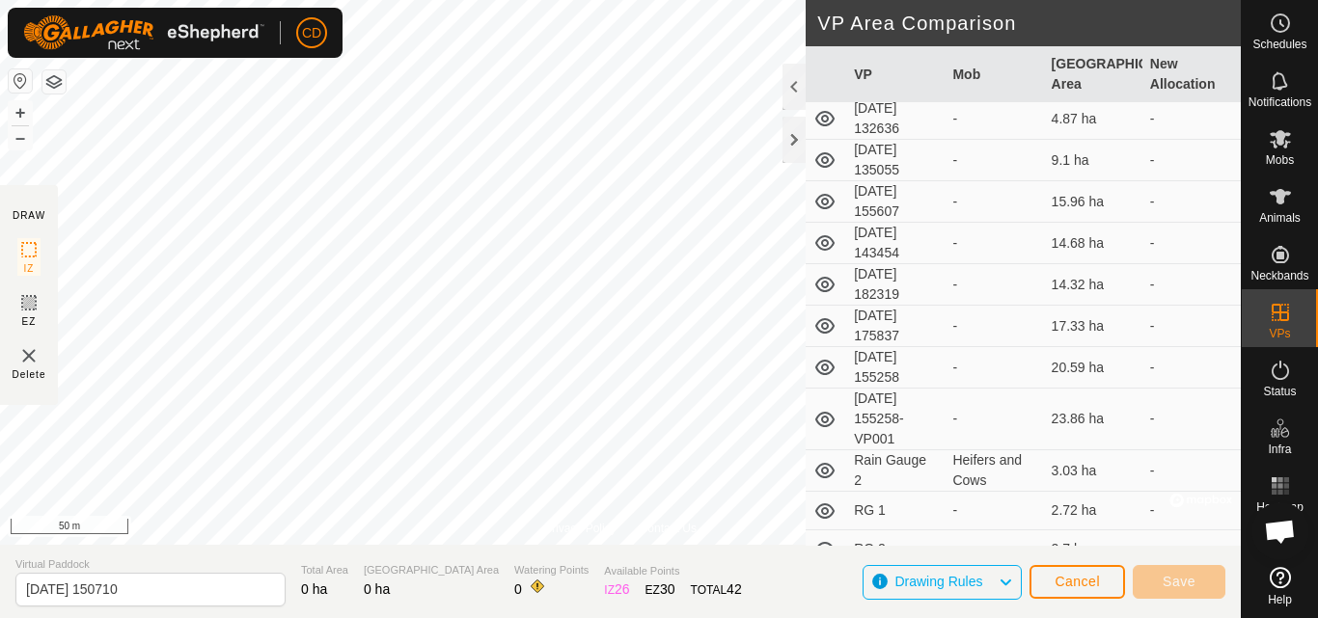
scroll to position [289, 0]
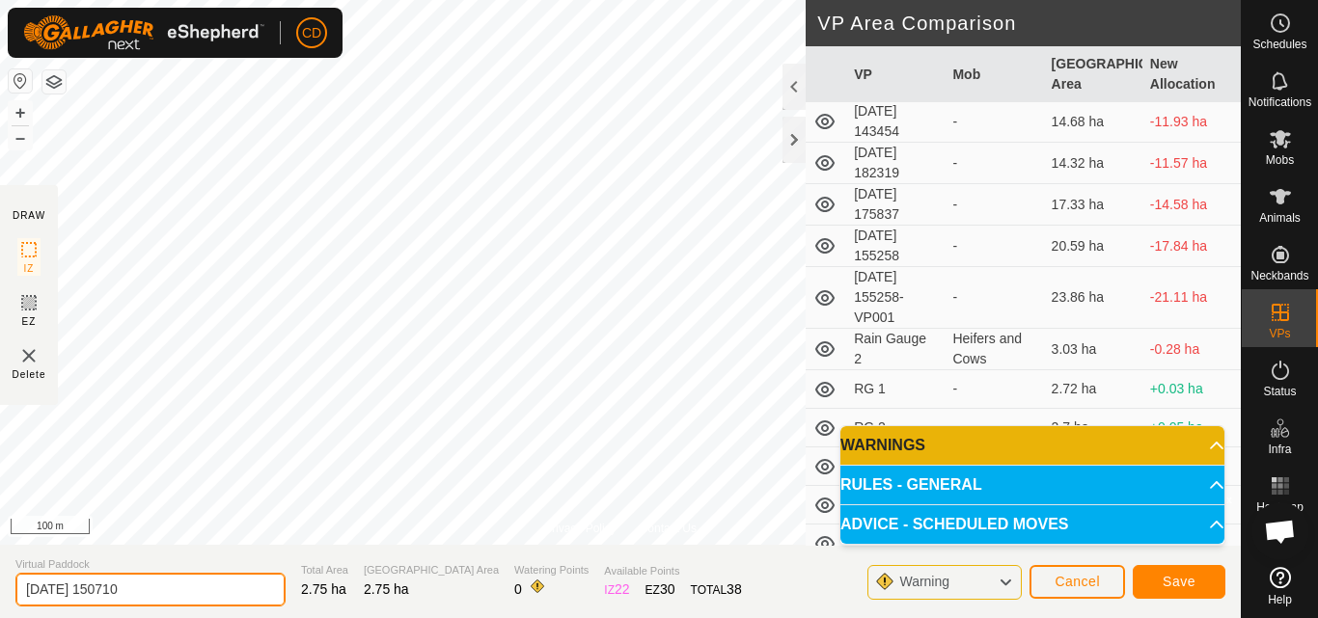
click at [0, 602] on section "Virtual Paddock [DATE] 150710 Total Area 2.75 ha Grazing Area 2.75 ha Watering …" at bounding box center [620, 581] width 1241 height 73
type input "RG 8"
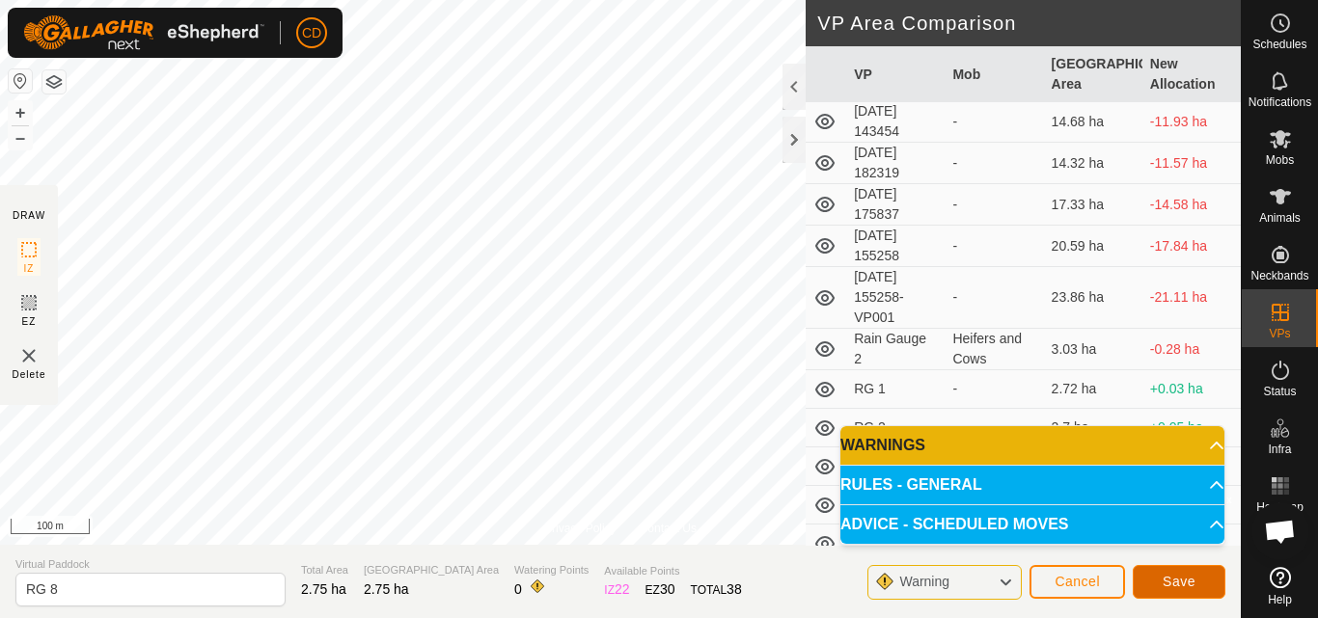
click at [1181, 581] on span "Save" at bounding box center [1179, 581] width 33 height 15
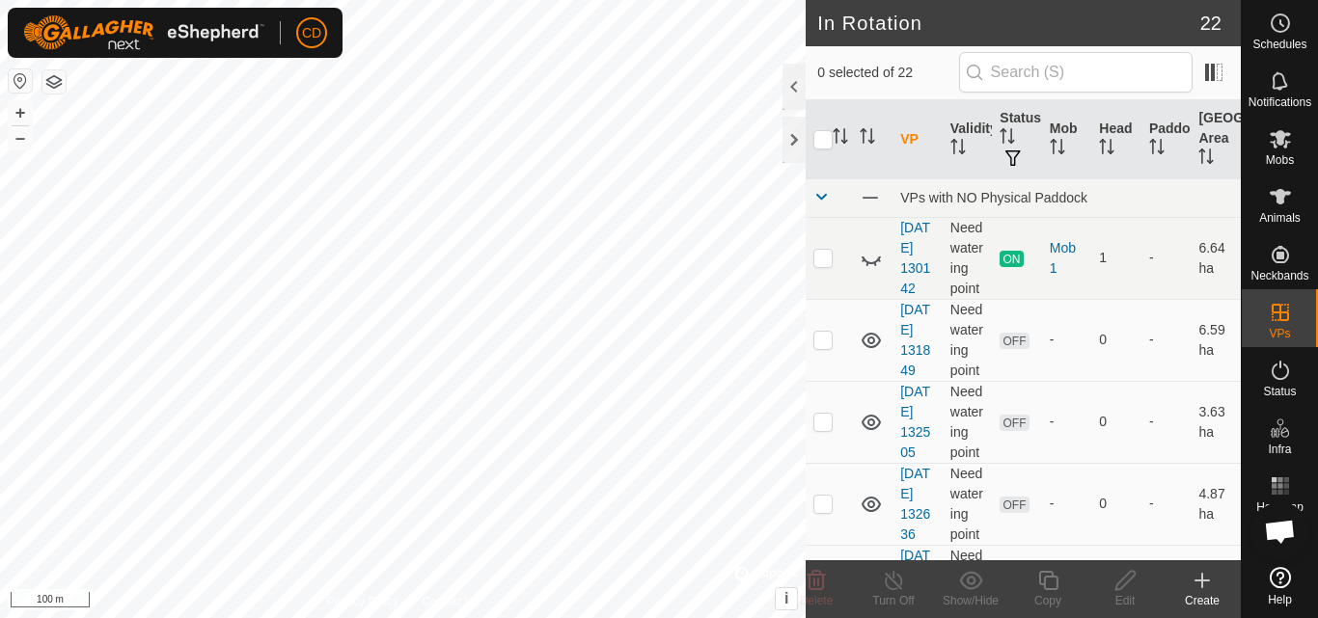
click at [1205, 583] on icon at bounding box center [1202, 580] width 23 height 23
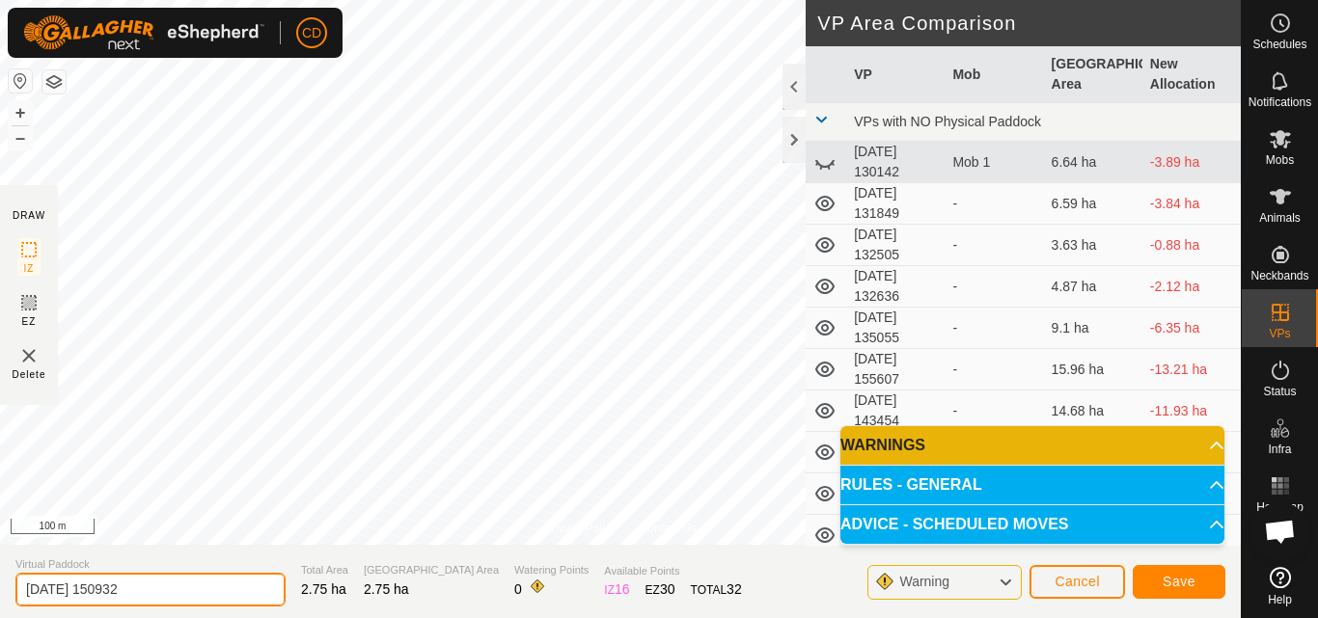
drag, startPoint x: 161, startPoint y: 594, endPoint x: 0, endPoint y: 572, distance: 162.6
click at [0, 572] on section "Virtual Paddock [DATE] 150932 Total Area 2.75 ha Grazing Area 2.75 ha Watering …" at bounding box center [620, 581] width 1241 height 73
type input "RG 9"
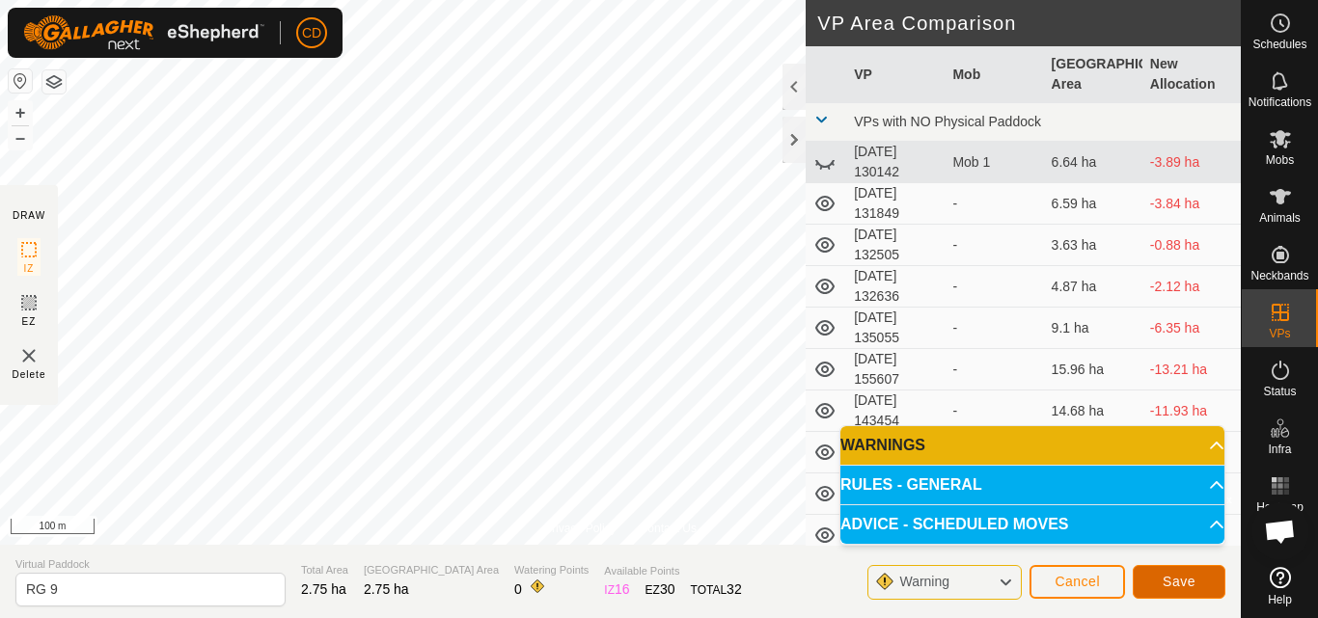
click at [1182, 586] on span "Save" at bounding box center [1179, 581] width 33 height 15
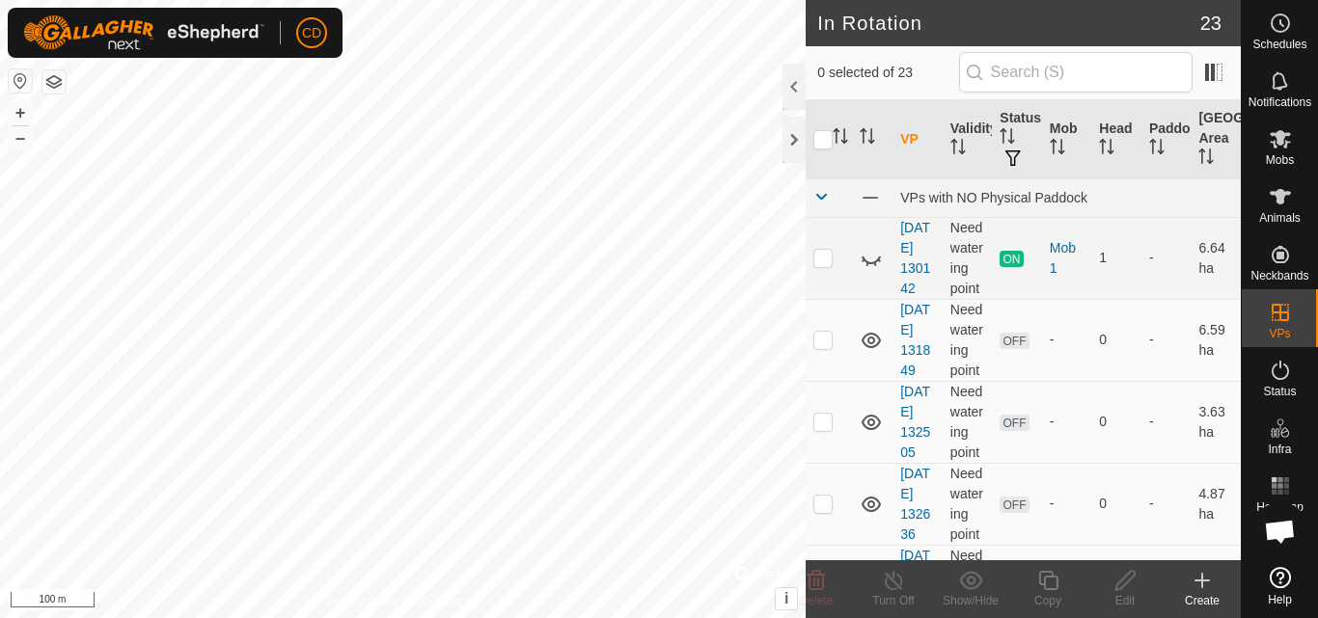
click at [1205, 584] on icon at bounding box center [1202, 580] width 23 height 23
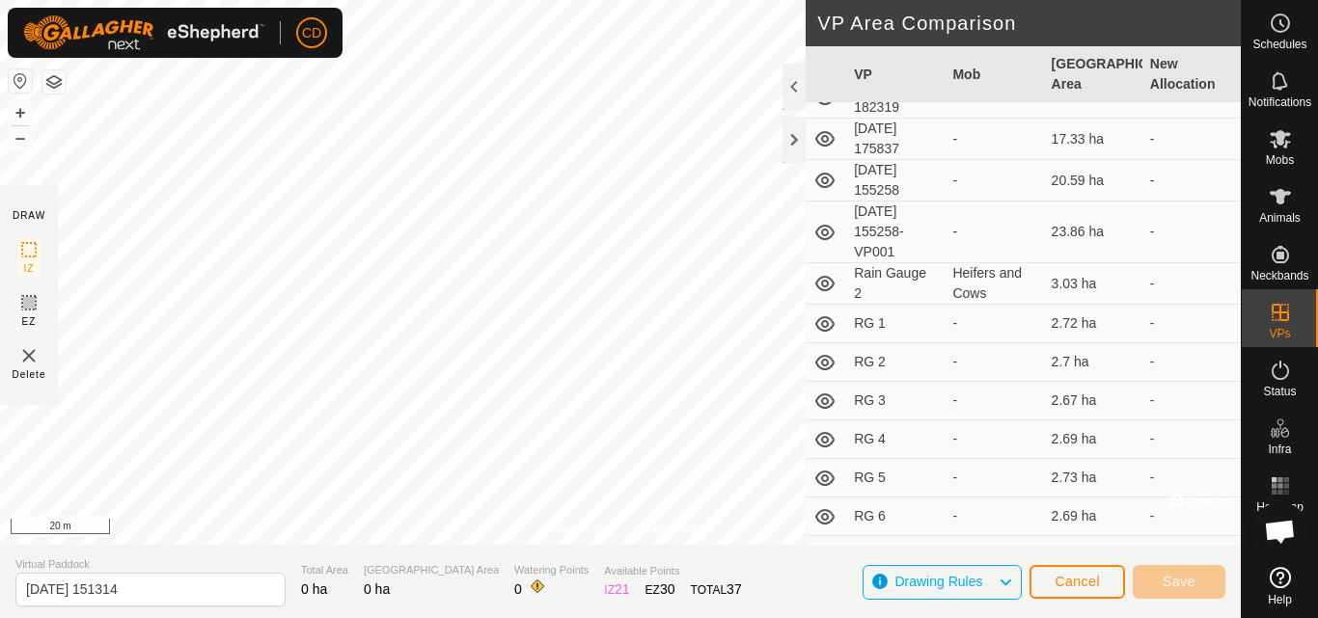
scroll to position [386, 0]
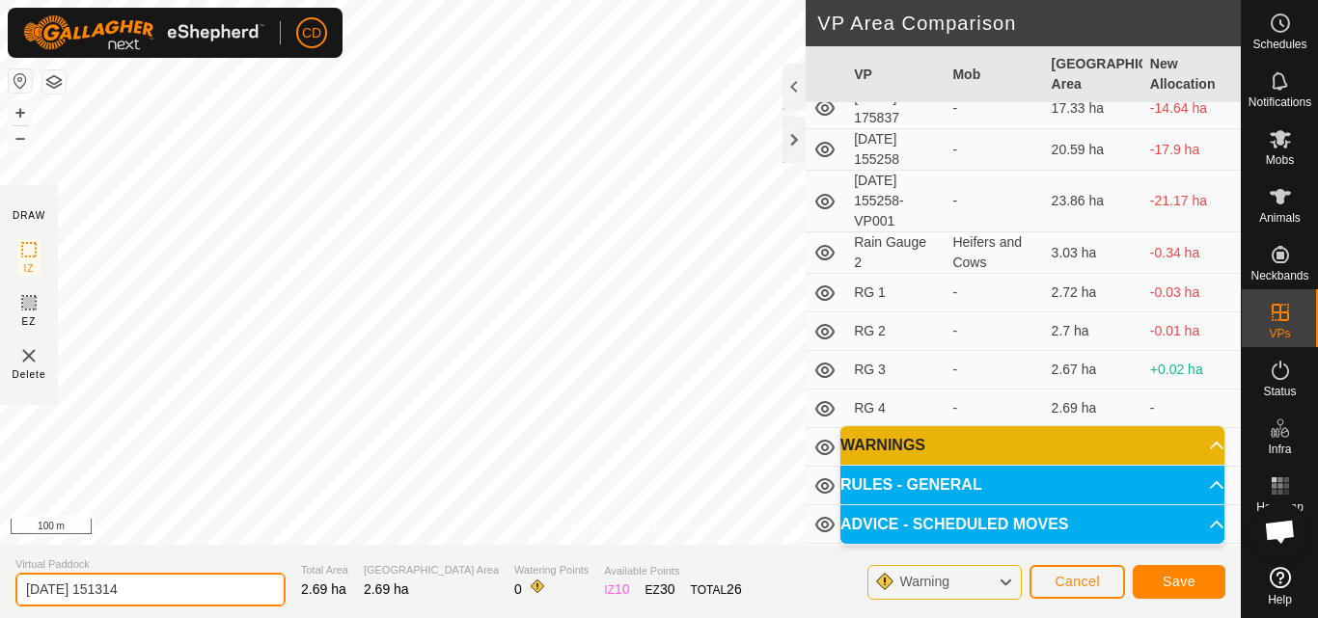
drag, startPoint x: 183, startPoint y: 590, endPoint x: 0, endPoint y: 585, distance: 183.4
click at [0, 585] on section "Virtual Paddock [DATE] 151314 Total Area 2.69 ha Grazing Area 2.69 ha Watering …" at bounding box center [620, 581] width 1241 height 73
type input "RG 10"
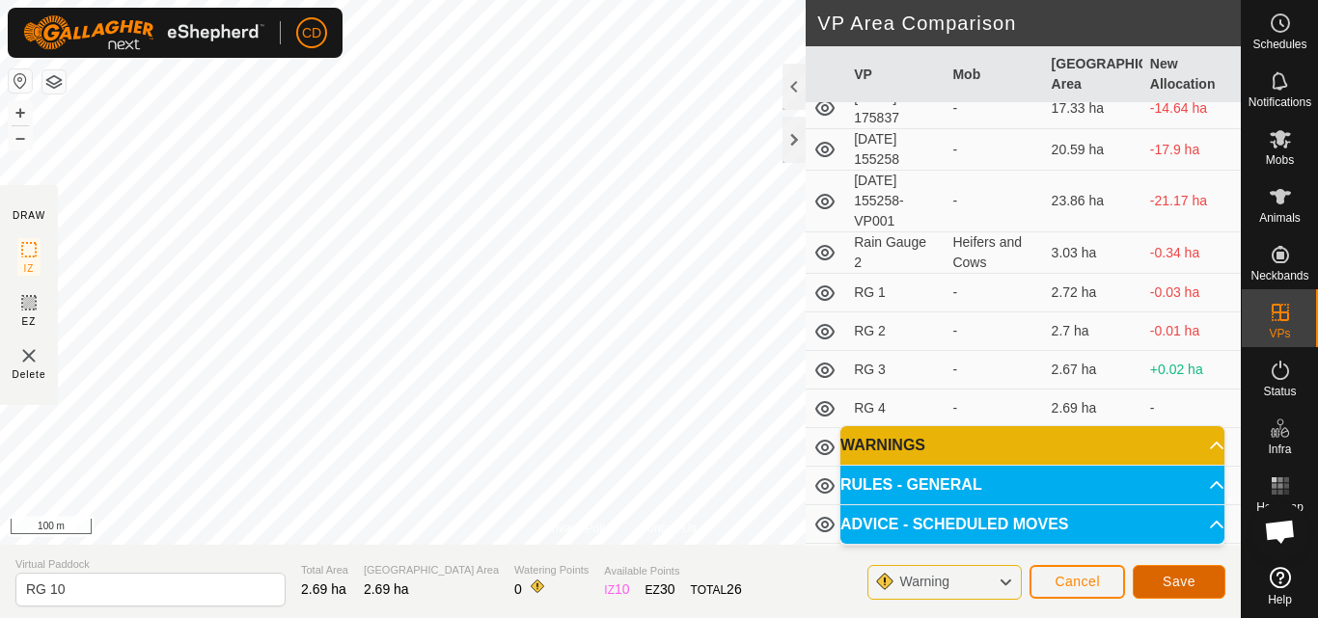
click at [1170, 581] on span "Save" at bounding box center [1179, 581] width 33 height 15
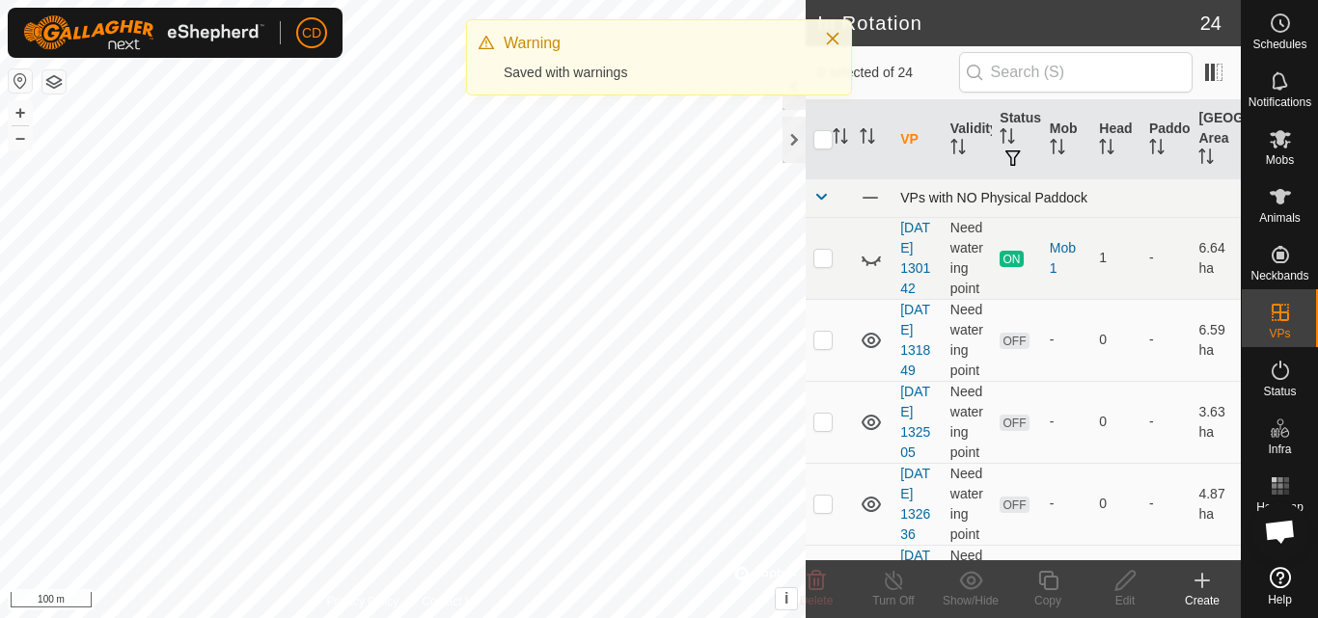
click at [815, 214] on div "In Rotation 24 0 selected of 24 VP Validity Status Mob Head Paddock Grazing Are…" at bounding box center [620, 309] width 1241 height 618
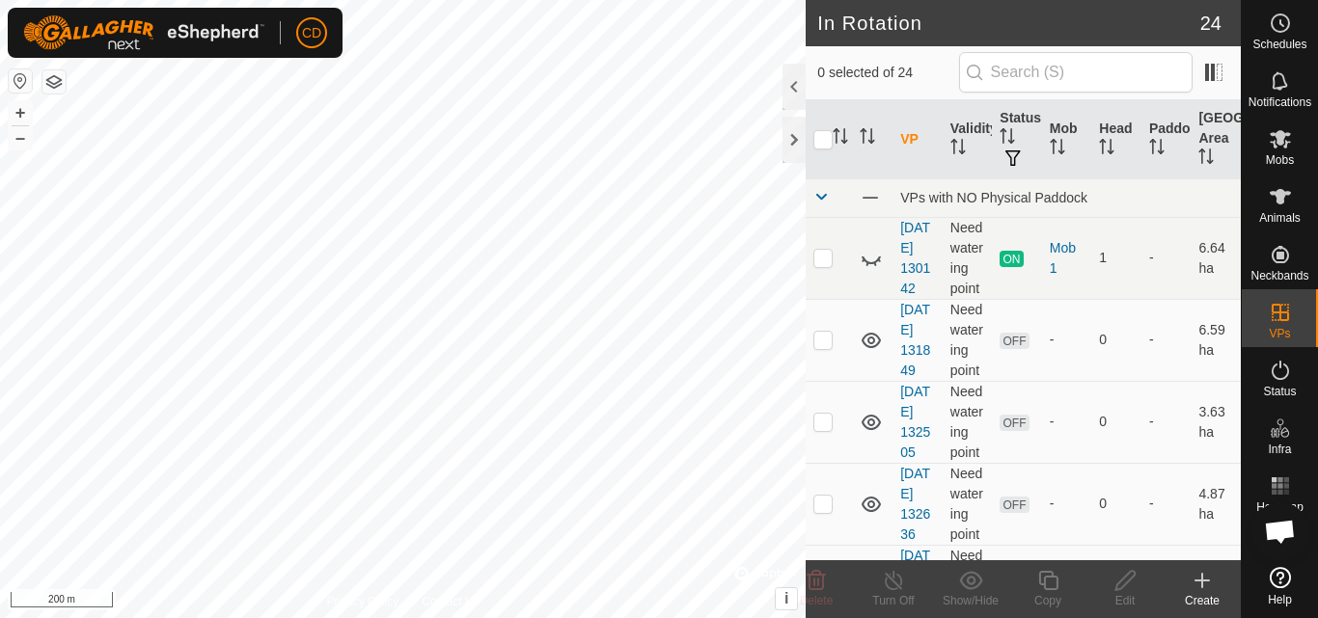
checkbox input "true"
checkbox input "false"
click at [975, 593] on div "Show/Hide" at bounding box center [970, 600] width 77 height 17
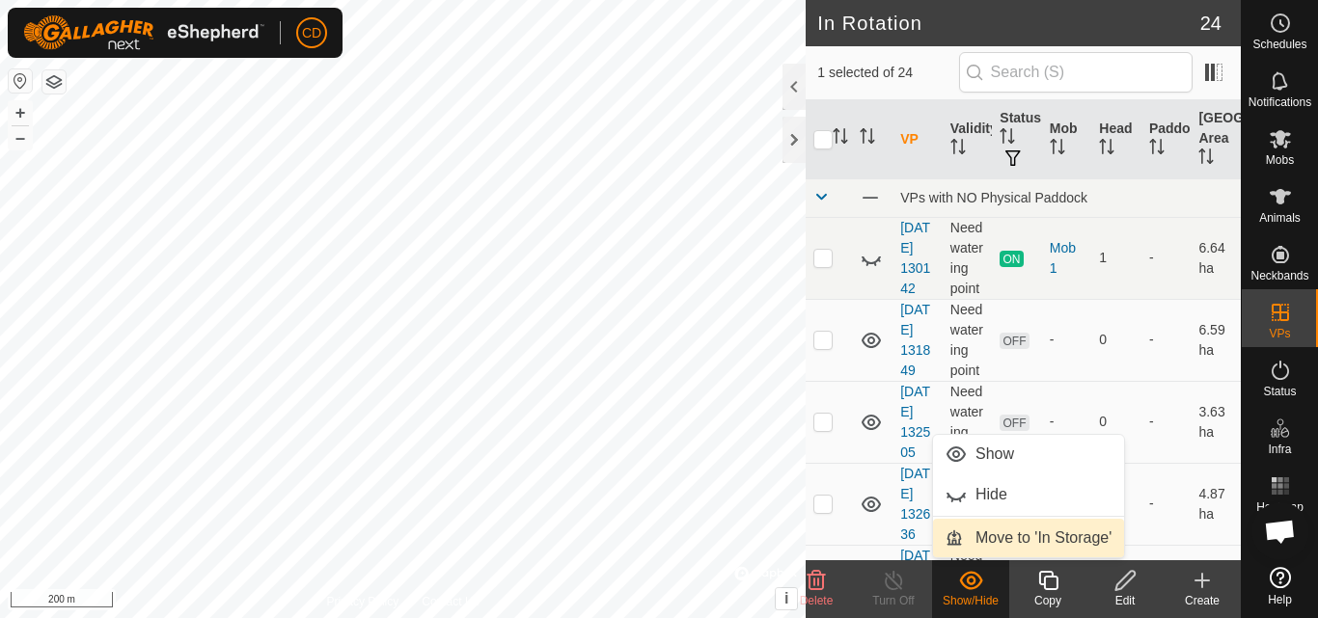
click at [994, 540] on link "Move to 'In Storage'" at bounding box center [1028, 538] width 191 height 39
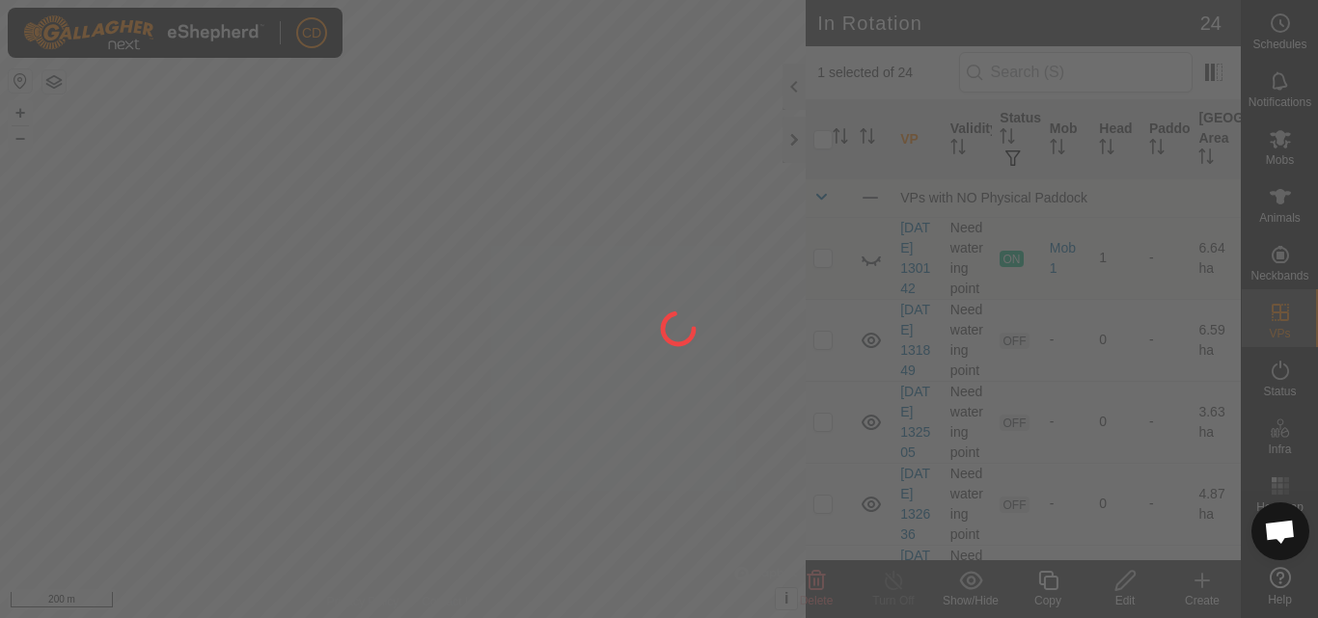
checkbox input "false"
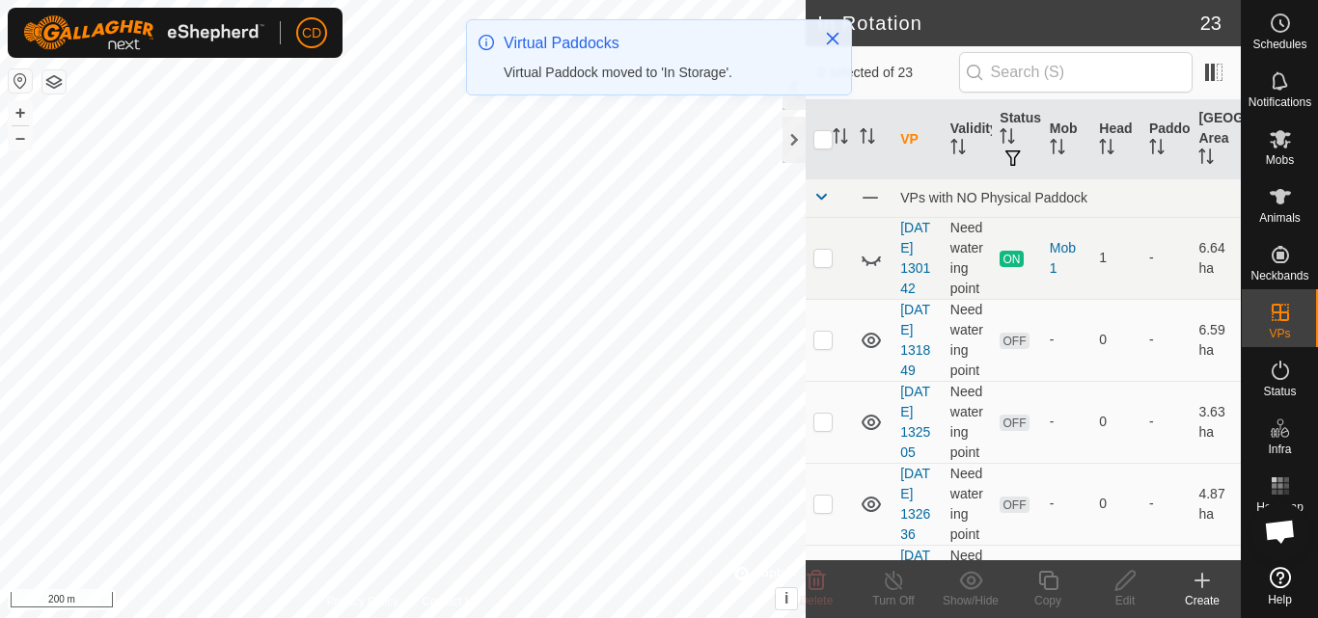
click at [467, 617] on html "CD Schedules Notifications Mobs Animals Neckbands VPs Status Infra Heatmap Help…" at bounding box center [659, 309] width 1318 height 618
